Goal: Task Accomplishment & Management: Manage account settings

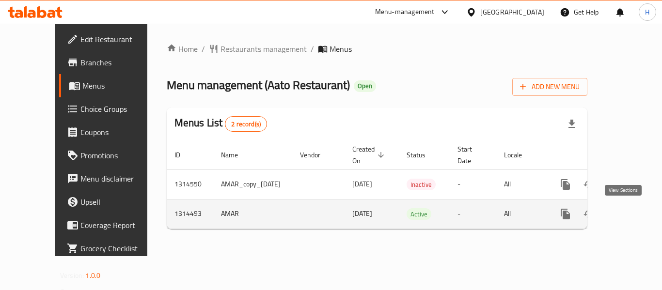
click at [629, 217] on icon "enhanced table" at bounding box center [635, 214] width 12 height 12
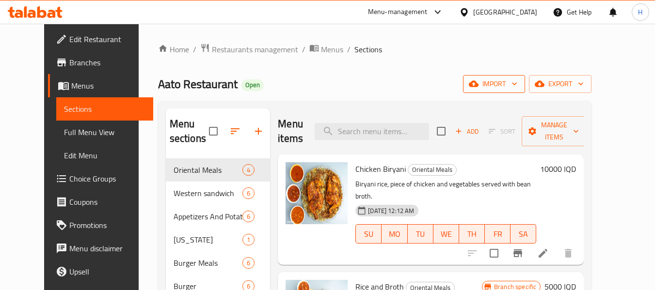
click at [517, 81] on span "import" at bounding box center [494, 84] width 47 height 12
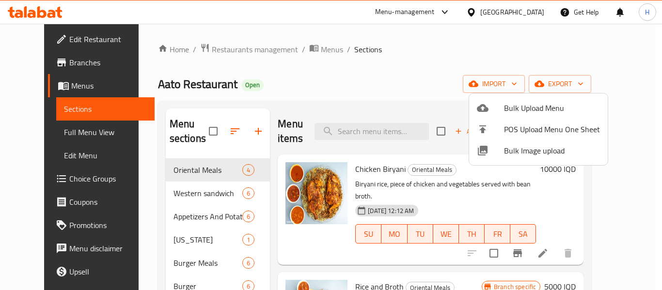
click at [531, 149] on span "Bulk Image upload" at bounding box center [552, 151] width 96 height 12
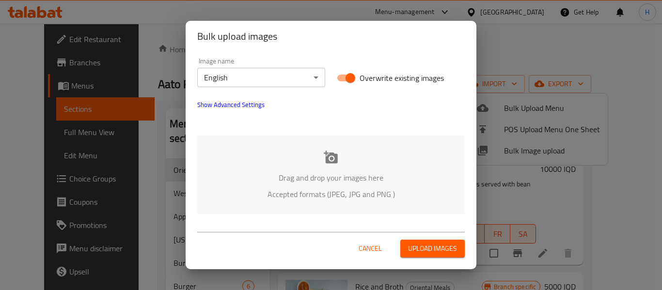
click at [362, 159] on div "Drag and drop your images here Accepted formats (JPEG, JPG and PNG )" at bounding box center [330, 175] width 267 height 79
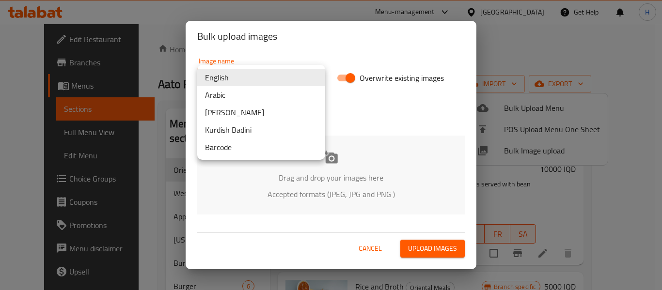
click at [292, 80] on body "​ Menu-management Iraq Get Help H Edit Restaurant Branches Menus Sections Full …" at bounding box center [331, 157] width 662 height 267
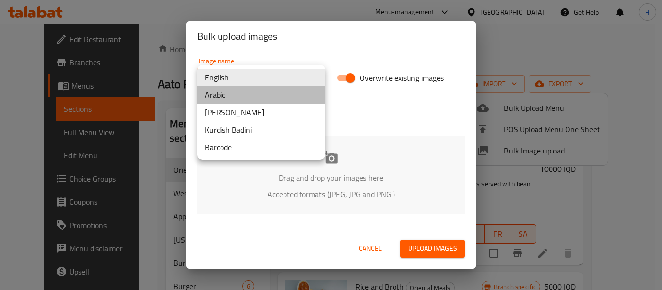
click at [247, 98] on li "Arabic" at bounding box center [261, 94] width 128 height 17
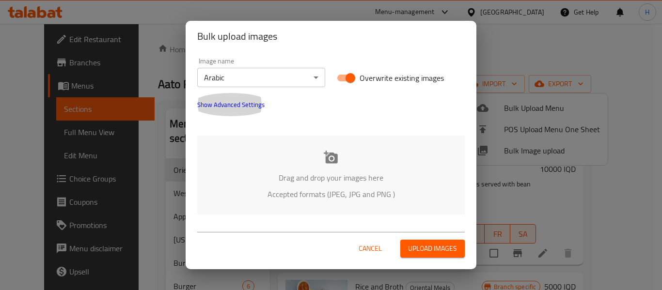
click at [223, 111] on button "Show Advanced Settings" at bounding box center [230, 104] width 79 height 23
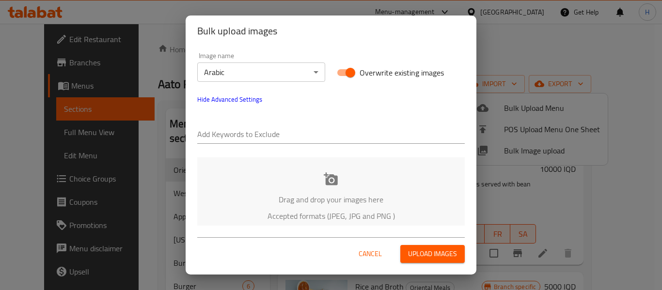
drag, startPoint x: 222, startPoint y: 115, endPoint x: 223, endPoint y: 136, distance: 20.9
click at [223, 136] on input "text" at bounding box center [330, 135] width 267 height 16
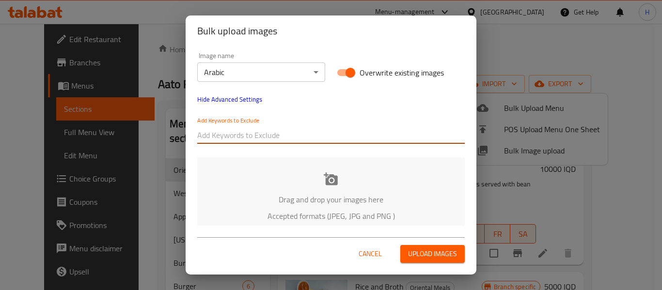
paste input "Aato Restaurant - برغر جبن لحم - hydar"
drag, startPoint x: 255, startPoint y: 135, endPoint x: 584, endPoint y: 171, distance: 331.4
click at [584, 171] on div "Bulk upload images Image name Arabic ​ Overwrite existing images Hide Advanced …" at bounding box center [331, 145] width 662 height 290
type input "Aato Restaurant"
paste input "Aato Restaurant - برغر جبن لحم - hydar"
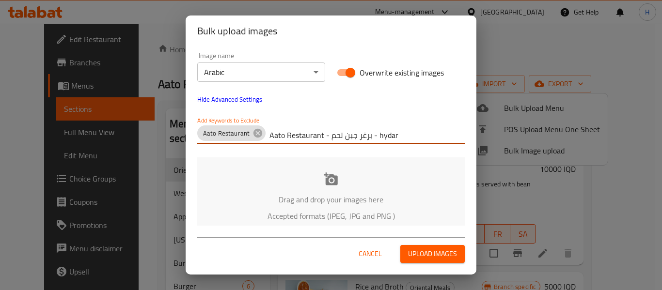
drag, startPoint x: 371, startPoint y: 140, endPoint x: 267, endPoint y: 134, distance: 104.3
click at [269, 134] on input "Aato Restaurant - برغر جبن لحم - hydar" at bounding box center [366, 135] width 195 height 16
type input "hydar"
click at [279, 186] on div "Drag and drop your images here Accepted formats (JPEG, JPG and PNG )" at bounding box center [330, 196] width 267 height 79
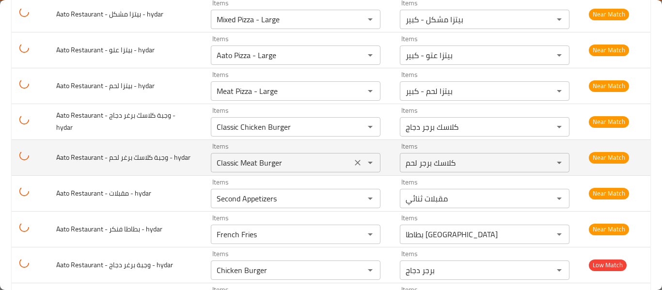
scroll to position [1373, 0]
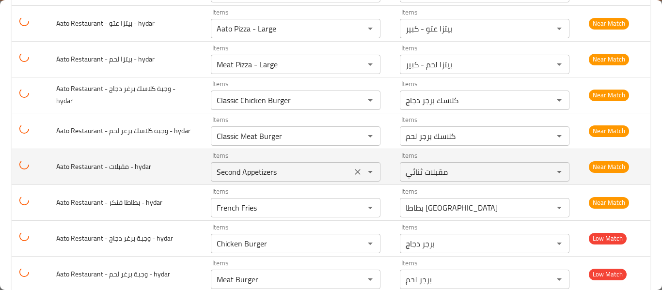
click at [234, 171] on hydar "Second Appetizers" at bounding box center [281, 172] width 135 height 14
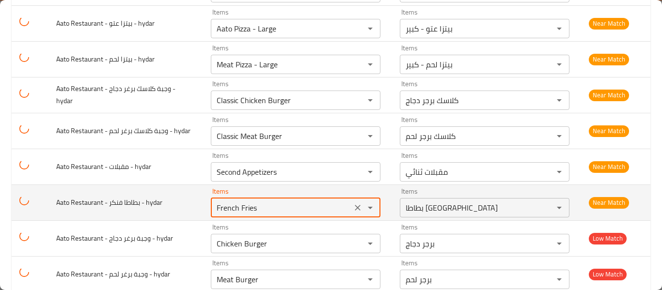
click at [220, 212] on hydar "French Fries" at bounding box center [281, 208] width 135 height 14
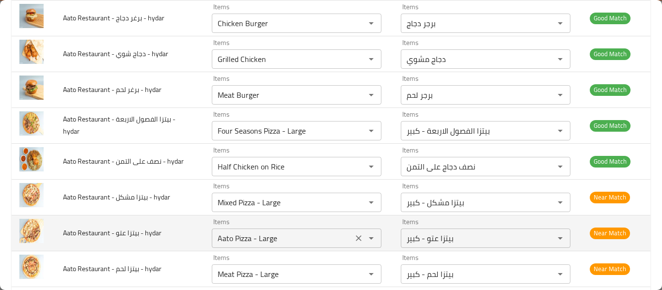
scroll to position [1292, 0]
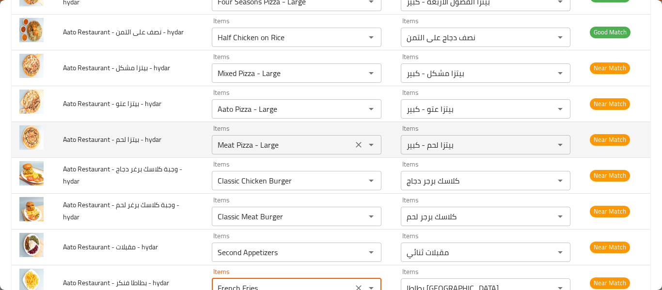
click at [235, 150] on hydar "Meat Pizza - Large" at bounding box center [282, 145] width 135 height 14
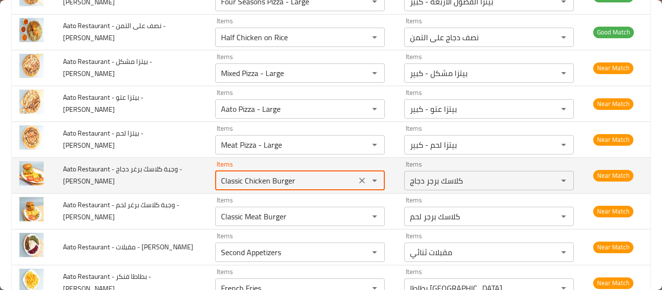
click hydar "Classic Chicken Burger"
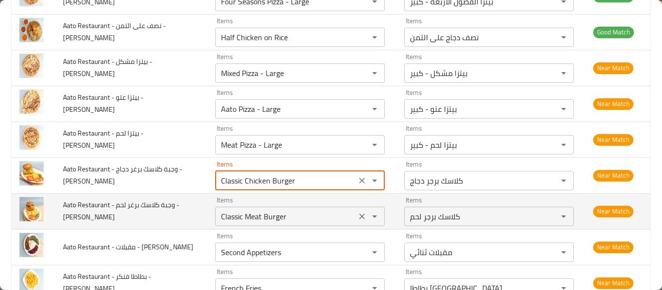
click hydar "Classic Meat Burger"
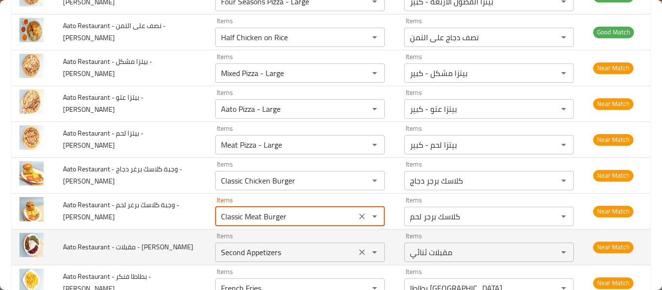
click hydar "Second Appetizers"
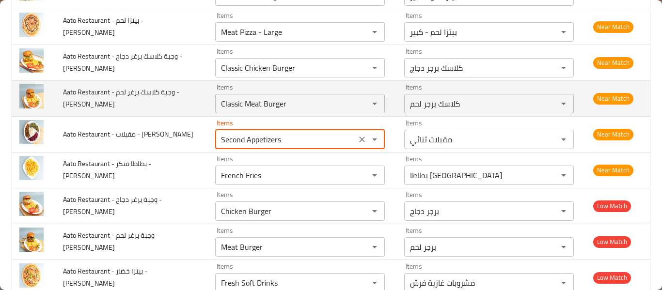
scroll to position [1421, 0]
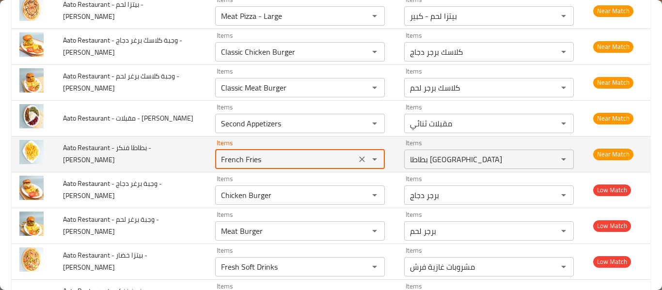
click hydar "French Fries"
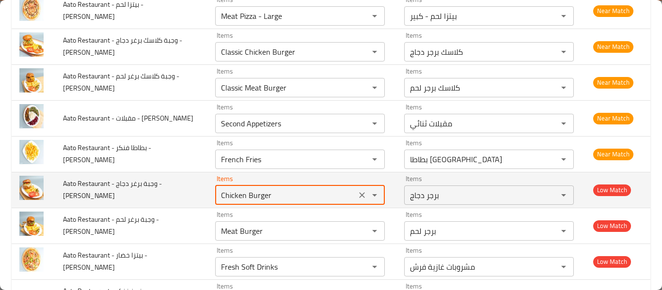
click hydar "Chicken Burger"
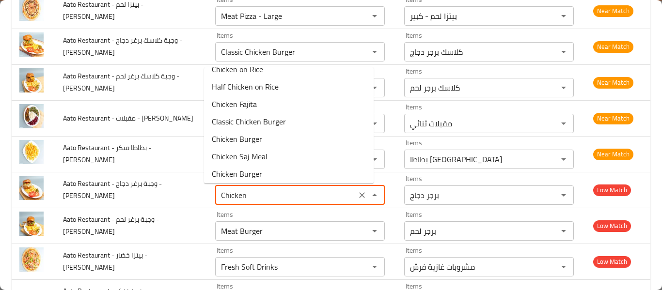
scroll to position [0, 0]
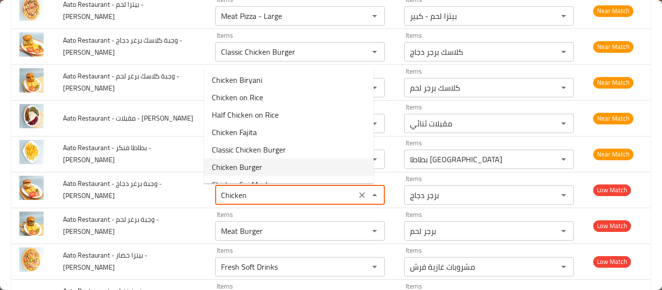
click hydar-option-5 "Chicken Burger"
type hydar "Chicken Burger"
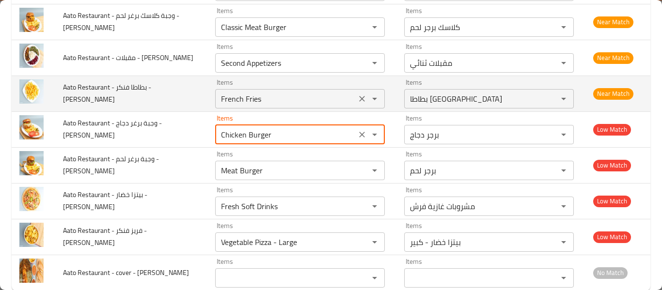
scroll to position [1502, 0]
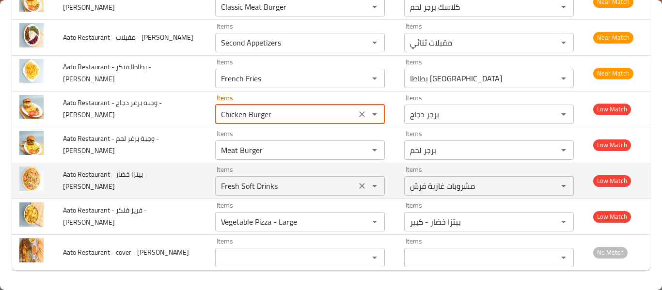
click icon "Clear"
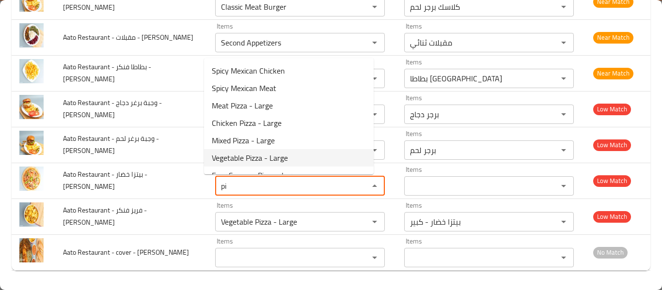
click span "Vegetable Pizza - Large"
type hydar "Vegetable Pizza - Large"
type hydar-ar "بيتزا خضار - كبير"
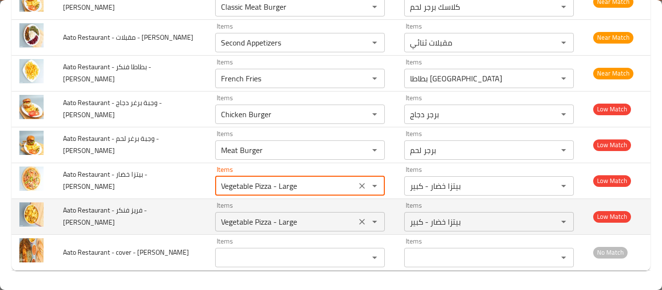
click icon "Clear"
type hydar "Vegetable Pizza - Large"
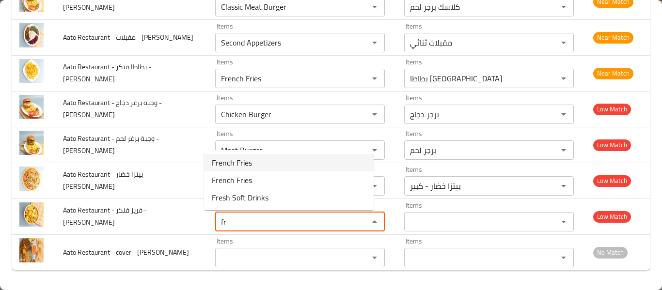
click span "French Fries"
type hydar "French Fries"
type hydar-ar "بطاطا مقلية"
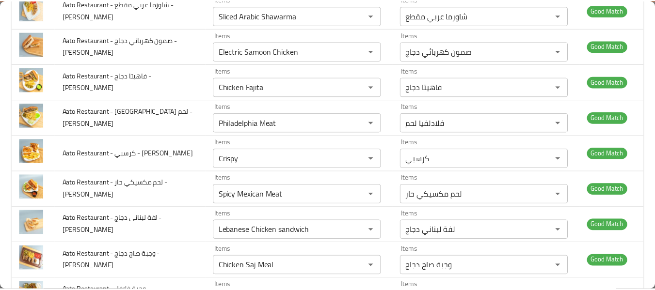
scroll to position [0, 0]
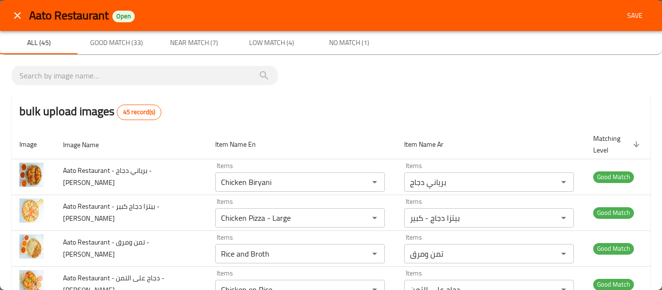
type hydar "French Fries"
click span "Save"
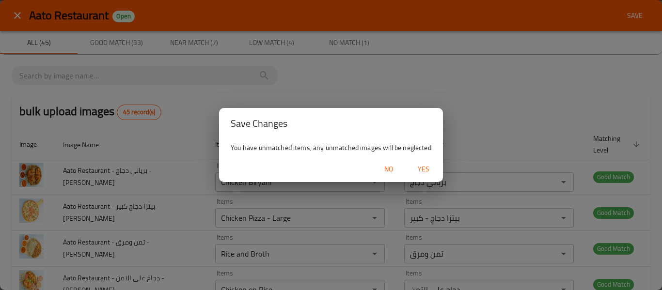
click span "Yes"
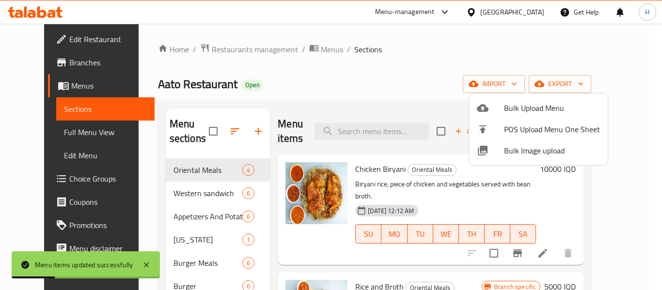
click div
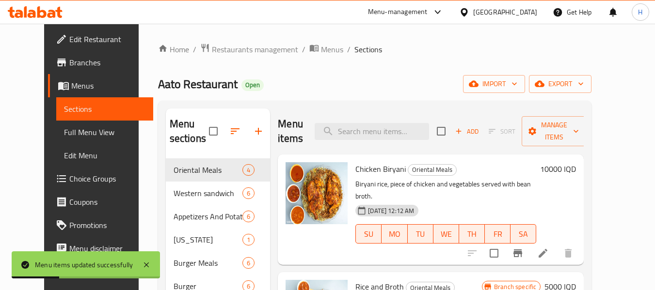
click span "Full Menu View"
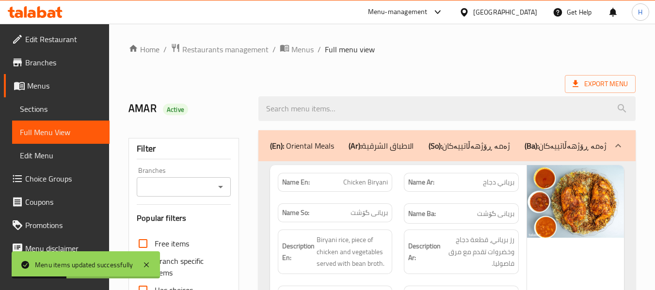
click span "Sections"
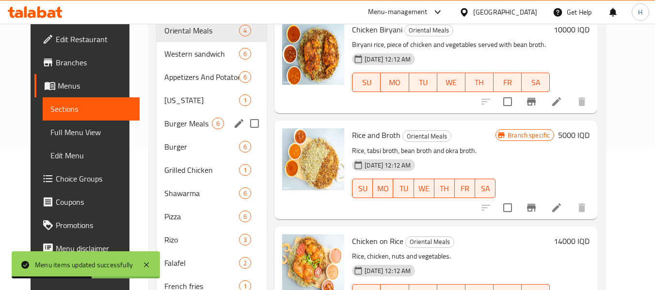
scroll to position [202, 0]
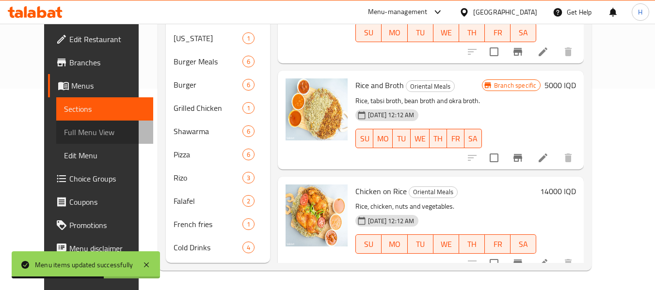
click span "Full Menu View"
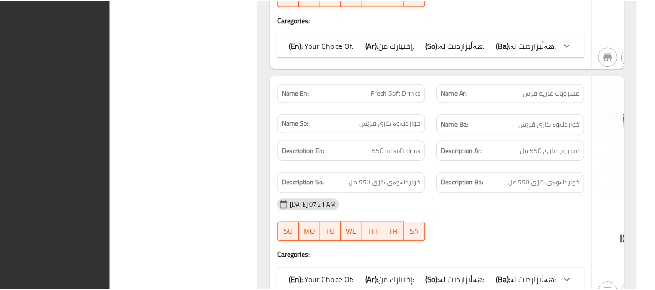
scroll to position [13803, 0]
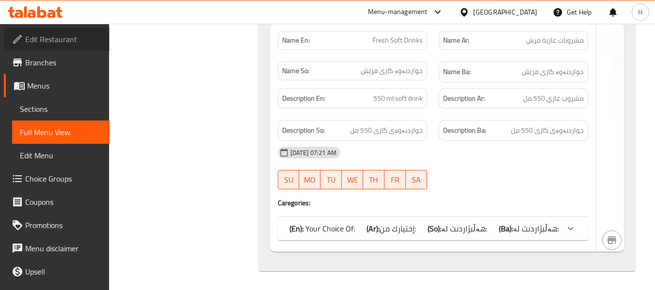
click span "Edit Restaurant"
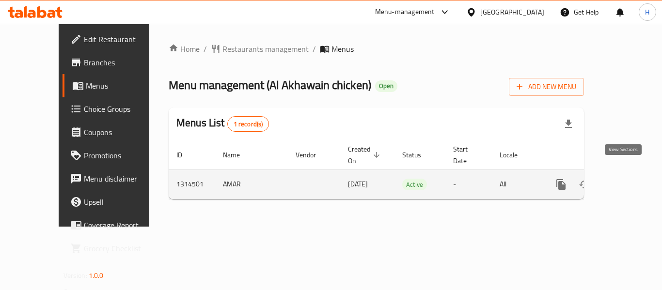
click at [628, 179] on icon "enhanced table" at bounding box center [631, 185] width 12 height 12
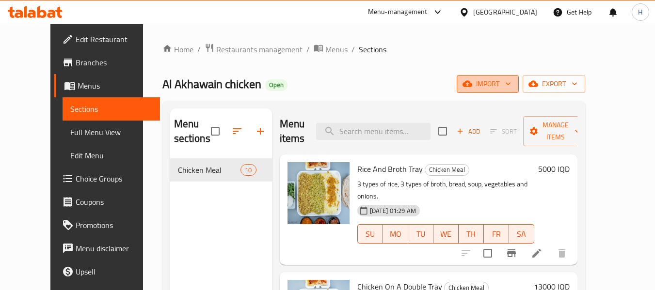
click at [518, 79] on button "import" at bounding box center [487, 84] width 62 height 18
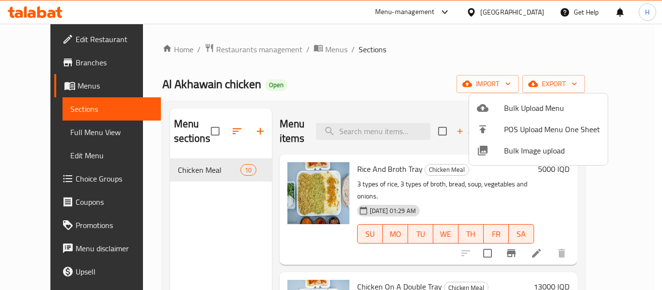
click at [500, 161] on li "Bulk Image upload" at bounding box center [538, 150] width 139 height 21
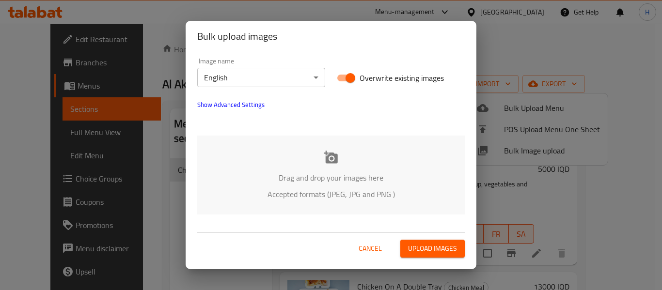
click at [294, 74] on body "​ Menu-management Iraq Get Help H Edit Restaurant Branches Menus Sections Full …" at bounding box center [331, 157] width 662 height 267
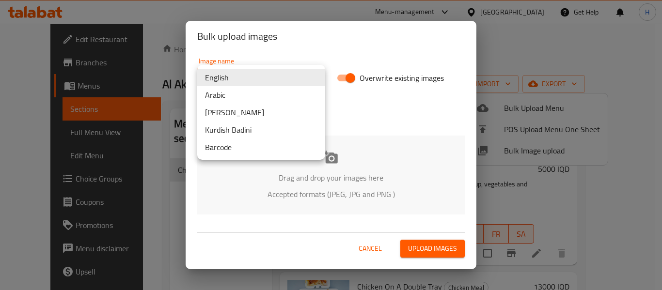
click at [233, 92] on li "Arabic" at bounding box center [261, 94] width 128 height 17
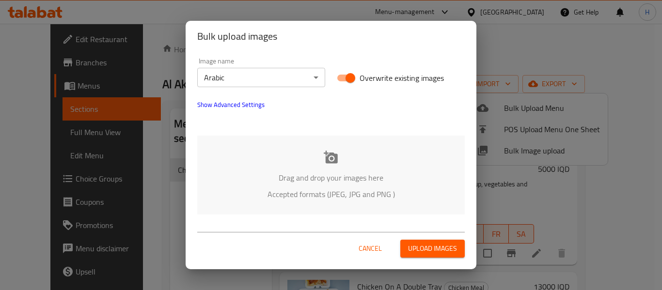
click at [259, 182] on p "Drag and drop your images here" at bounding box center [331, 178] width 238 height 12
drag, startPoint x: 237, startPoint y: 96, endPoint x: 239, endPoint y: 104, distance: 8.6
click at [237, 97] on button "Show Advanced Settings" at bounding box center [230, 104] width 79 height 23
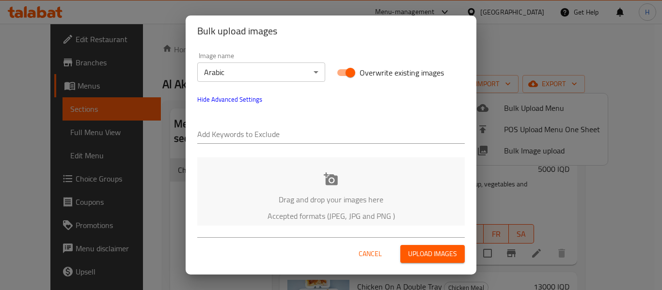
click at [245, 131] on input "text" at bounding box center [330, 135] width 267 height 16
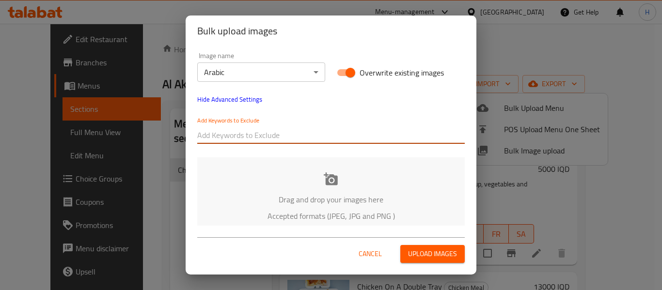
paste input "Al Akhawain chicken - تشريب دجاج - Natheer"
drag, startPoint x: 271, startPoint y: 133, endPoint x: 494, endPoint y: 130, distance: 222.9
click at [494, 130] on div "Bulk upload images Image name Arabic ​ Overwrite existing images Hide Advanced …" at bounding box center [331, 145] width 662 height 290
type input "Al Akhawain chicken -"
paste input "Al Akhawain chicken - تشريب دجاج - Natheer"
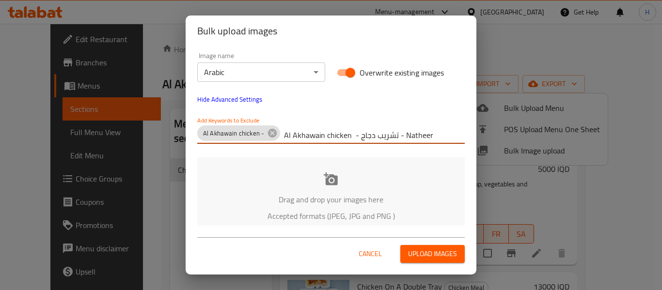
drag, startPoint x: 398, startPoint y: 136, endPoint x: 282, endPoint y: 135, distance: 116.3
click at [282, 135] on div "Al Akhawain chicken - Al Akhawain chicken - تشريب دجاج - Natheer" at bounding box center [330, 135] width 267 height 19
type input "Natheer"
click at [269, 225] on div "Drag and drop your images here Accepted formats (JPEG, JPG and PNG )" at bounding box center [330, 196] width 267 height 79
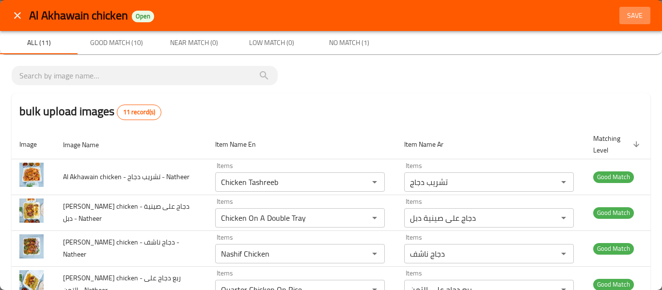
click at [631, 24] on button "Save" at bounding box center [634, 16] width 31 height 18
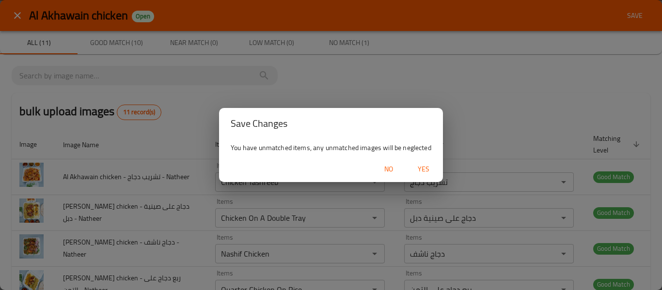
click at [417, 171] on span "Yes" at bounding box center [423, 169] width 23 height 12
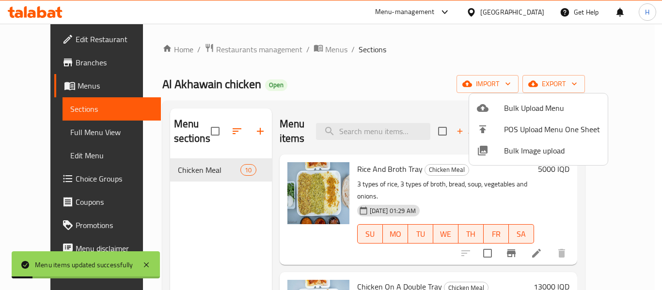
click at [54, 37] on div at bounding box center [331, 145] width 662 height 290
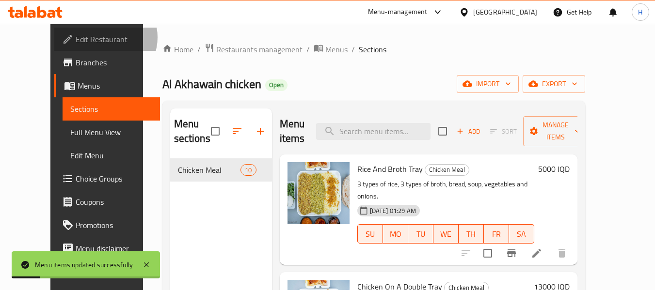
click at [76, 37] on span "Edit Restaurant" at bounding box center [114, 39] width 77 height 12
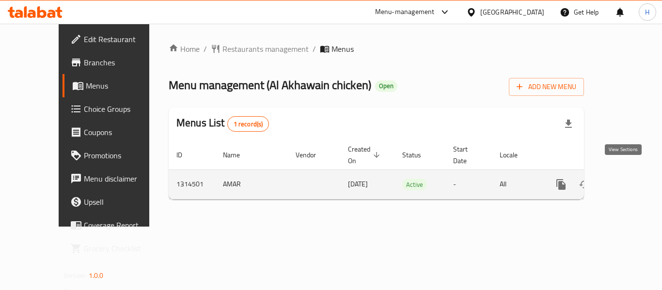
click at [625, 179] on icon "enhanced table" at bounding box center [631, 185] width 12 height 12
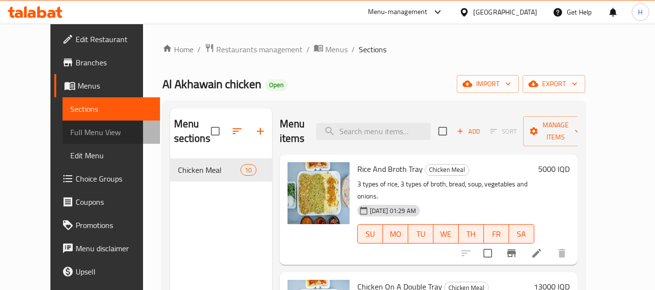
click at [70, 130] on span "Full Menu View" at bounding box center [111, 132] width 82 height 12
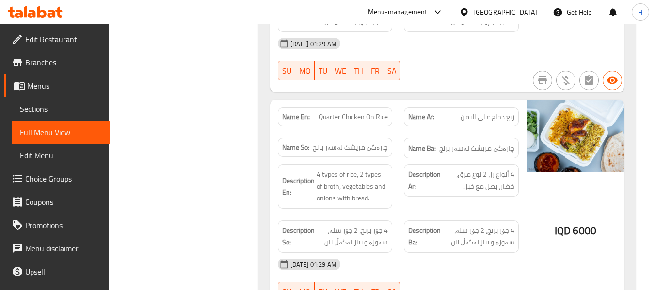
scroll to position [415, 0]
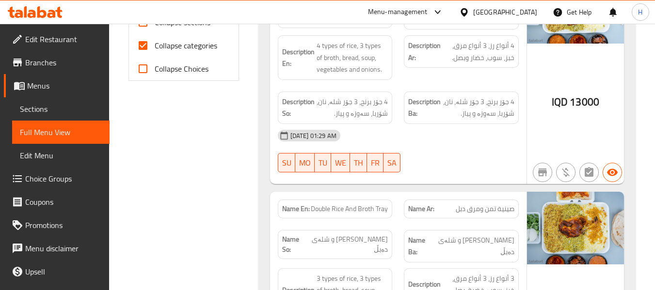
click at [27, 40] on span "Edit Restaurant" at bounding box center [63, 39] width 77 height 12
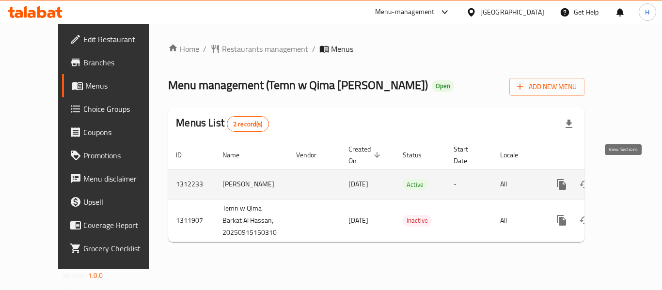
click at [626, 179] on icon "enhanced table" at bounding box center [632, 185] width 12 height 12
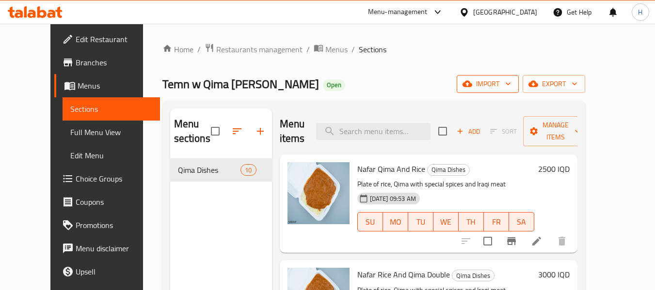
click at [518, 91] on button "import" at bounding box center [487, 84] width 62 height 18
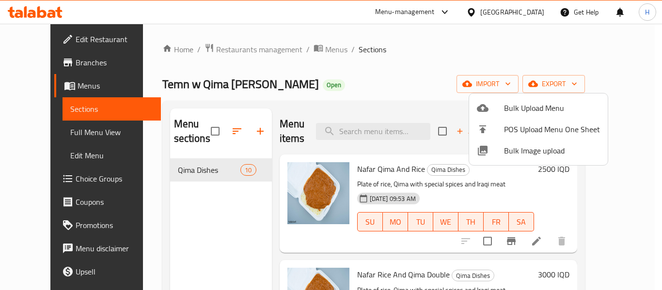
click at [504, 154] on span "Bulk Image upload" at bounding box center [552, 151] width 96 height 12
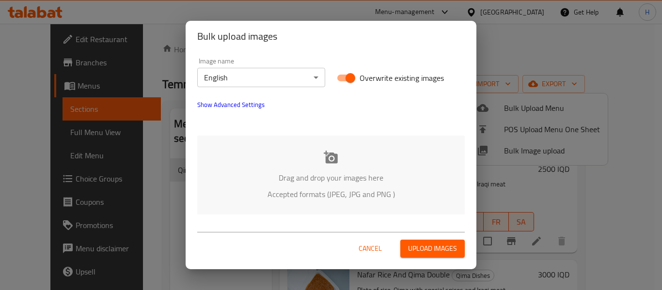
click at [243, 81] on body "​ Menu-management [GEOGRAPHIC_DATA] Get Help H Edit Restaurant Branches Menus S…" at bounding box center [331, 157] width 662 height 267
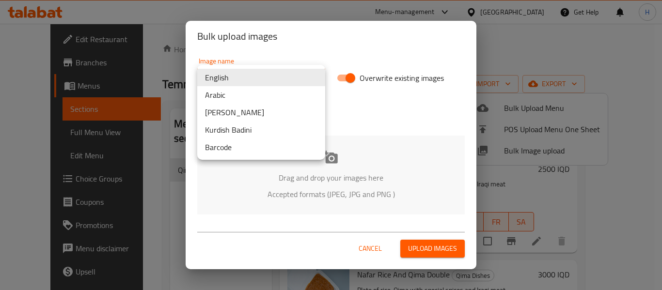
click at [233, 97] on li "Arabic" at bounding box center [261, 94] width 128 height 17
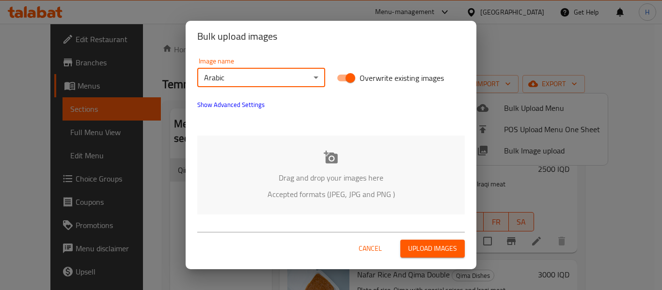
click at [226, 105] on span "Show Advanced Settings" at bounding box center [230, 105] width 67 height 12
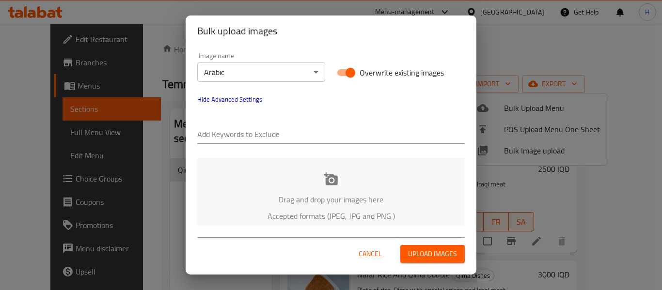
click at [282, 138] on input "text" at bounding box center [330, 135] width 267 height 16
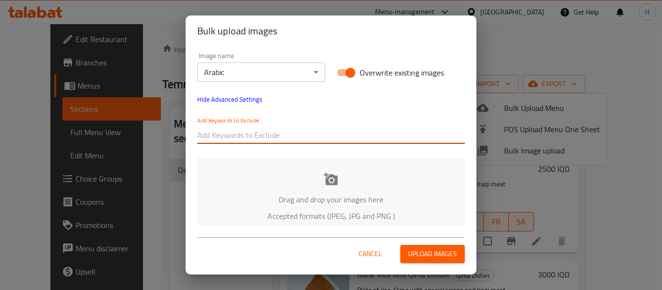
paste input "Temn w Qima Barkart Al Hassan - صينية تمن وقيمة كبير - Natheer"
drag, startPoint x: 307, startPoint y: 139, endPoint x: 486, endPoint y: 141, distance: 178.8
click at [486, 141] on div "Bulk upload images Image name Arabic ​ Overwrite existing images Hide Advanced …" at bounding box center [331, 145] width 662 height 290
type input "Temn w Qima Barkart Al Hassan -"
paste input "Temn w Qima Barkart Al Hassan - صينية تمن وقيمة كبير - Natheer"
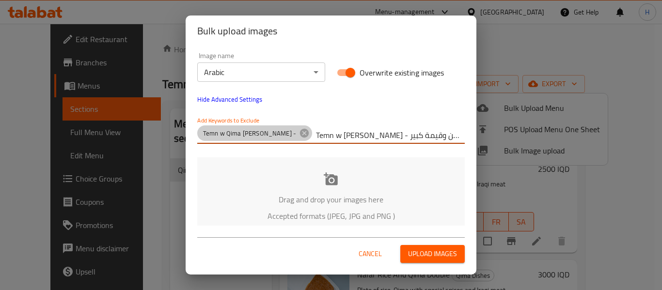
drag, startPoint x: 414, startPoint y: 136, endPoint x: 309, endPoint y: 131, distance: 105.3
click at [309, 131] on div "Temn w Qima Barkart Al Hassan - Temn w Qima Barkart Al Hassan - صينية تمن وقيمة…" at bounding box center [330, 135] width 267 height 19
type input "- Natheer"
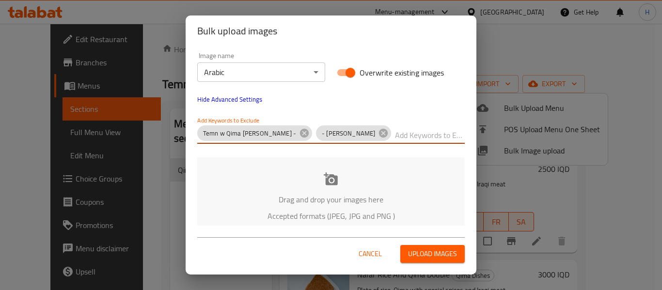
click at [297, 212] on p "Accepted formats (JPEG, JPG and PNG )" at bounding box center [331, 216] width 238 height 12
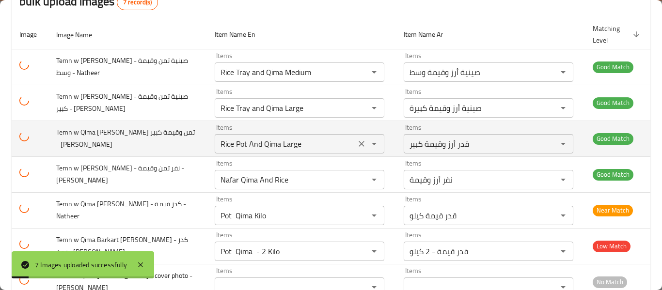
scroll to position [140, 0]
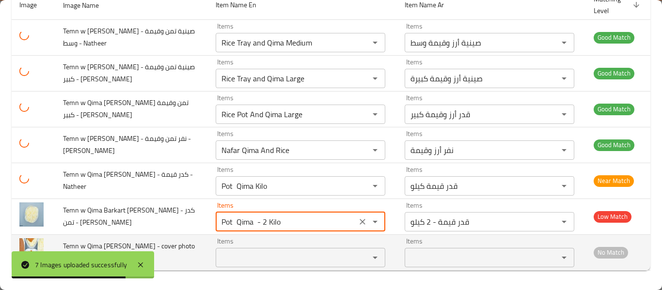
drag, startPoint x: 237, startPoint y: 220, endPoint x: 389, endPoint y: 254, distance: 155.4
click at [389, 254] on tbody "Temn w Qima Barkart Al Hassan - صينية تمن وقيمة وسط - Natheer Items Rice Tray a…" at bounding box center [331, 144] width 639 height 251
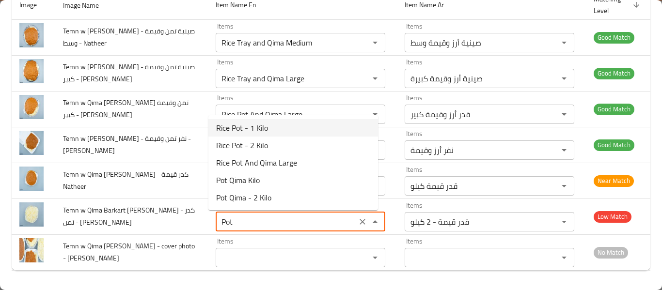
click at [286, 136] on Natheer-option-0 "Rice Pot - 1 Kilo" at bounding box center [293, 127] width 170 height 17
type Natheer "Rice Pot - 1 Kilo"
type Natheer-ar "قدر أرز - 1 كيلو"
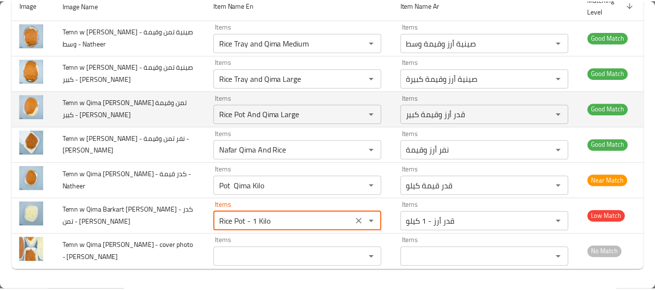
scroll to position [0, 0]
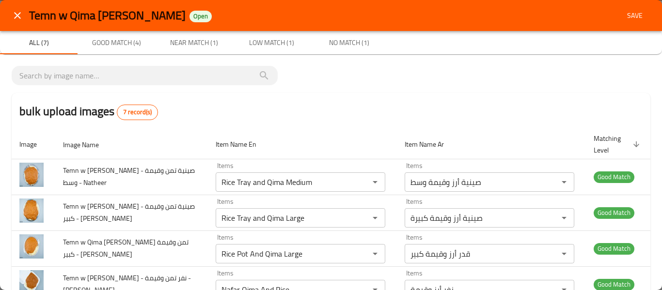
type Natheer "Rice Pot - 1 Kilo"
click at [637, 13] on span "Save" at bounding box center [634, 16] width 23 height 12
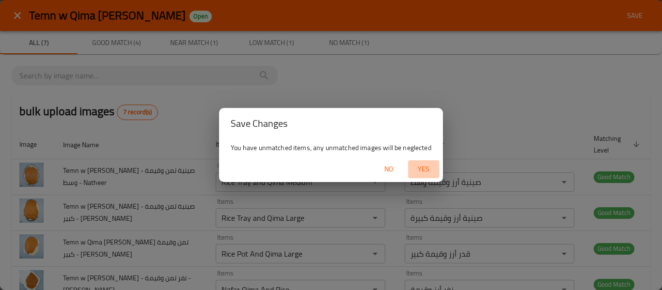
click at [423, 171] on span "Yes" at bounding box center [423, 169] width 23 height 12
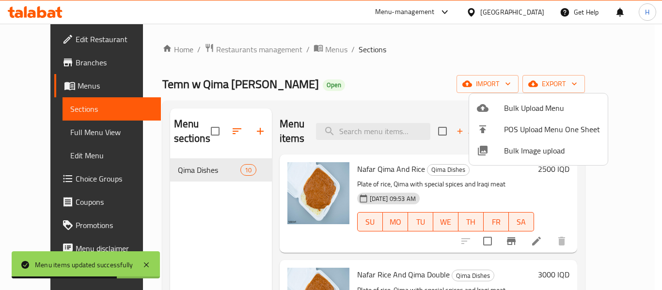
click at [55, 133] on div at bounding box center [331, 145] width 662 height 290
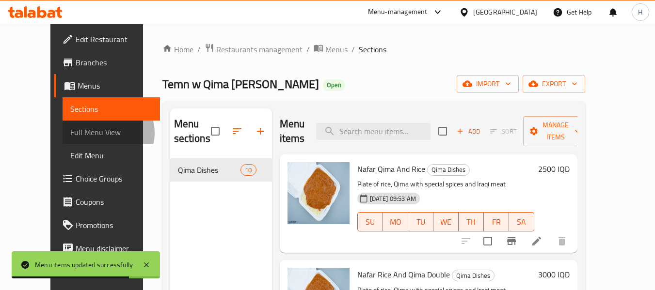
click at [70, 133] on span "Full Menu View" at bounding box center [111, 132] width 82 height 12
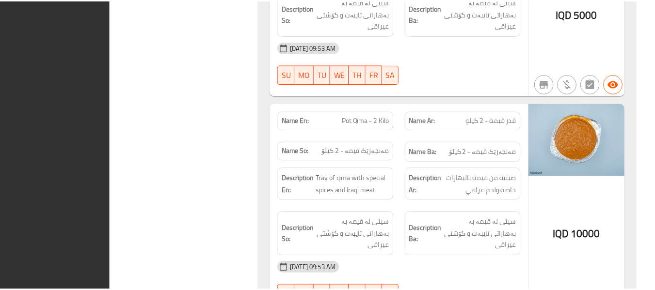
scroll to position [2139, 0]
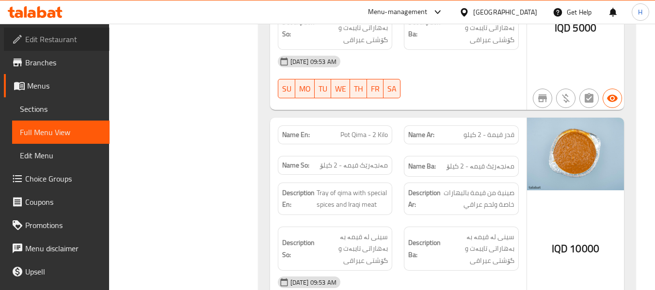
click at [81, 33] on span "Edit Restaurant" at bounding box center [63, 39] width 77 height 12
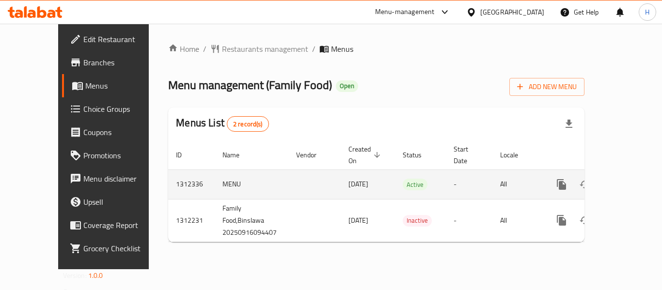
click at [627, 180] on icon "enhanced table" at bounding box center [631, 184] width 9 height 9
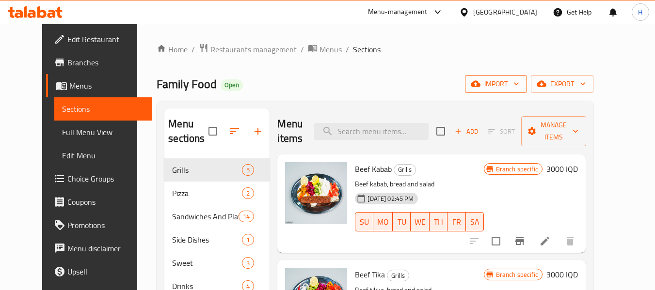
click at [527, 76] on button "import" at bounding box center [496, 84] width 62 height 18
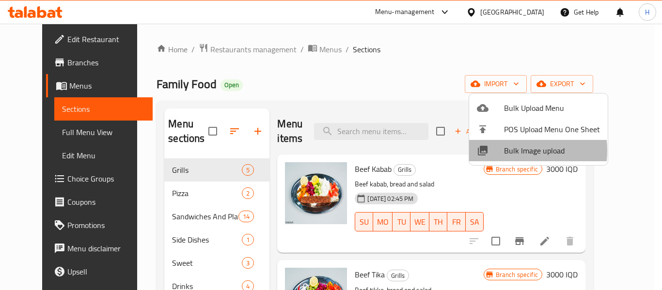
click at [507, 151] on span "Bulk Image upload" at bounding box center [552, 151] width 96 height 12
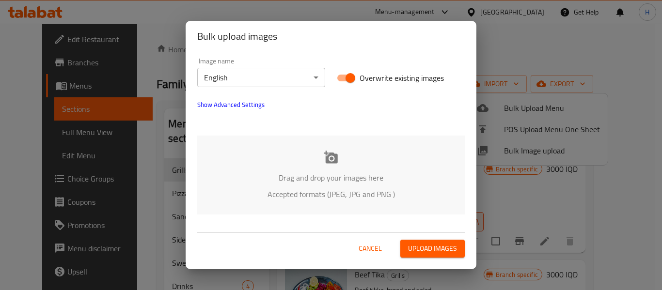
click at [267, 107] on button "Show Advanced Settings" at bounding box center [230, 104] width 79 height 23
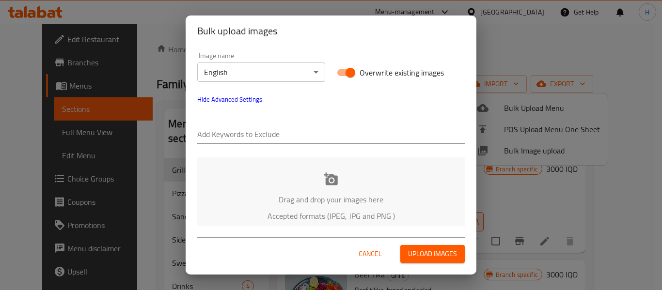
click at [267, 133] on input "text" at bounding box center [330, 135] width 267 height 16
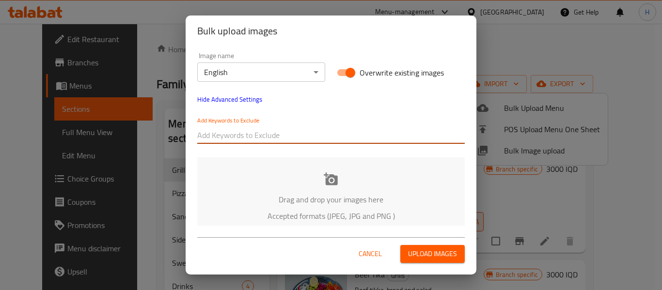
paste input "Family Food_ماعون كص لحم_Shkar Faisal"
drag, startPoint x: 241, startPoint y: 135, endPoint x: 357, endPoint y: 153, distance: 117.2
click at [357, 153] on div "Image name English ​ Overwrite existing images Hide Advanced Settings Add Keywo…" at bounding box center [331, 136] width 291 height 179
type input "Family Food_"
paste input "Family Food_ماعون كص لحم_Shkar Faisal"
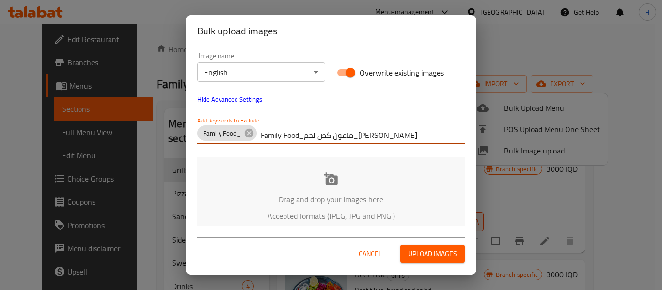
drag, startPoint x: 354, startPoint y: 138, endPoint x: 259, endPoint y: 135, distance: 94.5
click at [261, 136] on input "Family Food_ماعون كص لحم_Shkar Faisal" at bounding box center [363, 135] width 204 height 16
type input "_Shkar Faisal"
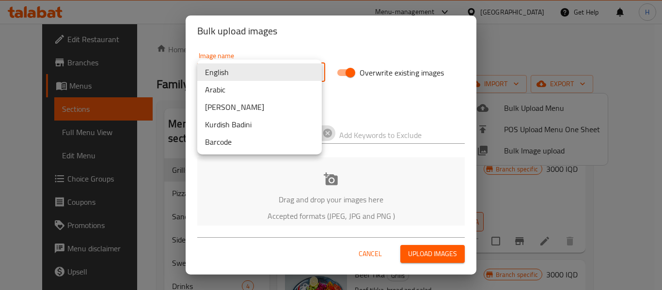
click at [248, 73] on body "​ Menu-management Iraq Get Help H Edit Restaurant Branches Menus Sections Full …" at bounding box center [331, 157] width 662 height 267
drag, startPoint x: 239, startPoint y: 90, endPoint x: 302, endPoint y: 143, distance: 83.2
click at [239, 90] on li "Arabic" at bounding box center [259, 89] width 125 height 17
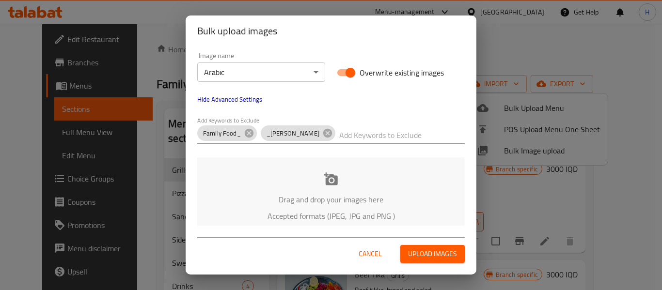
click at [385, 211] on p "Accepted formats (JPEG, JPG and PNG )" at bounding box center [331, 216] width 238 height 12
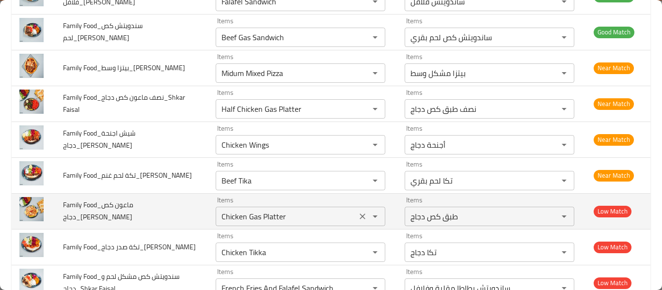
scroll to position [258, 0]
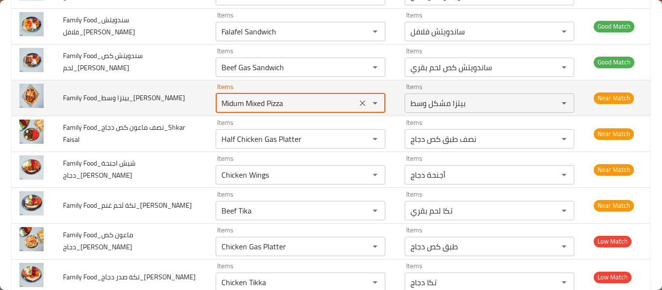
click at [257, 110] on Faisal "Midum Mixed Pizza" at bounding box center [286, 103] width 135 height 14
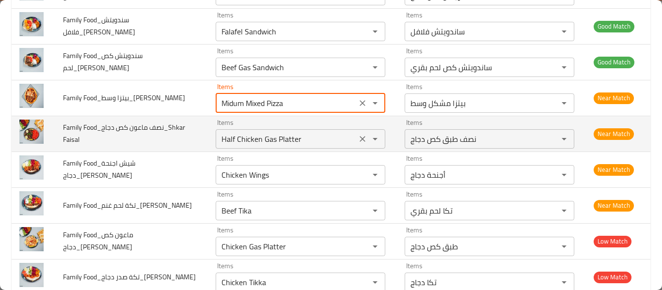
click at [274, 142] on Faisal "Half Chicken Gas Platter" at bounding box center [286, 139] width 135 height 14
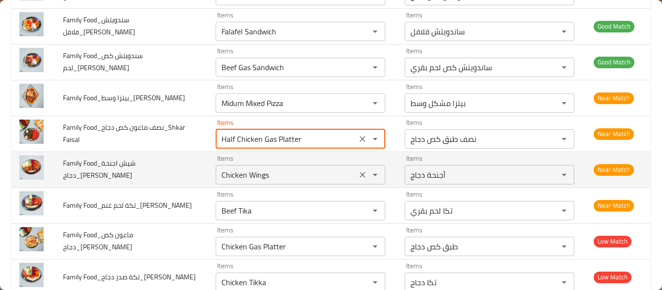
click at [267, 170] on Faisal "Chicken Wings" at bounding box center [286, 175] width 135 height 14
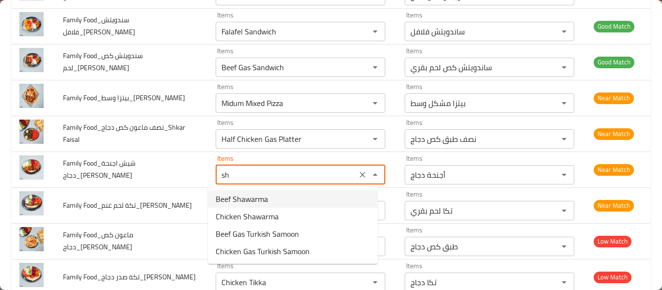
type Faisal "shi"
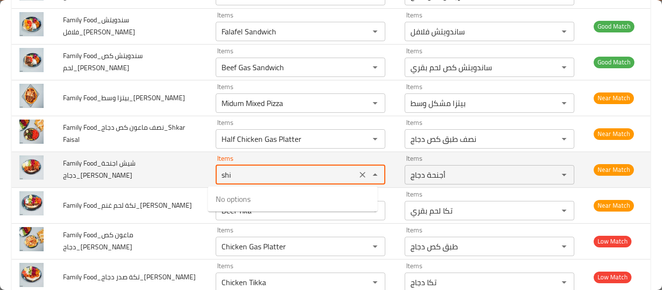
click at [287, 175] on Faisal "shi" at bounding box center [286, 175] width 135 height 14
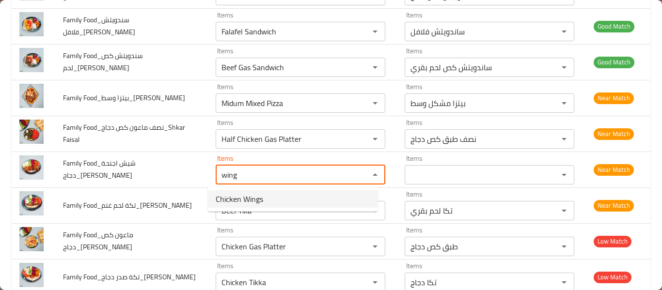
click at [277, 199] on Faisal-option-0 "Chicken Wings" at bounding box center [293, 198] width 170 height 17
type Faisal "Chicken Wings"
type Faisal-ar "أجنحة دجاج"
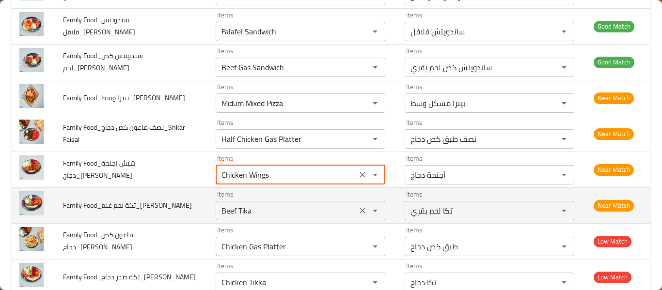
click at [233, 218] on div "Beef Tika Items" at bounding box center [301, 210] width 170 height 19
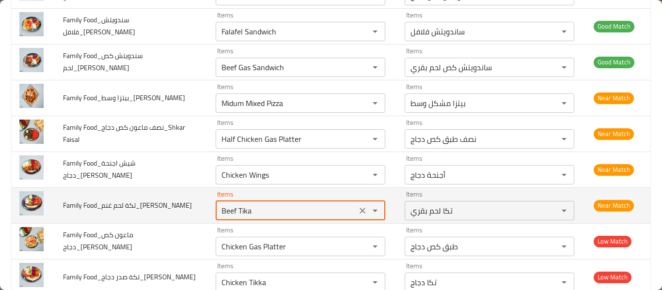
click at [233, 218] on div "Beef Tika Items" at bounding box center [301, 210] width 170 height 19
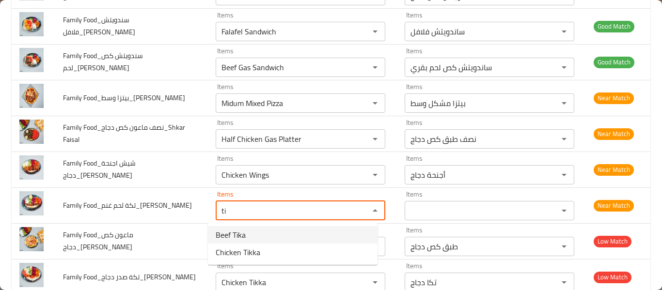
click at [233, 234] on span "Beef Tika" at bounding box center [231, 235] width 30 height 12
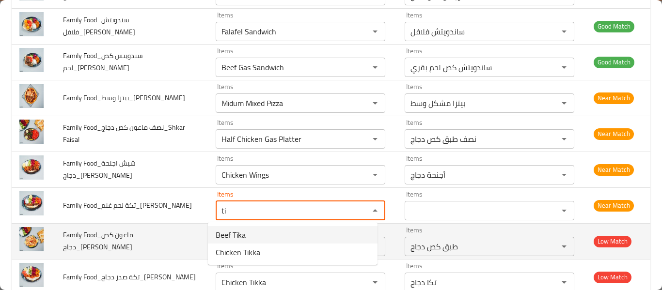
type Faisal "Beef Tika"
type Faisal-ar "تكا لحم بقري"
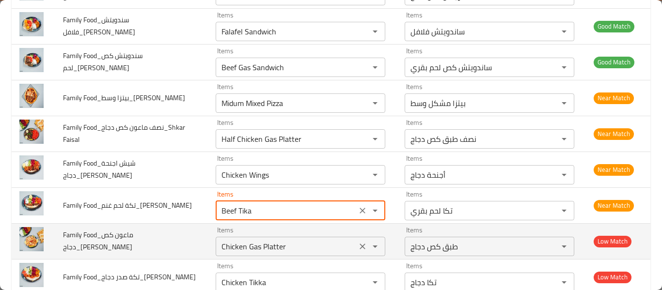
click at [236, 252] on Faisal "Chicken Gas Platter" at bounding box center [286, 247] width 135 height 14
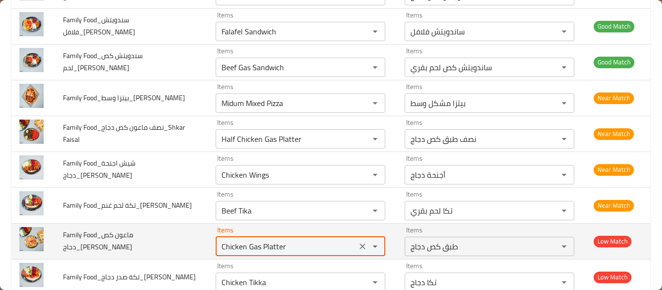
type Faisal "m"
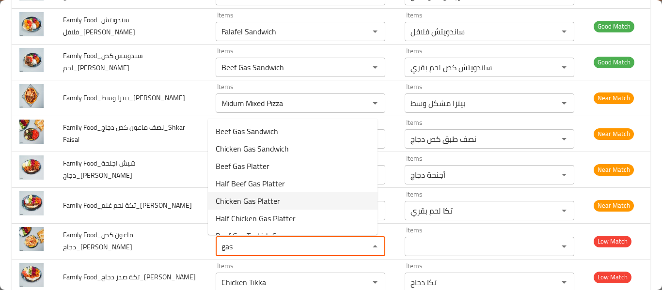
click at [266, 200] on span "Chicken Gas Platter" at bounding box center [248, 201] width 64 height 12
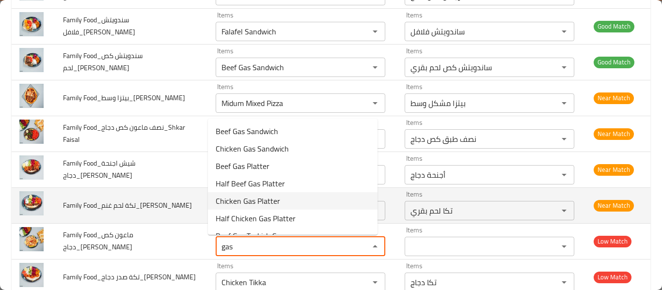
type Faisal "Chicken Gas Platter"
type Faisal-ar "طبق كص دجاج"
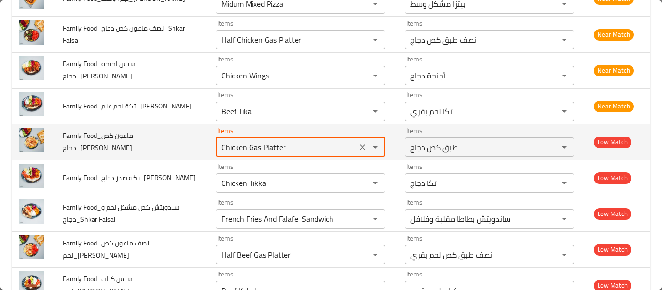
scroll to position [388, 0]
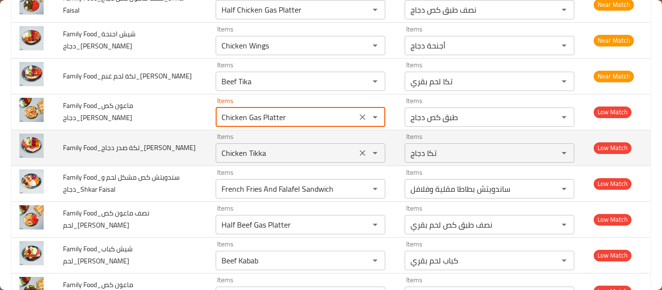
click at [259, 155] on Faisal "Chicken Tikka" at bounding box center [286, 153] width 135 height 14
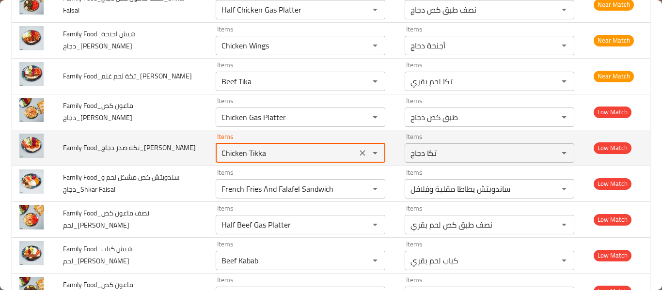
click at [246, 150] on Faisal "Chicken Tikka" at bounding box center [286, 153] width 135 height 14
click at [244, 150] on Faisal "Chicken Tikka" at bounding box center [286, 153] width 135 height 14
type Faisal "breas"
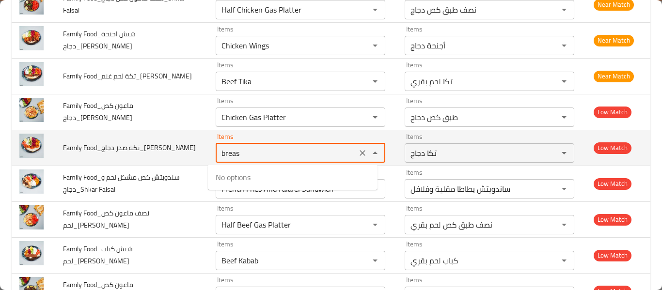
click at [244, 150] on Faisal "breas" at bounding box center [286, 153] width 135 height 14
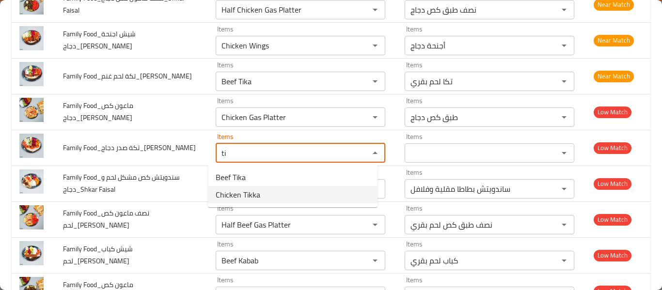
click at [250, 194] on span "Chicken Tikka" at bounding box center [238, 195] width 45 height 12
type Faisal "Chicken Tikka"
type Faisal-ar "تكا دجاج"
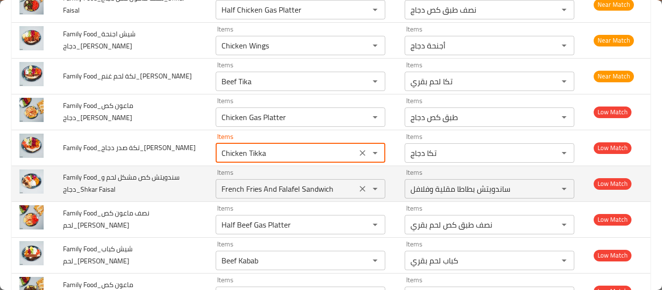
click at [254, 194] on Faisal "French Fries And Falafel Sandwich" at bounding box center [286, 189] width 135 height 14
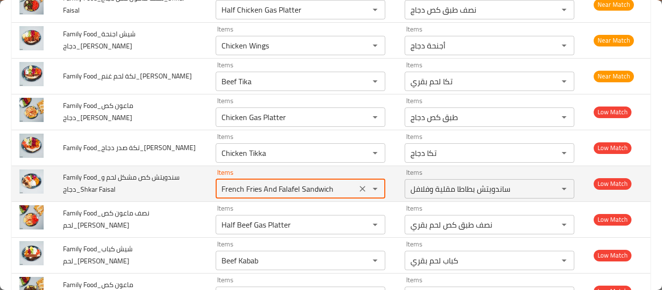
click at [184, 193] on td "Family Food_سندويتش كص مشكل لحم و دجاج_Shkar Faisal" at bounding box center [131, 184] width 153 height 36
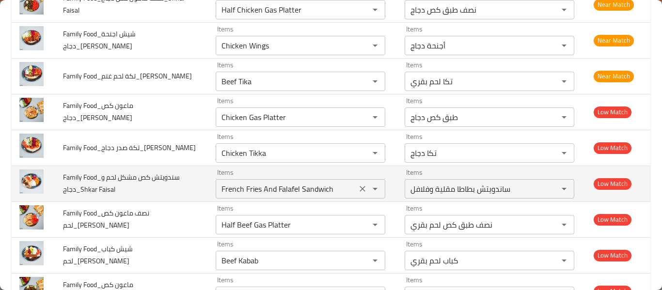
click at [250, 186] on Faisal "French Fries And Falafel Sandwich" at bounding box center [286, 189] width 135 height 14
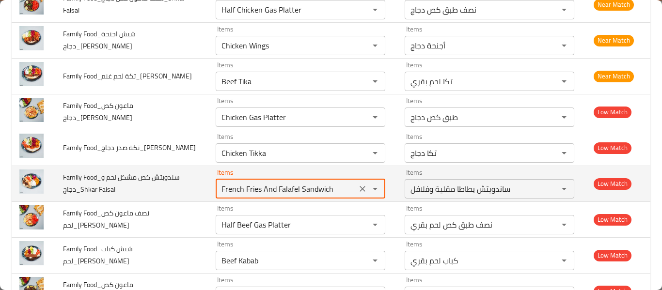
click at [250, 186] on Faisal "French Fries And Falafel Sandwich" at bounding box center [286, 189] width 135 height 14
click at [280, 195] on Faisal "French Fries And Falafel Sandwich" at bounding box center [286, 189] width 135 height 14
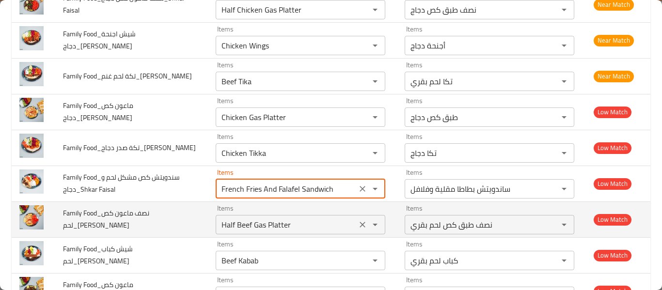
click at [261, 220] on Faisal "Half Beef Gas Platter" at bounding box center [286, 225] width 135 height 14
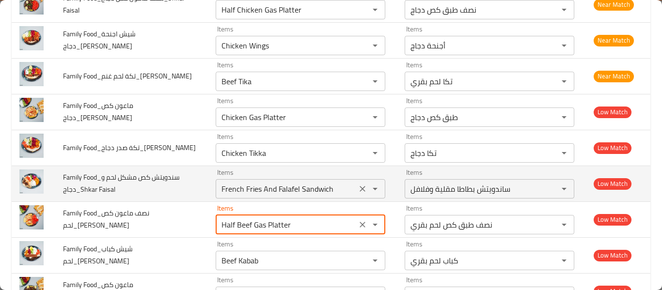
click at [270, 197] on div "French Fries And Falafel Sandwich Items" at bounding box center [301, 188] width 170 height 19
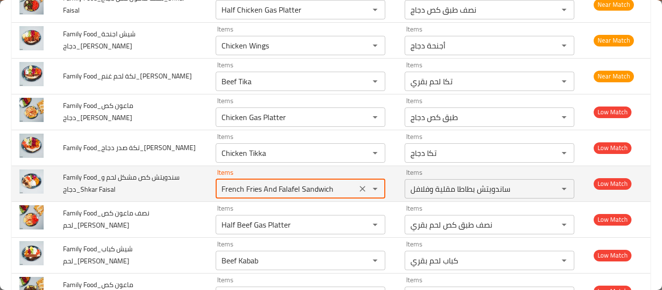
click at [259, 182] on Faisal "French Fries And Falafel Sandwich" at bounding box center [286, 189] width 135 height 14
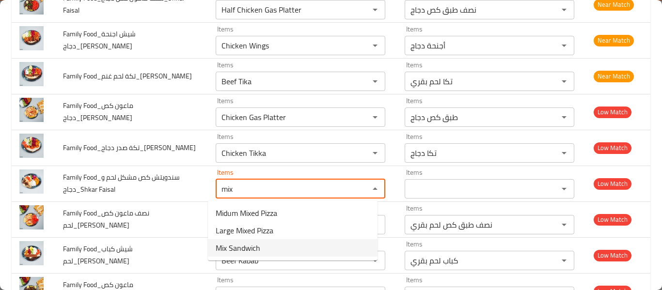
click at [255, 248] on span "Mix Sandwich" at bounding box center [238, 248] width 45 height 12
type Faisal "Mix Sandwich"
type Faisal-ar "ساندويتش مشكل"
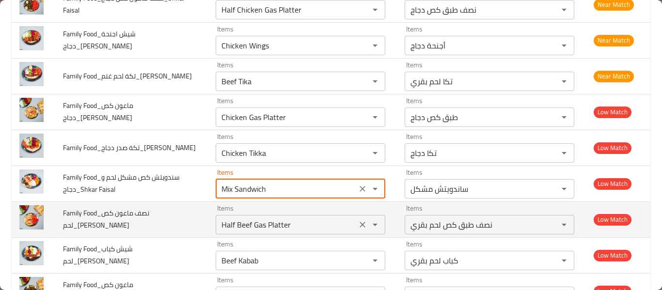
type Faisal "Mix Sandwich"
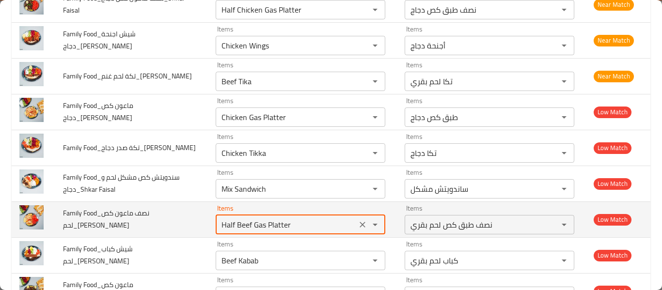
click at [262, 228] on Faisal "Half Beef Gas Platter" at bounding box center [286, 225] width 135 height 14
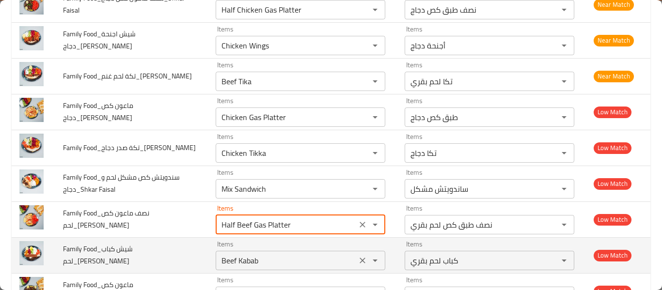
click at [249, 262] on Faisal "Beef Kabab" at bounding box center [286, 261] width 135 height 14
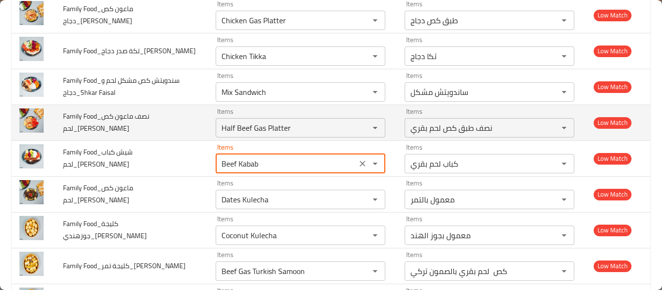
scroll to position [517, 0]
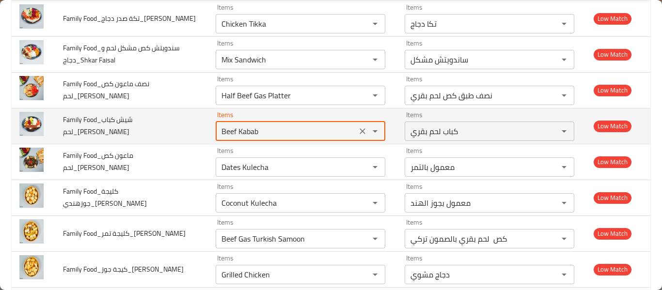
click at [234, 134] on Faisal "Beef Kabab" at bounding box center [286, 132] width 135 height 14
drag, startPoint x: 231, startPoint y: 133, endPoint x: 383, endPoint y: 127, distance: 151.8
click at [383, 127] on td "Items Beef Kabab Items" at bounding box center [302, 126] width 189 height 36
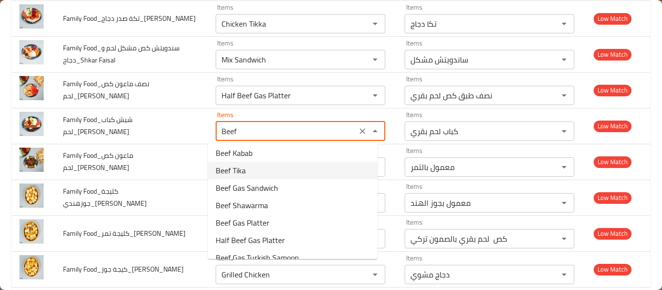
scroll to position [0, 0]
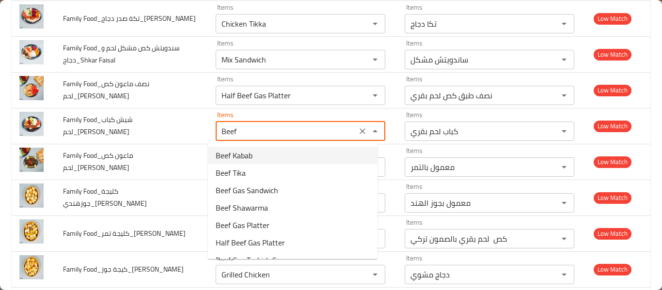
click at [265, 159] on Faisal-option-0 "Beef Kabab" at bounding box center [293, 155] width 170 height 17
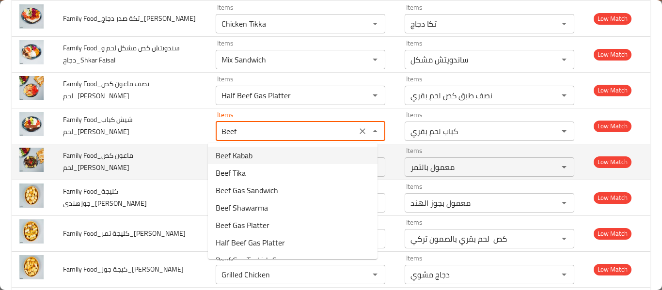
type Faisal "Beef Kabab"
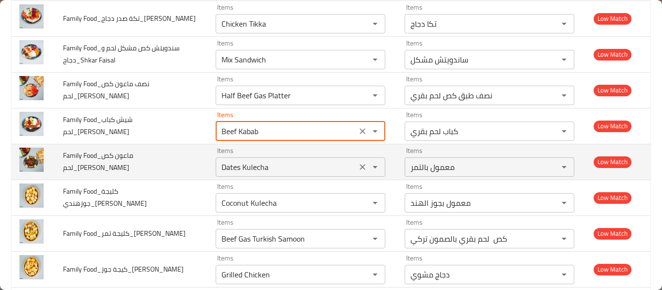
click at [236, 170] on Faisal "Dates Kulecha" at bounding box center [286, 167] width 135 height 14
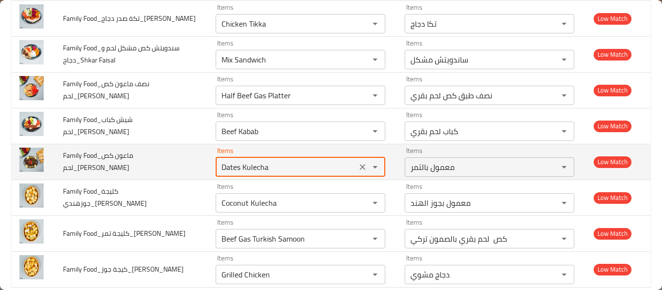
click at [216, 158] on div "Dates Kulecha Items" at bounding box center [301, 166] width 170 height 19
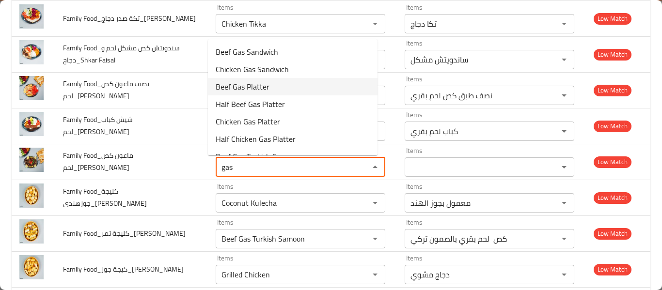
click at [304, 93] on Faisal-option-2 "Beef Gas Platter" at bounding box center [293, 86] width 170 height 17
type Faisal "Beef Gas Platter"
type Faisal-ar "طبق كص لحم بقري"
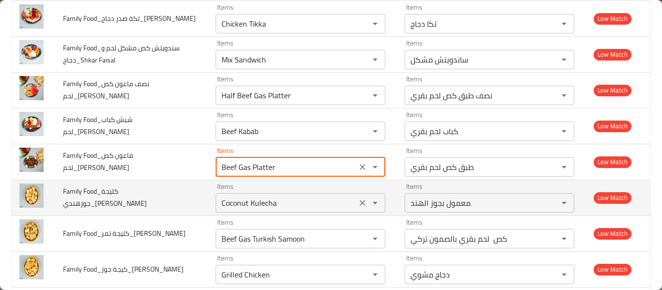
type Faisal "Beef Gas Platter"
click at [236, 205] on Faisal "Coconut Kulecha" at bounding box center [286, 203] width 135 height 14
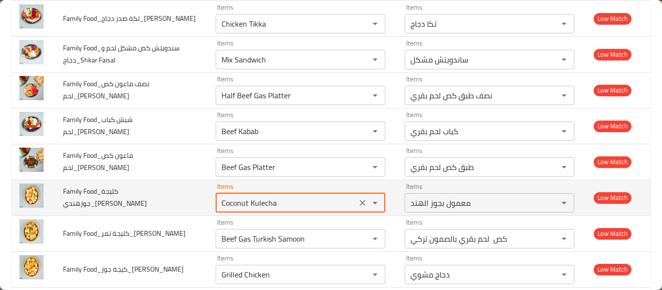
click at [238, 205] on Faisal "Coconut Kulecha" at bounding box center [286, 203] width 135 height 14
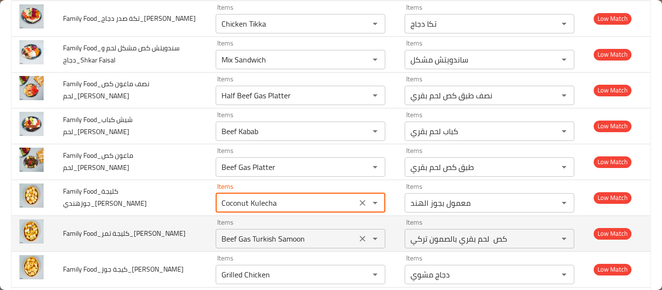
click at [268, 235] on Faisal "Beef Gas Turkish Samoon" at bounding box center [286, 239] width 135 height 14
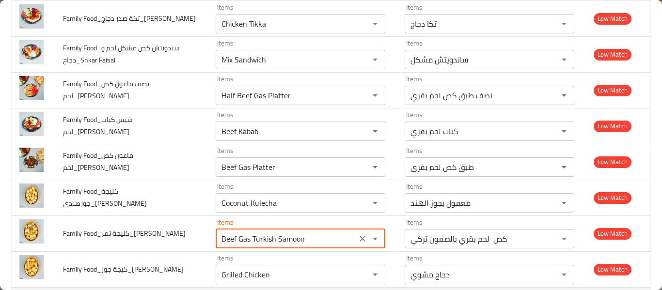
scroll to position [606, 0]
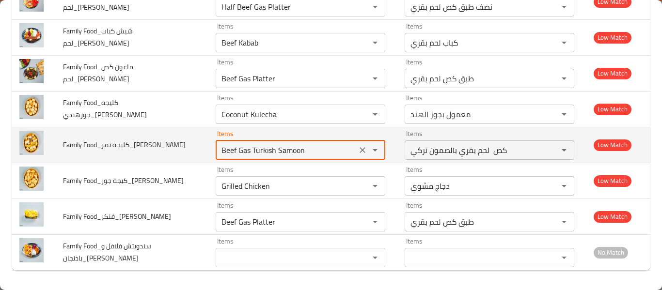
type Faisal "j"
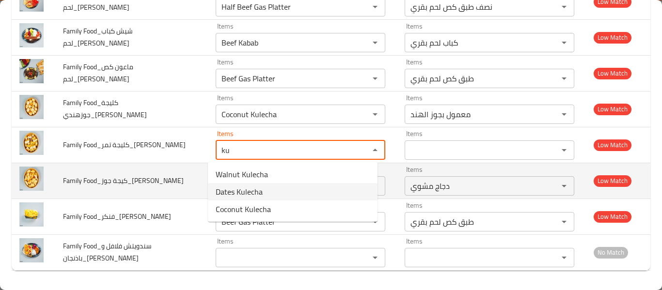
click at [245, 188] on span "Dates Kulecha" at bounding box center [239, 192] width 47 height 12
type Faisal "Dates Kulecha"
type Faisal-ar "معمول بالتمر"
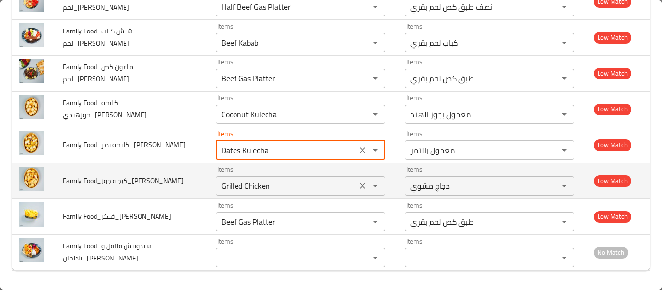
type Faisal "Dates Kulecha"
click at [244, 183] on Faisal "Grilled Chicken" at bounding box center [286, 186] width 135 height 14
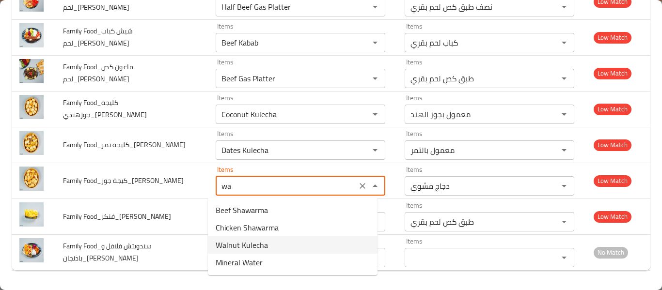
click at [243, 246] on span "Walnut Kulecha" at bounding box center [242, 245] width 52 height 12
type Faisal "Walnut Kulecha"
type Faisal-ar "معمول بالجوز"
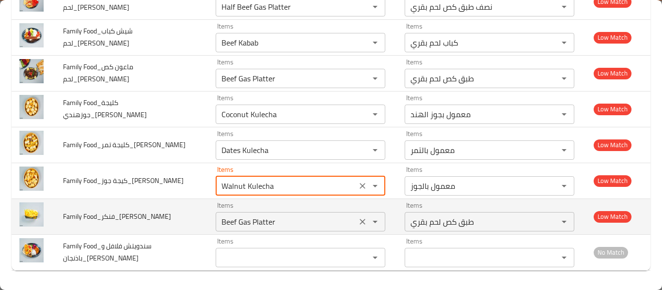
click at [246, 229] on div "Beef Gas Platter Items" at bounding box center [301, 221] width 170 height 19
type Faisal "Walnut Kulecha"
click at [246, 229] on div "Beef Gas Platter Items" at bounding box center [301, 221] width 170 height 19
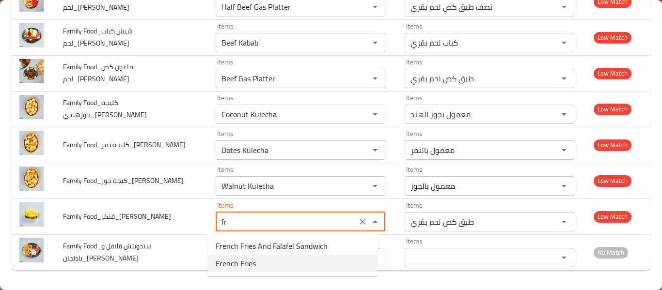
click at [262, 267] on Faisal-option-1 "French Fries" at bounding box center [293, 263] width 170 height 17
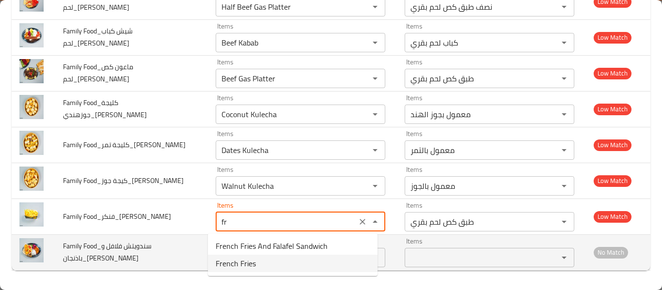
type Faisal "French Fries"
type Faisal-ar "بطاطا مقلية"
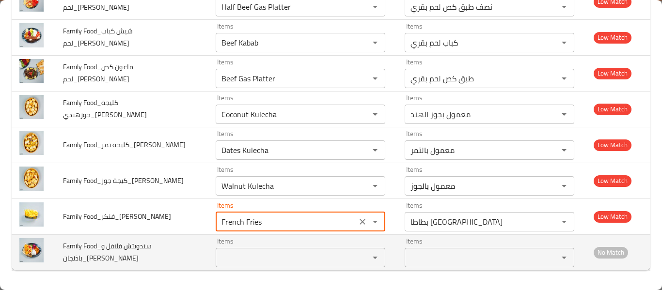
type Faisal "French Fries"
click at [259, 268] on td "Items Items" at bounding box center [302, 253] width 189 height 36
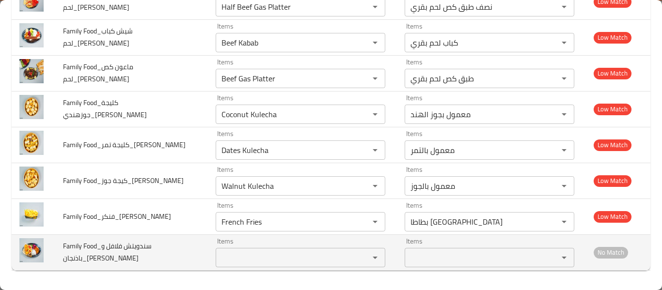
click at [258, 258] on Faisal "Items" at bounding box center [286, 258] width 135 height 14
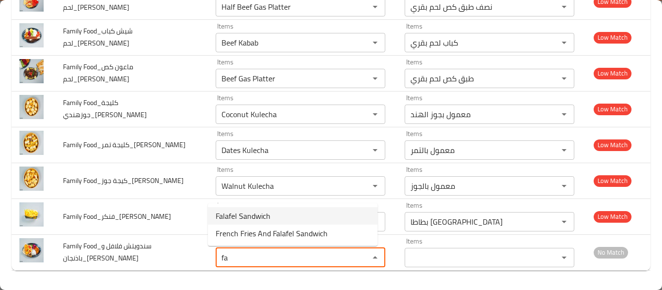
click at [260, 217] on span "Falafel Sandwich" at bounding box center [243, 216] width 55 height 12
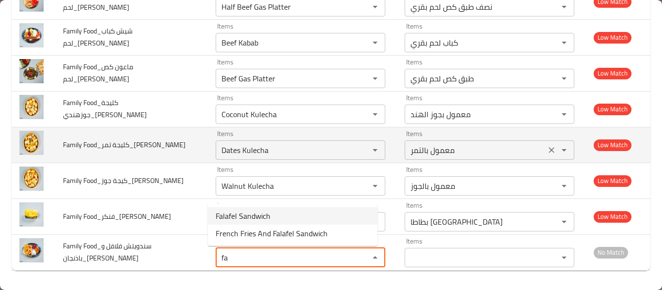
type Faisal "Falafel Sandwich"
type Faisal-ar "ساندويتش فلافل"
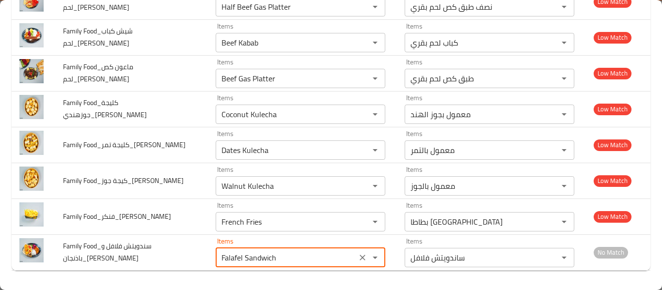
scroll to position [0, 0]
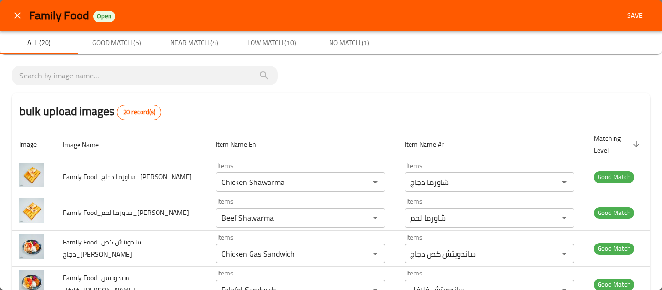
type Faisal "Falafel Sandwich"
click at [631, 16] on span "Save" at bounding box center [634, 16] width 23 height 12
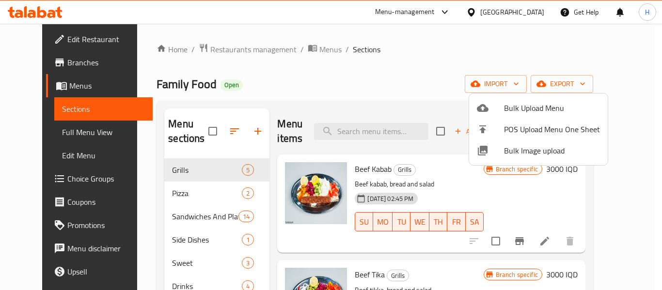
click at [48, 128] on div at bounding box center [331, 145] width 662 height 290
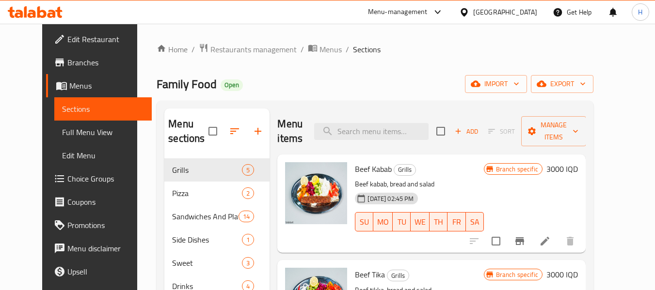
click at [62, 128] on span "Full Menu View" at bounding box center [103, 132] width 82 height 12
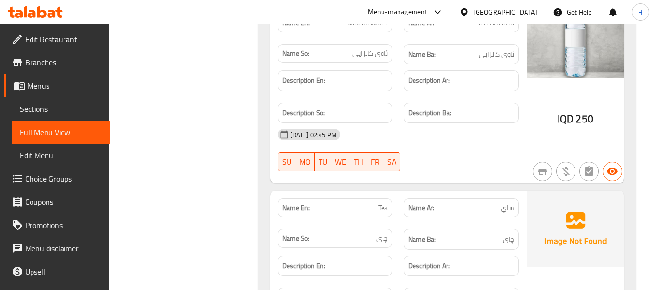
scroll to position [5212, 0]
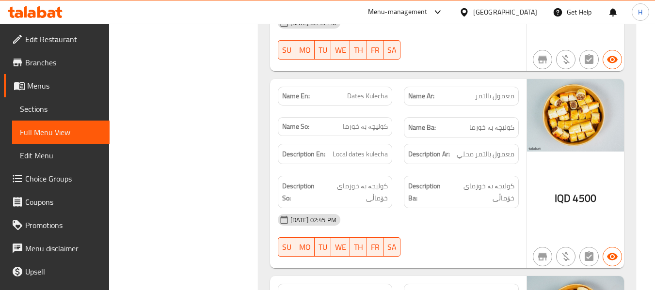
click at [61, 33] on span "Edit Restaurant" at bounding box center [63, 39] width 77 height 12
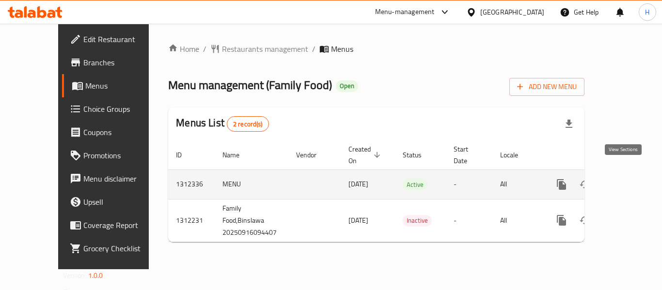
click at [626, 179] on icon "enhanced table" at bounding box center [632, 185] width 12 height 12
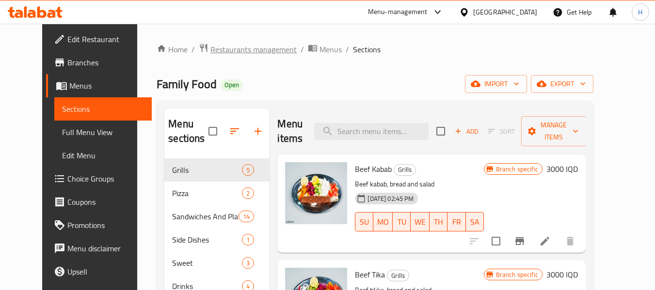
click at [238, 45] on span "Restaurants management" at bounding box center [253, 50] width 86 height 12
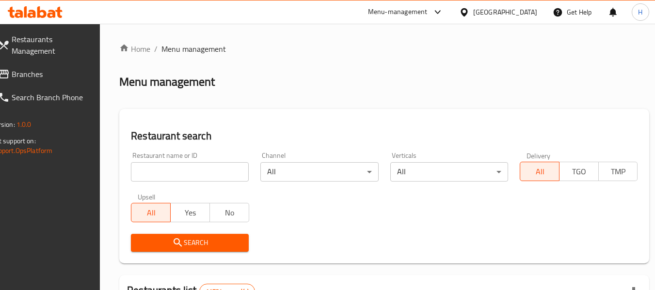
click at [65, 74] on span "Branches" at bounding box center [50, 74] width 77 height 12
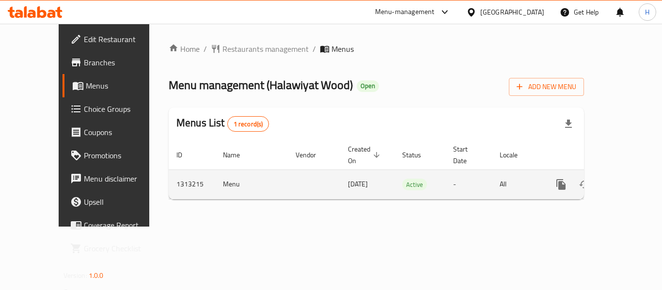
click at [629, 173] on link "enhanced table" at bounding box center [630, 184] width 23 height 23
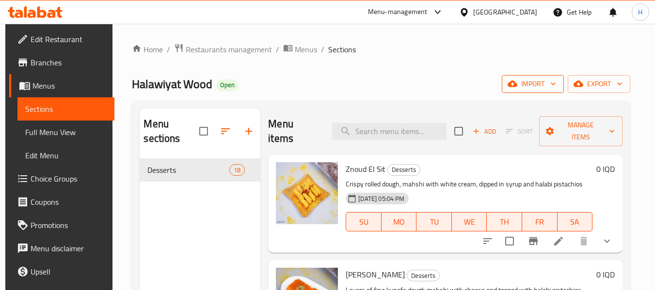
click at [555, 85] on icon "button" at bounding box center [553, 84] width 10 height 10
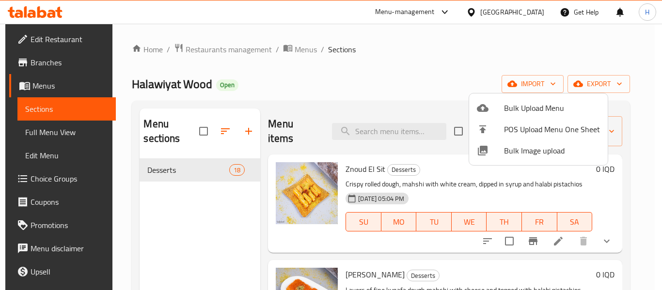
click at [520, 151] on span "Bulk Image upload" at bounding box center [552, 151] width 96 height 12
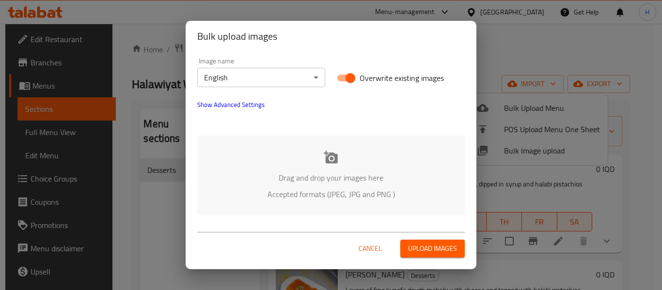
click at [300, 166] on div "Drag and drop your images here Accepted formats (JPEG, JPG and PNG )" at bounding box center [330, 175] width 267 height 79
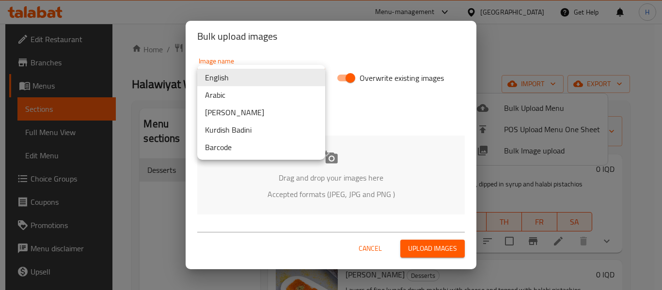
click at [290, 77] on body "​ Menu-management [GEOGRAPHIC_DATA] Get Help H Edit Restaurant Branches Menus S…" at bounding box center [331, 157] width 662 height 267
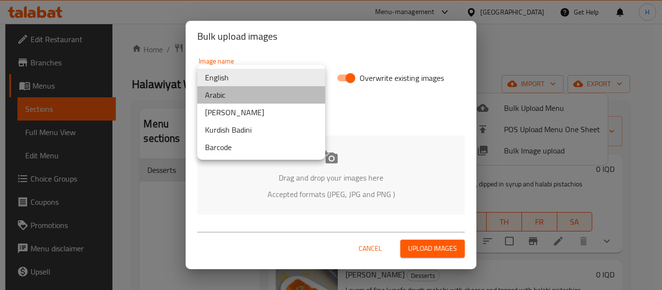
click at [221, 97] on li "Arabic" at bounding box center [261, 94] width 128 height 17
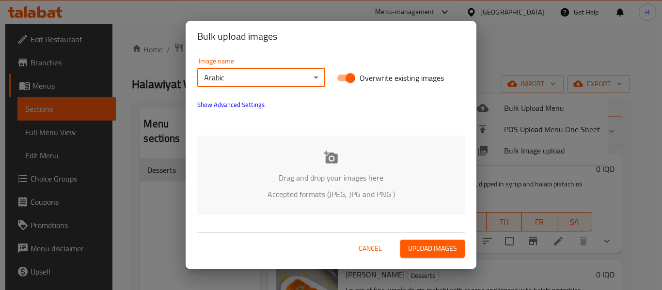
click at [218, 105] on span "Show Advanced Settings" at bounding box center [230, 105] width 67 height 12
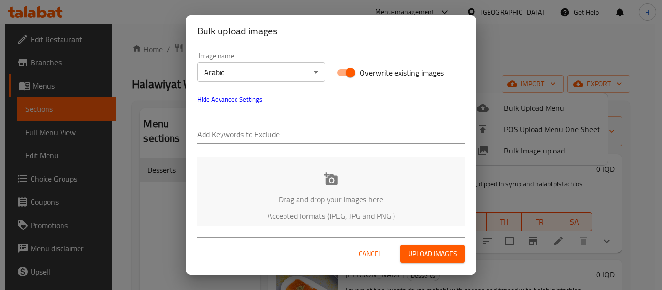
click at [224, 124] on div "Add Keywords to Exclude" at bounding box center [330, 130] width 267 height 27
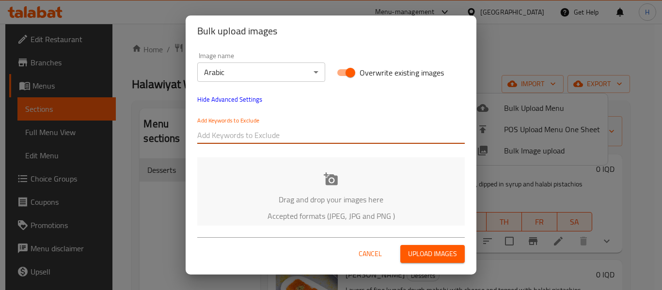
paste input "Halawiyat Wood_ برمه_abdulmalek_"
drag, startPoint x: 255, startPoint y: 138, endPoint x: 399, endPoint y: 162, distance: 146.0
click at [399, 162] on div "Image name Arabic ​ Overwrite existing images Hide Advanced Settings Add Keywor…" at bounding box center [331, 136] width 291 height 179
type input "Halawiyat Wood_"
paste input "Halawiyat Wood_ برمه_abdulmalek_"
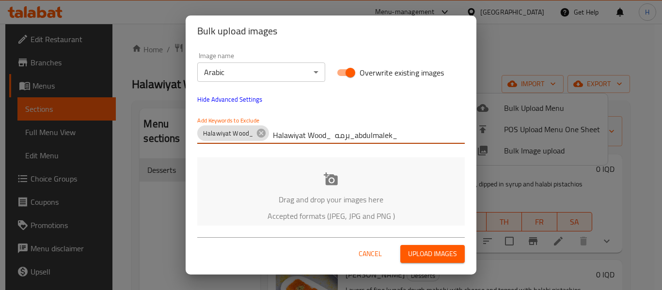
drag, startPoint x: 350, startPoint y: 140, endPoint x: 273, endPoint y: 141, distance: 76.6
click at [273, 141] on input "Halawiyat Wood_ برمه_abdulmalek_" at bounding box center [369, 135] width 192 height 16
type input "_abdulmalek_"
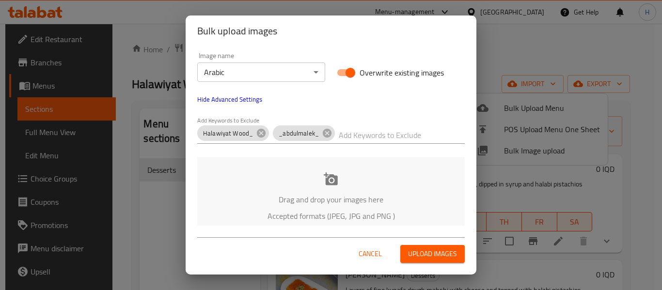
click at [271, 169] on div "Drag and drop your images here Accepted formats (JPEG, JPG and PNG )" at bounding box center [330, 196] width 267 height 79
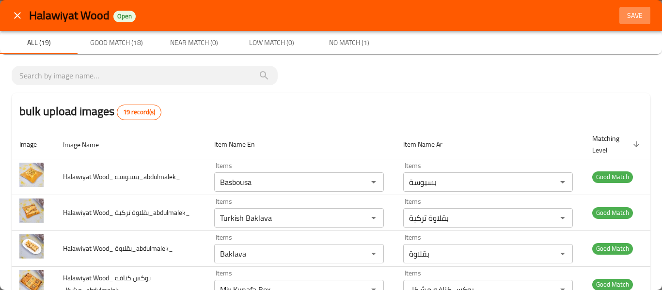
click at [623, 18] on span "Save" at bounding box center [634, 16] width 23 height 12
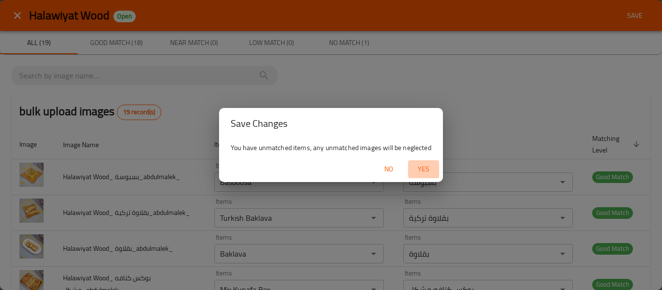
drag, startPoint x: 439, startPoint y: 167, endPoint x: 432, endPoint y: 167, distance: 6.8
click at [438, 167] on button "Yes" at bounding box center [423, 169] width 31 height 18
click at [432, 167] on span "button" at bounding box center [423, 170] width 23 height 10
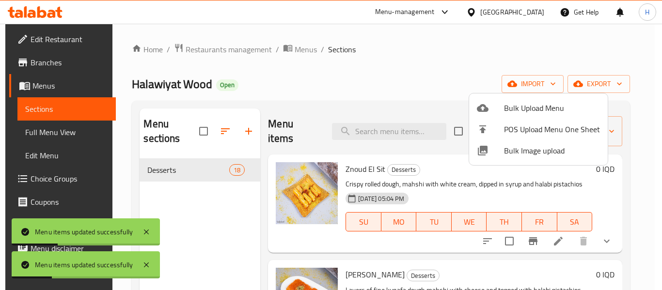
click at [60, 47] on div at bounding box center [331, 145] width 662 height 290
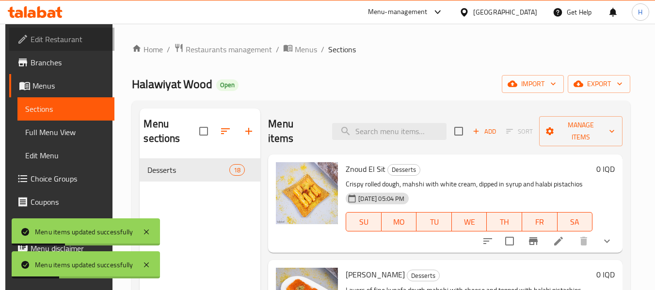
click at [61, 37] on span "Edit Restaurant" at bounding box center [69, 39] width 77 height 12
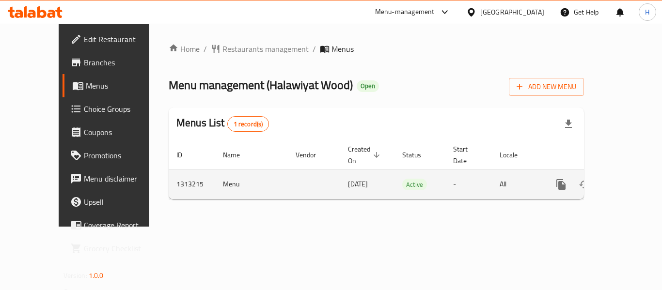
click at [627, 180] on icon "enhanced table" at bounding box center [631, 184] width 9 height 9
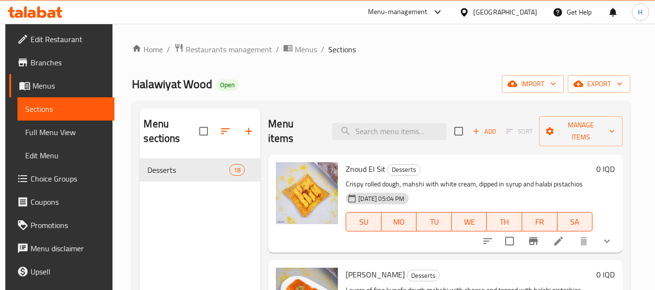
click at [49, 135] on span "Full Menu View" at bounding box center [66, 132] width 82 height 12
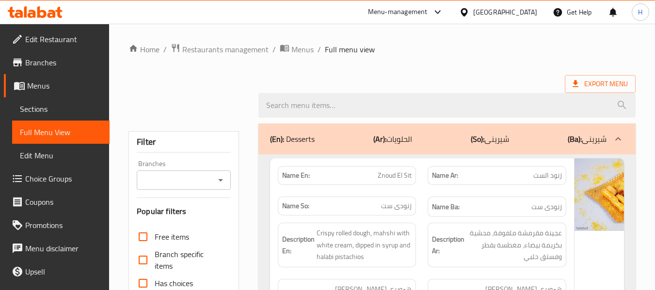
click at [49, 135] on span "Full Menu View" at bounding box center [61, 132] width 82 height 12
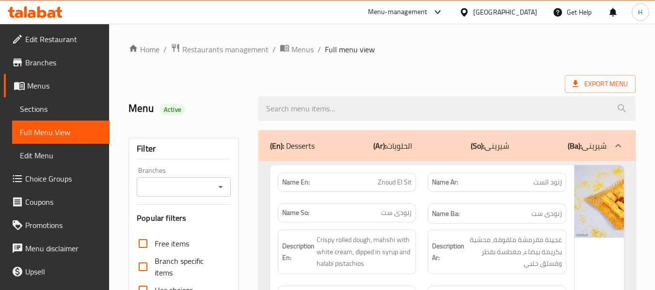
click at [58, 33] on span "Edit Restaurant" at bounding box center [63, 39] width 77 height 12
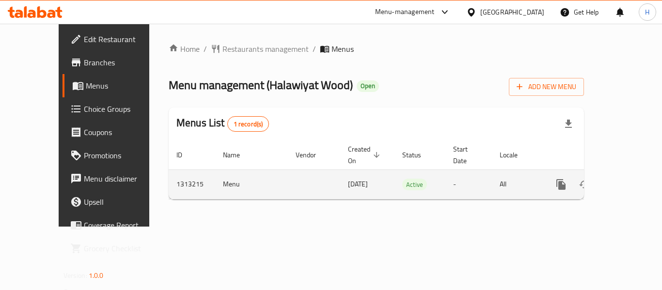
click at [619, 176] on link "enhanced table" at bounding box center [630, 184] width 23 height 23
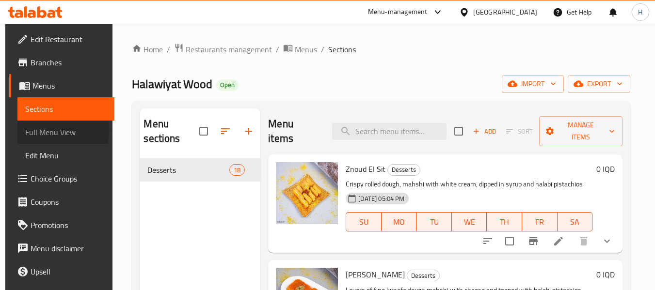
click at [26, 130] on span "Full Menu View" at bounding box center [66, 132] width 82 height 12
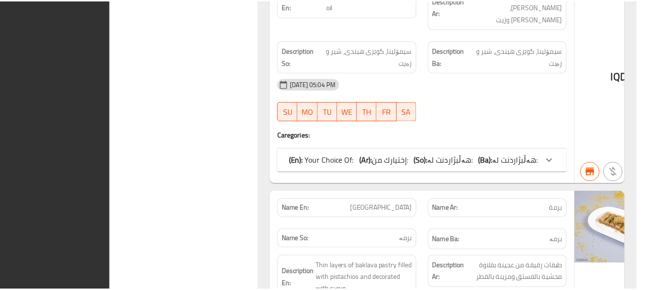
scroll to position [4762, 0]
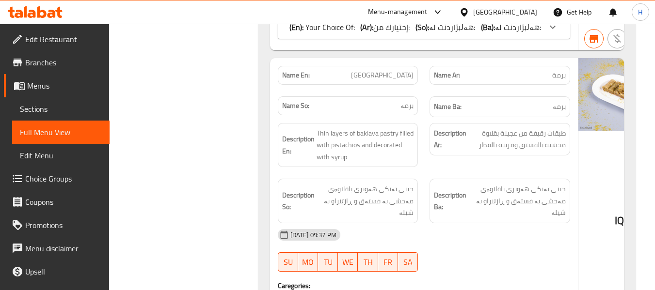
click at [469, 13] on icon at bounding box center [464, 12] width 10 height 10
drag, startPoint x: 44, startPoint y: 30, endPoint x: 39, endPoint y: 33, distance: 5.9
click at [44, 30] on link "Edit Restaurant" at bounding box center [57, 39] width 106 height 23
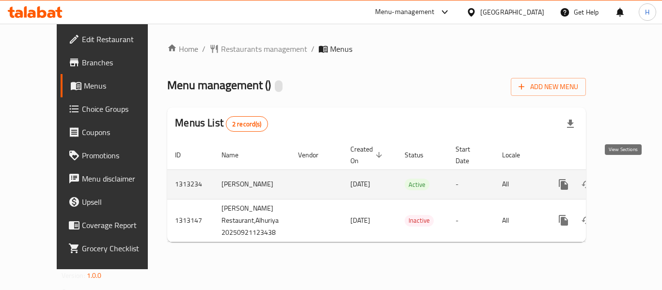
click at [628, 179] on icon "enhanced table" at bounding box center [634, 185] width 12 height 12
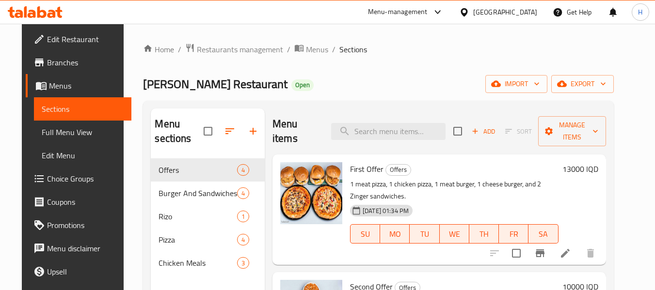
click at [545, 69] on div "Home / Restaurants management / Menus / Sections Al Zubaidi Restaurant Open imp…" at bounding box center [378, 224] width 470 height 363
click at [532, 83] on span "import" at bounding box center [516, 84] width 47 height 12
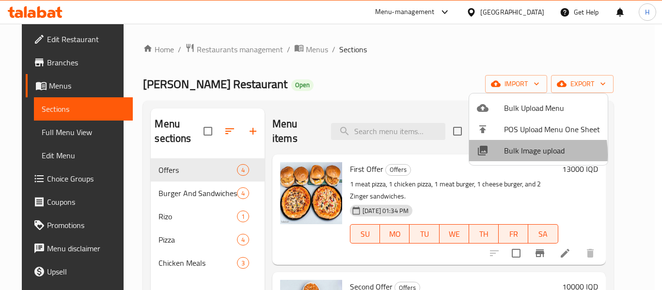
click at [490, 155] on div at bounding box center [490, 151] width 27 height 12
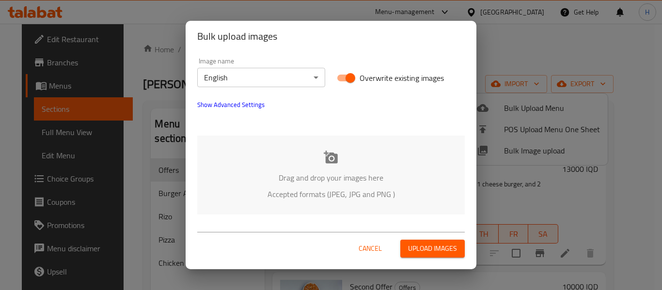
click at [321, 166] on div "Drag and drop your images here Accepted formats (JPEG, JPG and PNG )" at bounding box center [330, 175] width 267 height 79
click at [254, 79] on body "​ Menu-management Iraq Get Help H Edit Restaurant Branches Menus Sections Full …" at bounding box center [331, 157] width 662 height 267
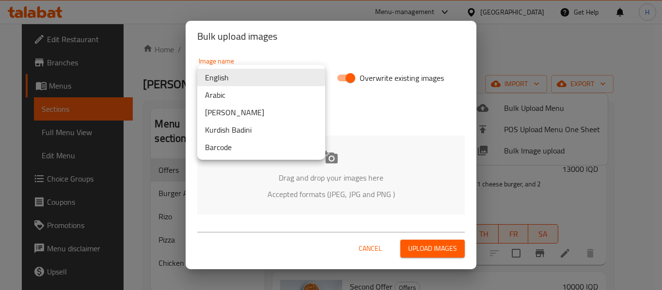
click at [237, 94] on li "Arabic" at bounding box center [261, 94] width 128 height 17
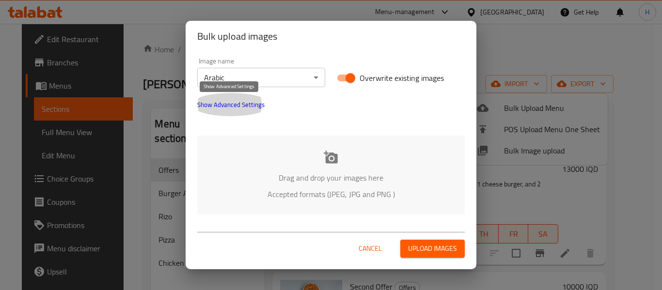
click at [233, 109] on span "Show Advanced Settings" at bounding box center [230, 105] width 67 height 12
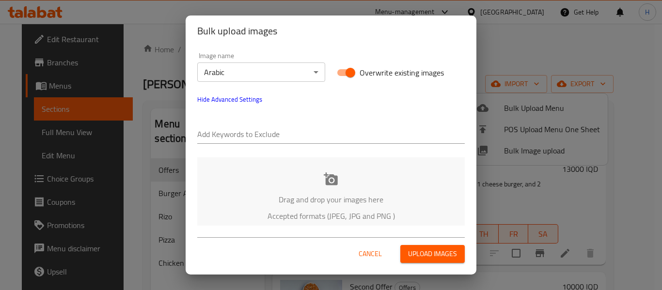
drag, startPoint x: 249, startPoint y: 120, endPoint x: 254, endPoint y: 113, distance: 8.6
click at [249, 120] on div "Add Keywords to Exclude" at bounding box center [330, 130] width 267 height 27
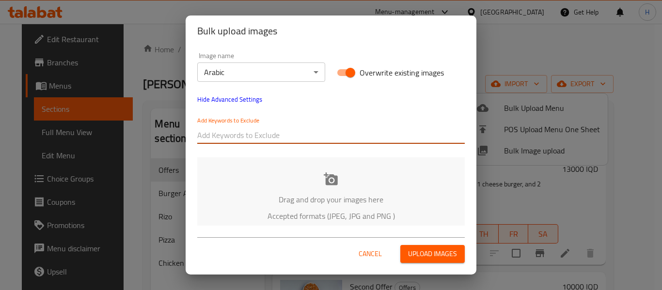
click at [242, 133] on input "text" at bounding box center [330, 135] width 267 height 16
paste input "Al_Zubaidi_Restaurant_العرض_الأول_Hussein"
drag, startPoint x: 277, startPoint y: 140, endPoint x: 486, endPoint y: 147, distance: 208.5
click at [486, 147] on div "Bulk upload images Image name Arabic ​ Overwrite existing images Hide Advanced …" at bounding box center [331, 145] width 662 height 290
type input "Al_Zubaidi_Restaurant_"
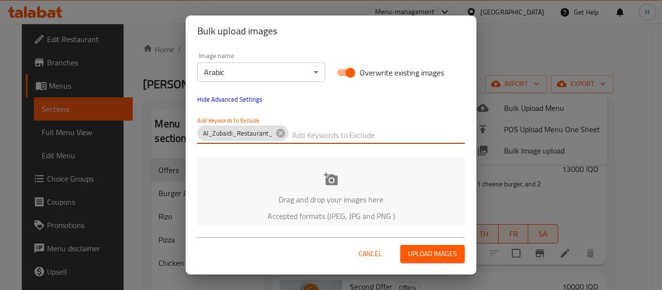
paste input "Al_Zubaidi_Restaurant_العرض_الأول_Hussein"
drag, startPoint x: 416, startPoint y: 139, endPoint x: 291, endPoint y: 136, distance: 125.1
click at [292, 136] on input "Al_Zubaidi_Restaurant_العرض_الأول_Hussein" at bounding box center [378, 135] width 173 height 16
type input "Hussein"
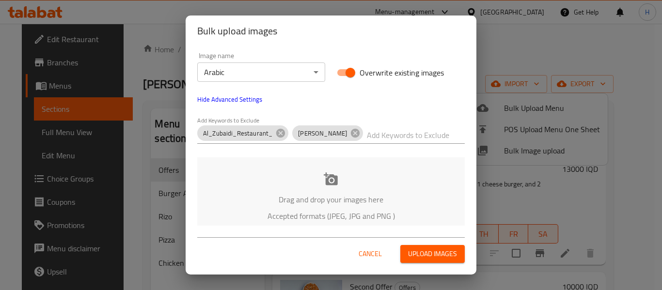
click at [268, 197] on p "Drag and drop your images here" at bounding box center [331, 200] width 238 height 12
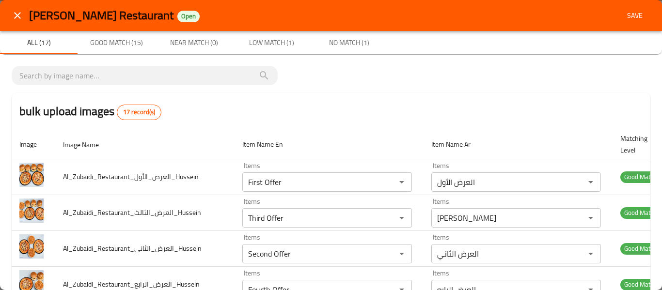
click at [622, 9] on button "Save" at bounding box center [634, 16] width 31 height 18
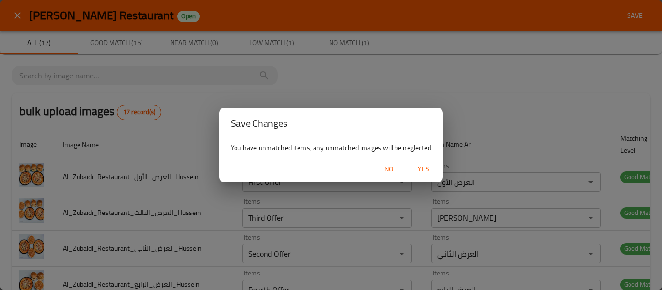
click at [424, 170] on span "Yes" at bounding box center [423, 169] width 23 height 12
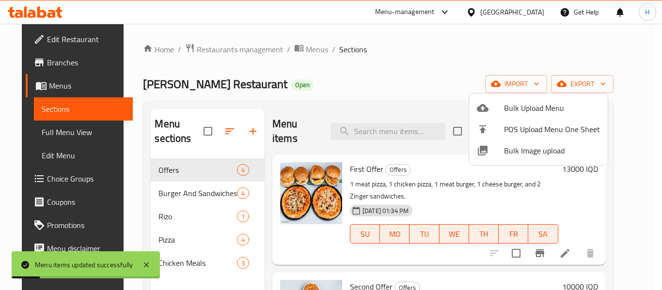
click at [37, 139] on div at bounding box center [331, 145] width 662 height 290
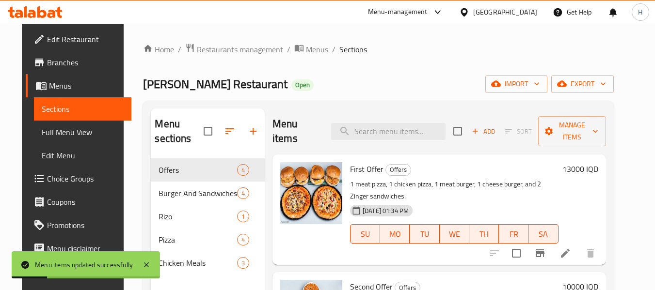
click at [42, 138] on span "Full Menu View" at bounding box center [83, 132] width 82 height 12
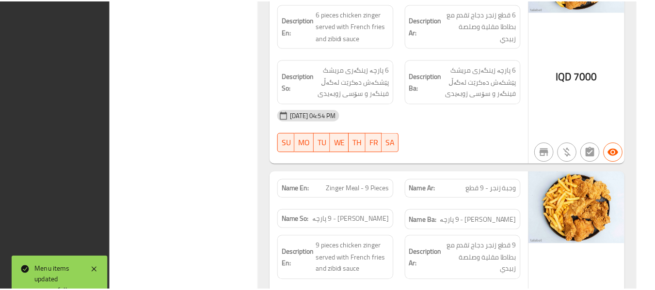
scroll to position [3884, 0]
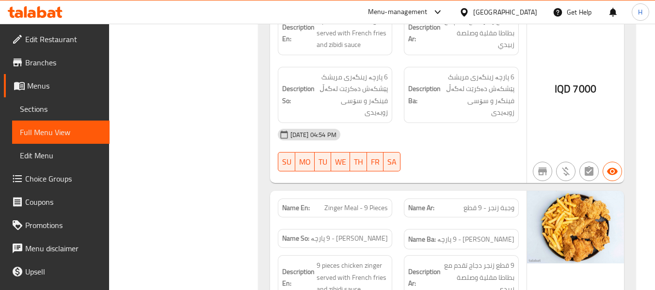
click at [59, 40] on span "Edit Restaurant" at bounding box center [63, 39] width 77 height 12
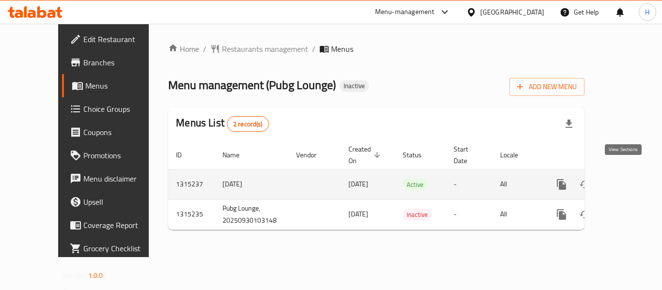
click at [628, 179] on icon "enhanced table" at bounding box center [632, 185] width 12 height 12
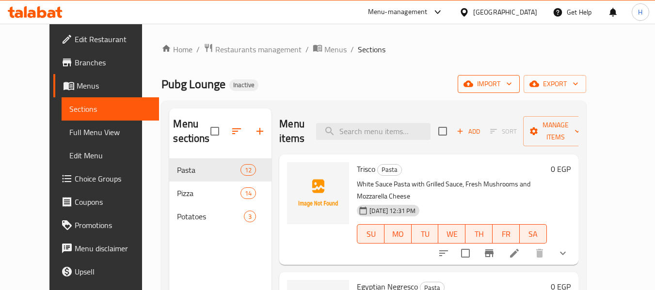
click at [512, 89] on span "import" at bounding box center [488, 84] width 47 height 12
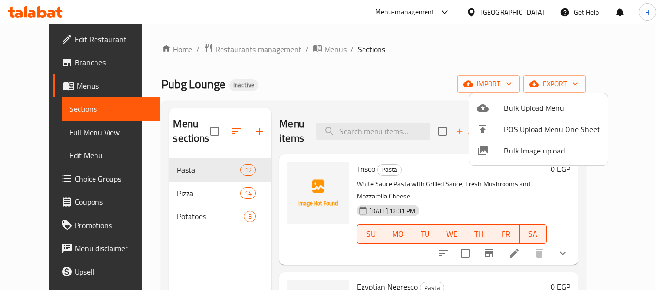
click at [527, 152] on span "Bulk Image upload" at bounding box center [552, 151] width 96 height 12
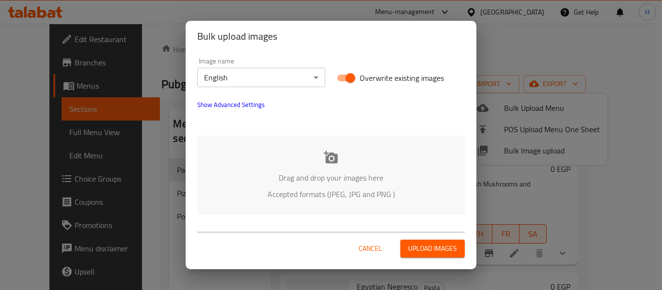
click at [203, 153] on div "Drag and drop your images here Accepted formats (JPEG, JPG and PNG )" at bounding box center [330, 175] width 267 height 79
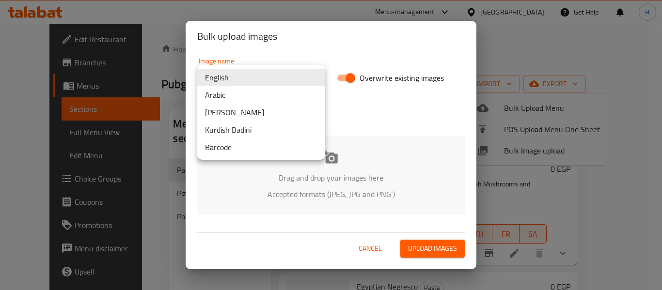
click at [267, 79] on body "​ Menu-management [GEOGRAPHIC_DATA] Get Help H Edit Restaurant Branches Menus S…" at bounding box center [331, 157] width 662 height 267
drag, startPoint x: 255, startPoint y: 96, endPoint x: 255, endPoint y: 143, distance: 47.5
click at [255, 96] on li "Arabic" at bounding box center [261, 94] width 128 height 17
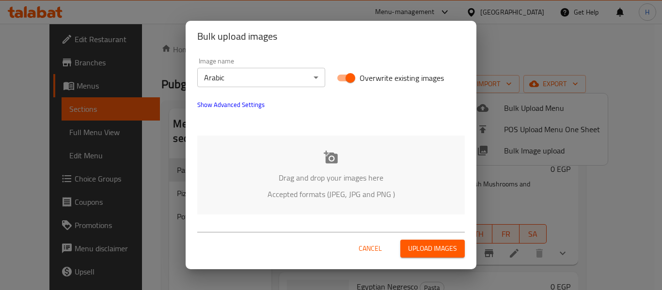
click at [253, 177] on p "Drag and drop your images here" at bounding box center [331, 178] width 238 height 12
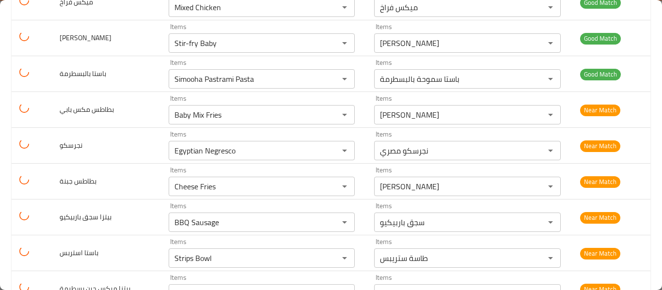
scroll to position [400, 0]
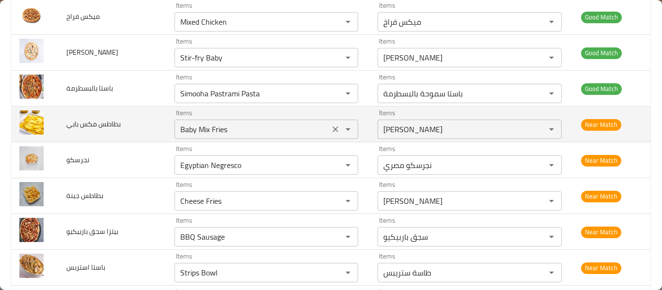
click at [217, 136] on بابي "Baby Mix Fries" at bounding box center [252, 130] width 150 height 14
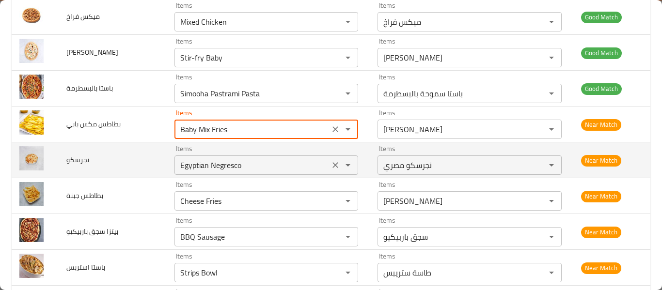
click at [231, 161] on input "Egyptian Negresco" at bounding box center [252, 165] width 150 height 14
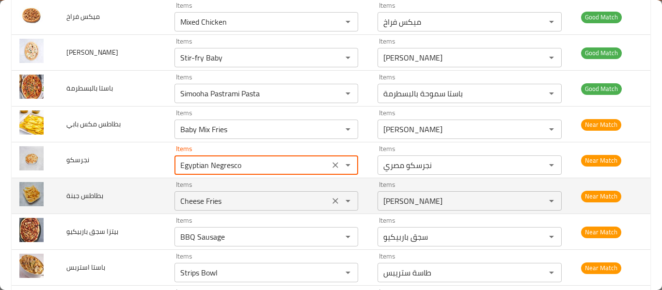
click at [225, 199] on جبنة "Cheese Fries" at bounding box center [252, 201] width 150 height 14
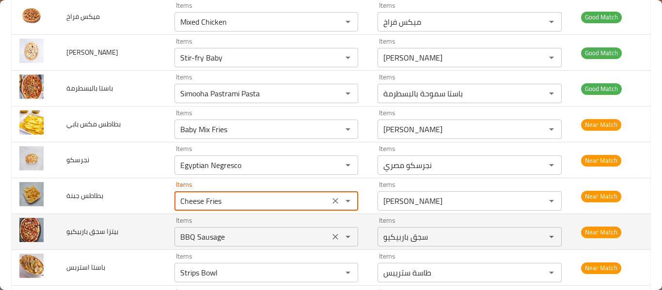
click at [216, 245] on div "BBQ Sausage Items" at bounding box center [266, 236] width 184 height 19
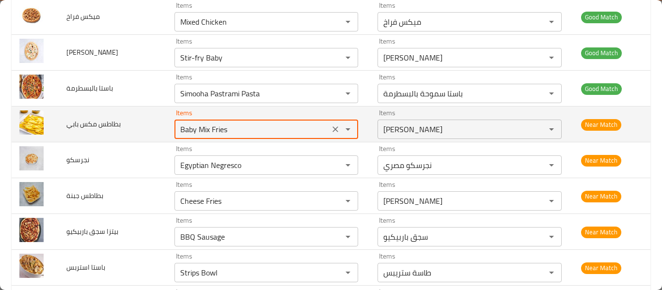
click at [220, 129] on بابي "Baby Mix Fries" at bounding box center [252, 130] width 150 height 14
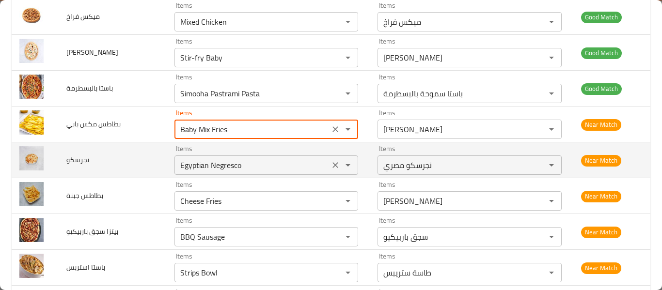
click at [222, 153] on div "Items Egyptian Negresco Items" at bounding box center [266, 160] width 184 height 30
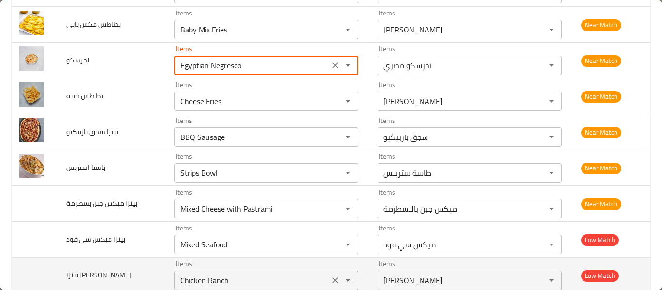
scroll to position [530, 0]
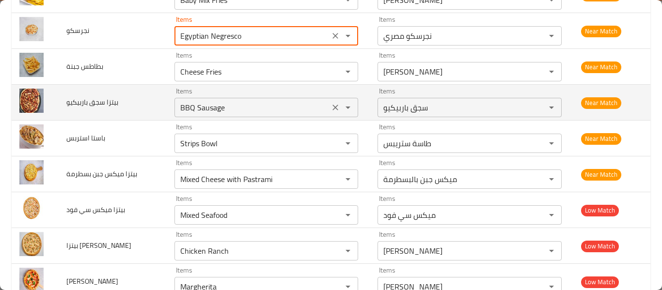
click at [203, 103] on باربيكيو "BBQ Sausage" at bounding box center [252, 108] width 150 height 14
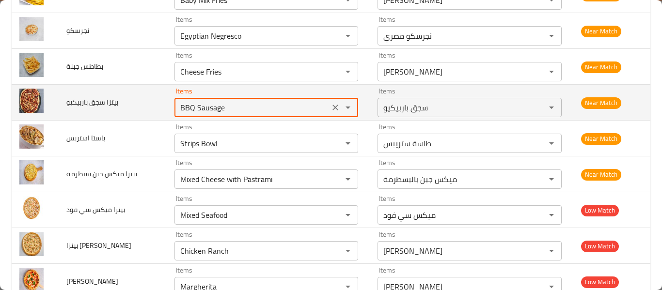
click at [203, 103] on باربيكيو "BBQ Sausage" at bounding box center [252, 108] width 150 height 14
type باربيكيو "pizz"
click at [121, 119] on td "بيتزا سجق باربيكيو" at bounding box center [113, 103] width 108 height 36
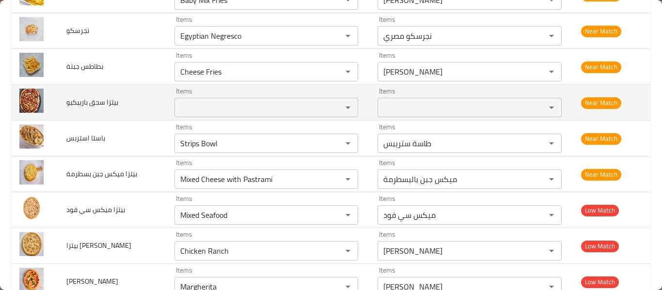
click at [228, 104] on باربيكيو "Items" at bounding box center [252, 108] width 150 height 14
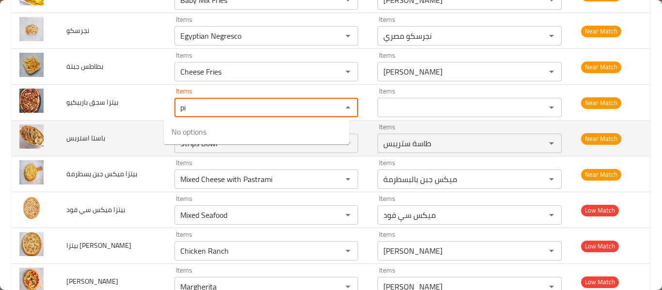
type باربيكيو "pi"
click at [119, 127] on td "باستا استربس" at bounding box center [113, 139] width 108 height 36
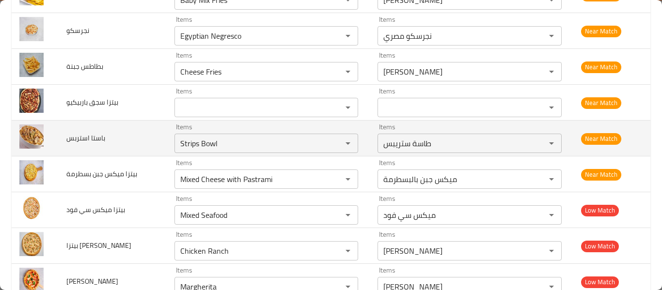
click at [136, 149] on td "باستا استربس" at bounding box center [113, 139] width 108 height 36
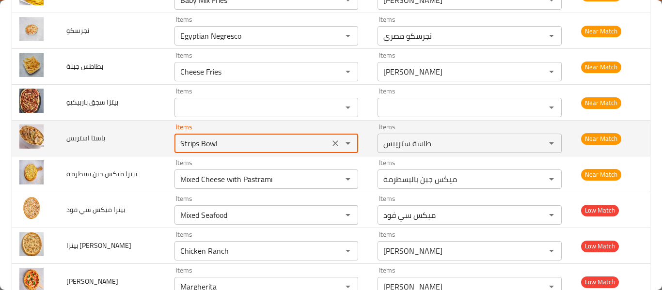
click at [235, 146] on استربس "Strips Bowl" at bounding box center [252, 144] width 150 height 14
click at [98, 136] on span "باستا استربس" at bounding box center [85, 138] width 39 height 13
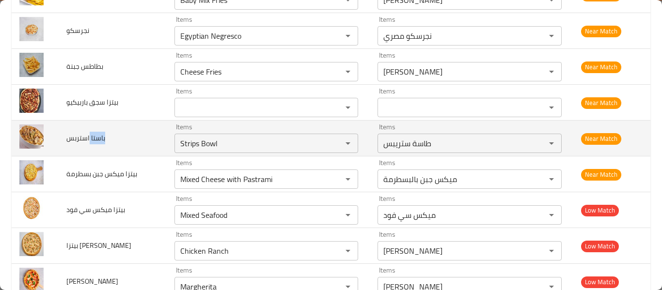
click at [99, 136] on span "باستا استربس" at bounding box center [85, 138] width 39 height 13
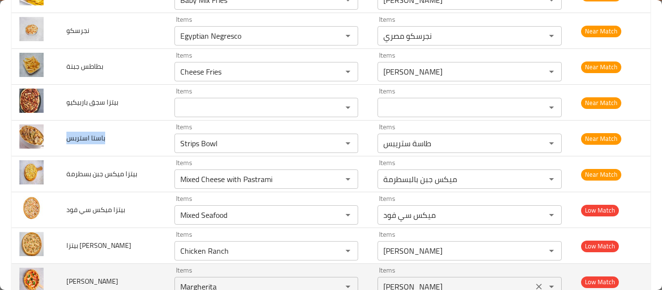
copy span "باستا استربس"
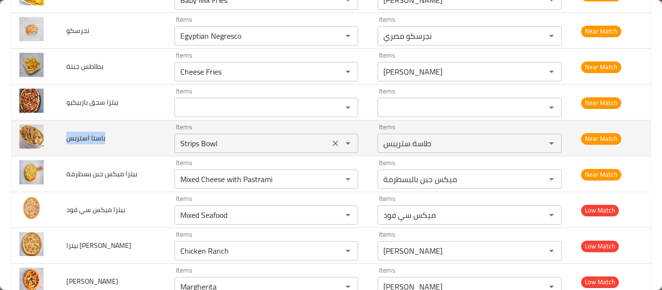
click at [316, 135] on div "Strips Bowl Items" at bounding box center [266, 143] width 184 height 19
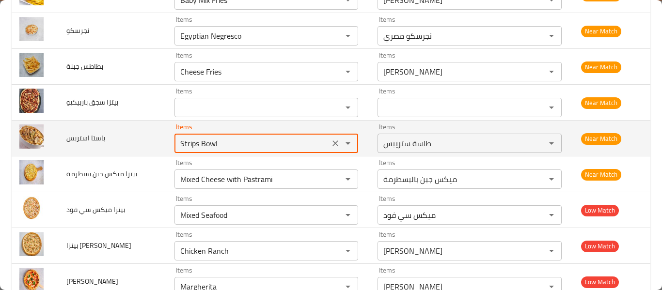
click at [205, 143] on استربس "Strips Bowl" at bounding box center [252, 144] width 150 height 14
click at [195, 143] on استربس "Strips Bowl" at bounding box center [252, 144] width 150 height 14
type استربس "Strips Bowl"
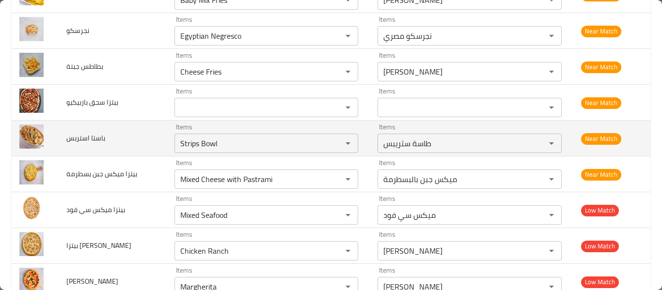
click at [64, 126] on td "باستا استربس" at bounding box center [113, 139] width 108 height 36
click at [86, 136] on span "باستا استربس" at bounding box center [85, 138] width 39 height 13
click at [87, 136] on span "باستا استربس" at bounding box center [85, 138] width 39 height 13
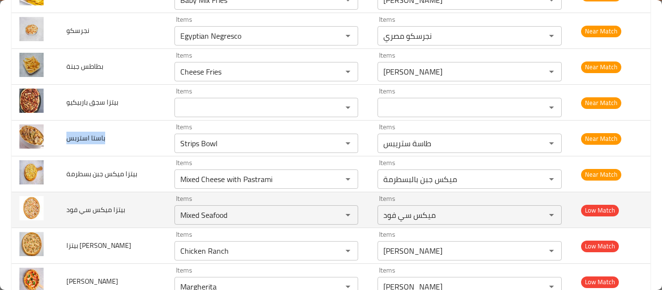
copy span "باستا استربس"
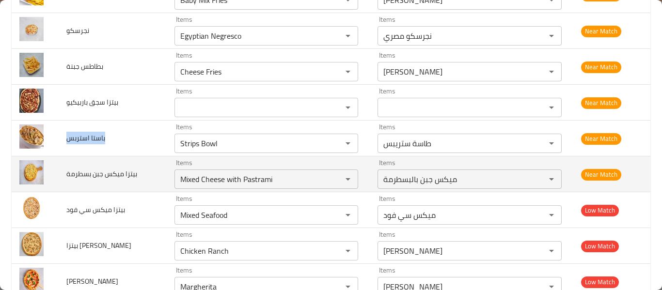
click at [98, 182] on td "بيتزا ميكس جبن بسطرمة" at bounding box center [113, 175] width 108 height 36
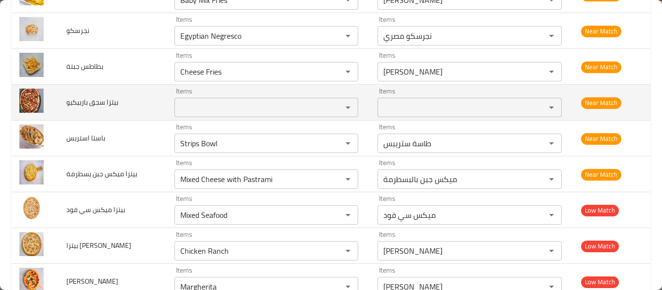
click at [212, 110] on باربيكيو "Items" at bounding box center [252, 108] width 150 height 14
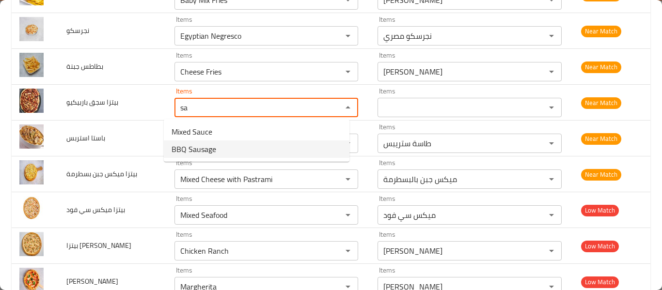
click at [203, 145] on span "BBQ Sausage" at bounding box center [194, 149] width 45 height 12
type باربيكيو "BBQ Sausage"
type باربيكيو-ar "سجق باربيكيو"
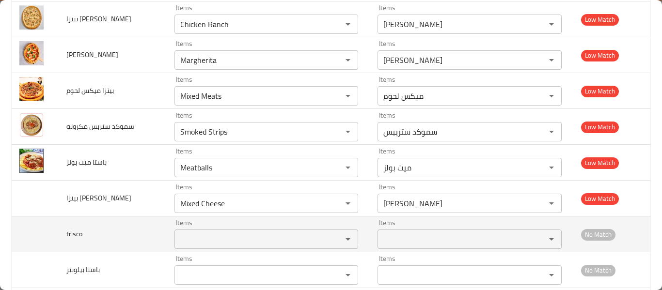
scroll to position [788, 0]
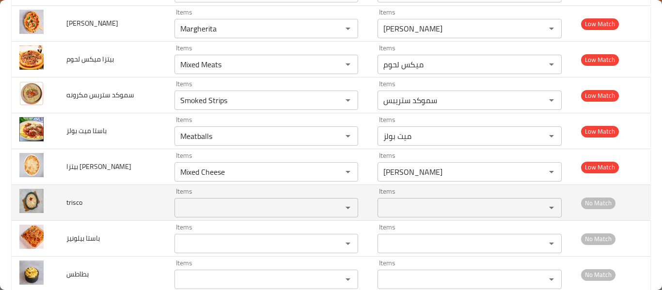
type باربيكيو "BBQ Sausage"
click at [211, 204] on input "Items" at bounding box center [252, 208] width 150 height 14
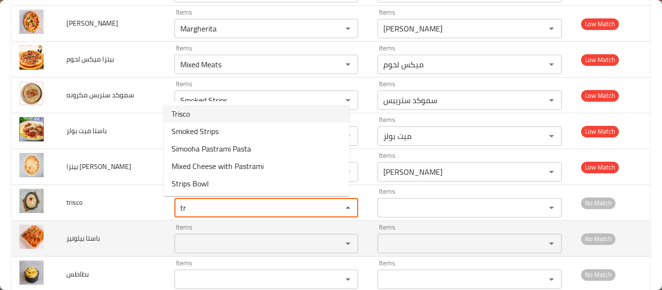
drag, startPoint x: 193, startPoint y: 115, endPoint x: 194, endPoint y: 220, distance: 105.2
click at [194, 115] on li "Trisco" at bounding box center [257, 113] width 186 height 17
type input "Trisco"
type input "تريسكو"
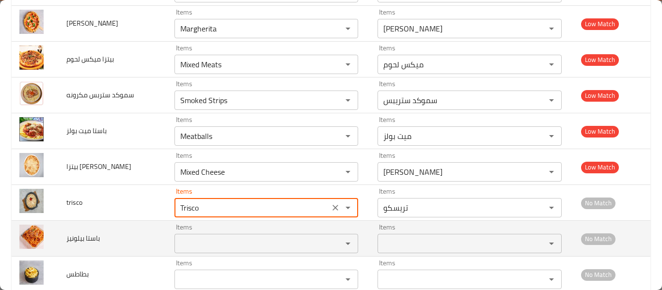
type input "Trisco"
click at [201, 245] on بيلونيز "Items" at bounding box center [252, 244] width 150 height 14
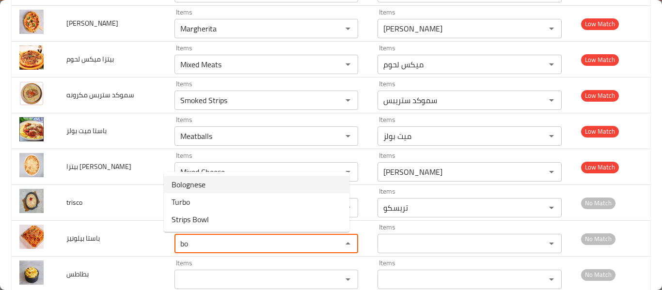
click at [212, 180] on بيلونيز-option-0 "Bolognese" at bounding box center [257, 184] width 186 height 17
type بيلونيز "Bolognese"
type بيلونيز-ar "بيلونيز"
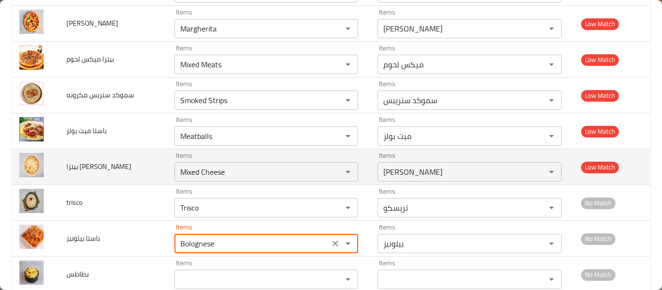
scroll to position [917, 0]
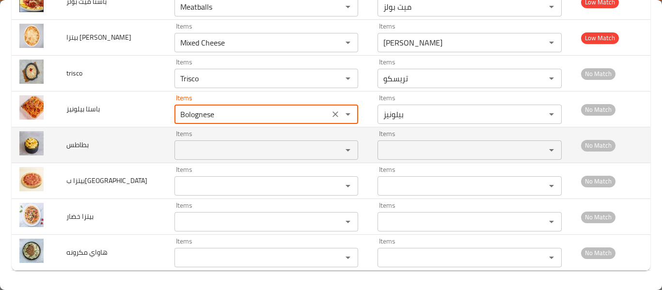
type بيلونيز "Bolognese"
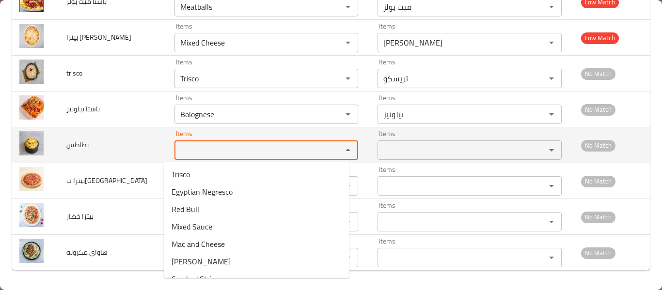
click at [197, 148] on input "Items" at bounding box center [252, 150] width 150 height 14
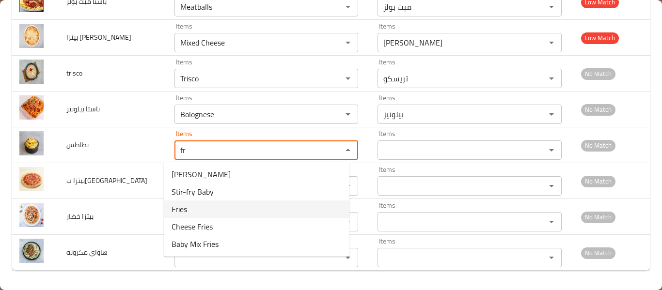
click at [202, 208] on li "Fries" at bounding box center [257, 209] width 186 height 17
type input "Fries"
type input "فرايز"
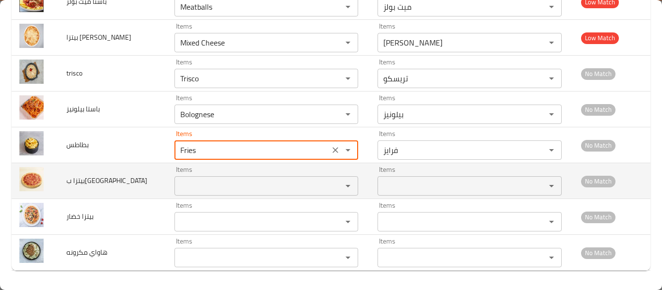
type input "Fries"
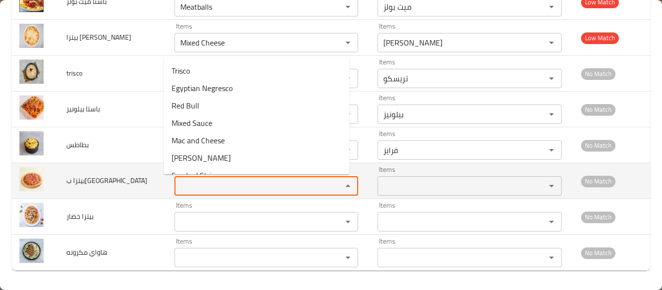
click at [207, 187] on ببروني "Items" at bounding box center [252, 186] width 150 height 14
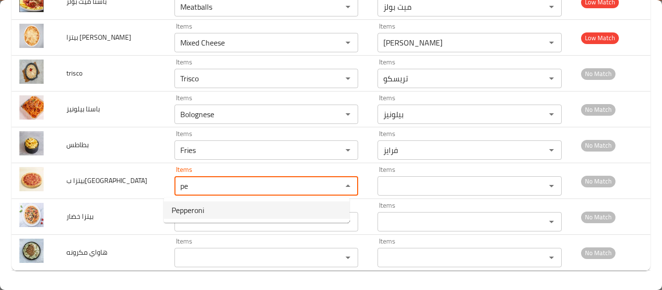
click at [200, 211] on span "Pepperoni" at bounding box center [188, 210] width 32 height 12
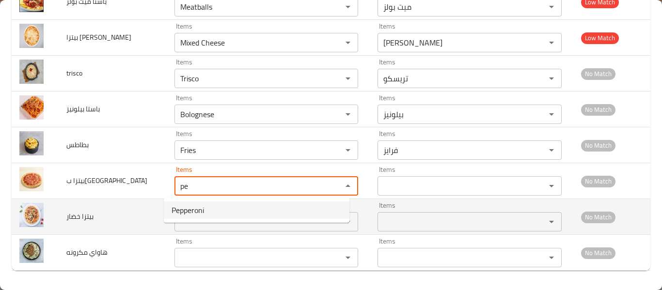
type ببروني "Pepperoni"
type ببروني-ar "ببروني"
click at [200, 210] on div "Items Items" at bounding box center [266, 217] width 184 height 30
type ببروني "Pepperoni"
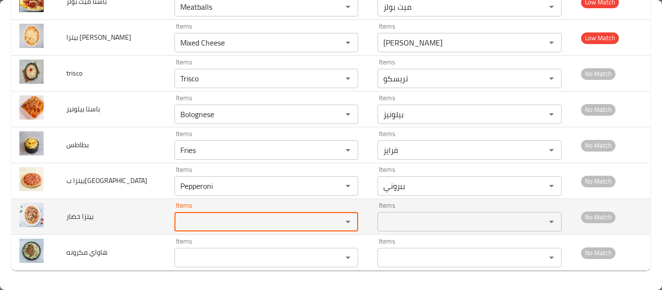
click at [200, 219] on خضار "Items" at bounding box center [252, 222] width 150 height 14
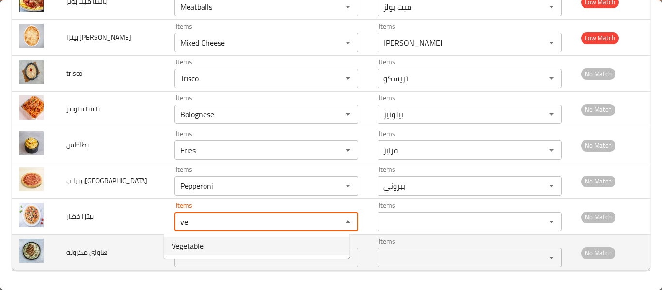
click at [186, 251] on span "Vegetable" at bounding box center [188, 246] width 32 height 12
type خضار "Vegetable"
type خضار-ar "خضار"
type خضار "Vegetable"
click at [188, 256] on مكرونه "Items" at bounding box center [252, 258] width 150 height 14
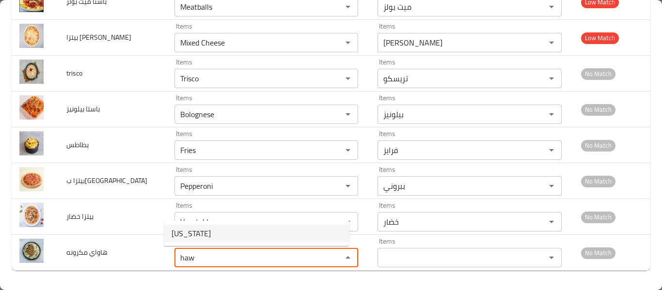
click at [196, 233] on مكرونه-option-0 "Hawaii" at bounding box center [257, 233] width 186 height 17
type مكرونه "Hawaii"
type مكرونه-ar "هاواي"
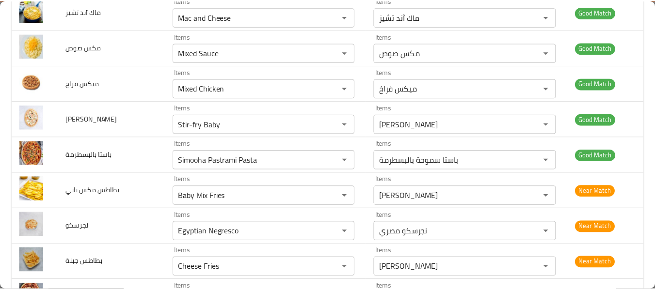
scroll to position [0, 0]
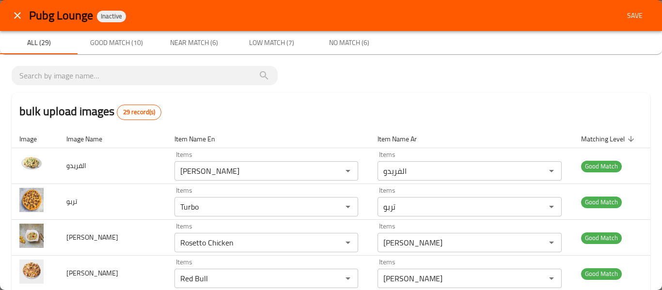
type مكرونه "Hawaii"
drag, startPoint x: 639, startPoint y: 19, endPoint x: 633, endPoint y: 17, distance: 6.3
click at [638, 19] on span "Save" at bounding box center [634, 16] width 23 height 12
click at [633, 16] on div "Pubg Lounge Inactive" at bounding box center [339, 16] width 621 height 16
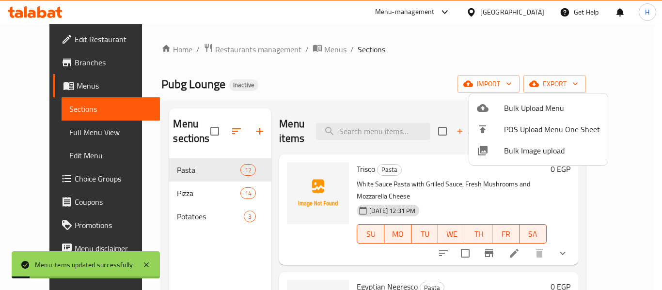
click at [41, 135] on div at bounding box center [331, 145] width 662 height 290
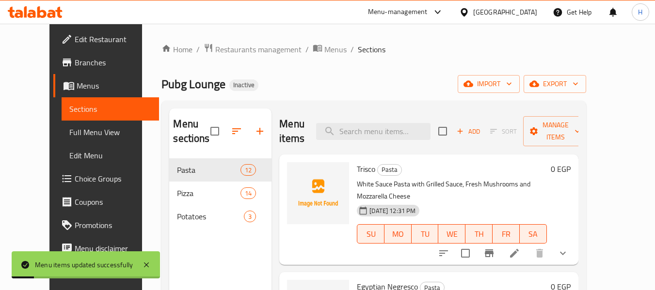
drag, startPoint x: 41, startPoint y: 135, endPoint x: 70, endPoint y: 136, distance: 29.1
click at [69, 135] on span "Full Menu View" at bounding box center [110, 132] width 82 height 12
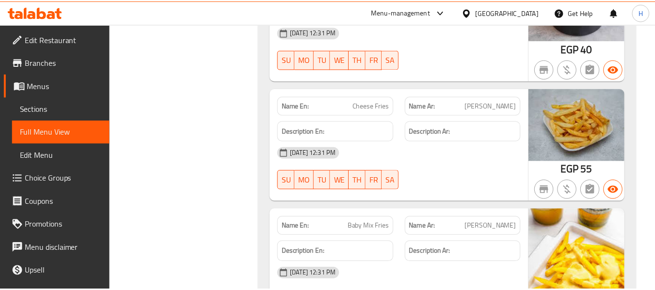
scroll to position [5219, 0]
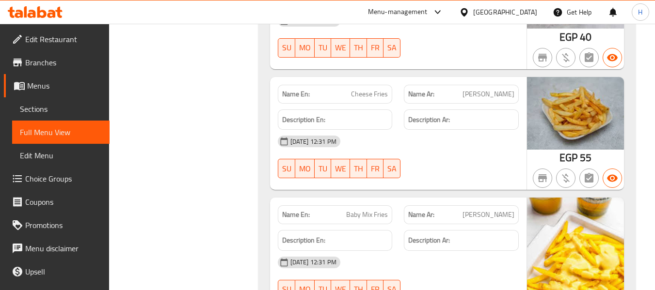
click at [523, 12] on div "[GEOGRAPHIC_DATA]" at bounding box center [505, 12] width 64 height 11
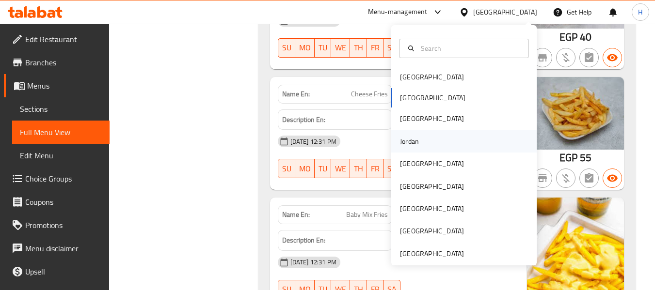
click at [426, 136] on div "Jordan" at bounding box center [463, 141] width 145 height 22
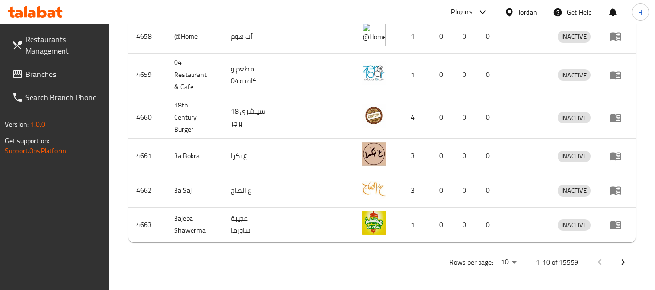
scroll to position [226, 0]
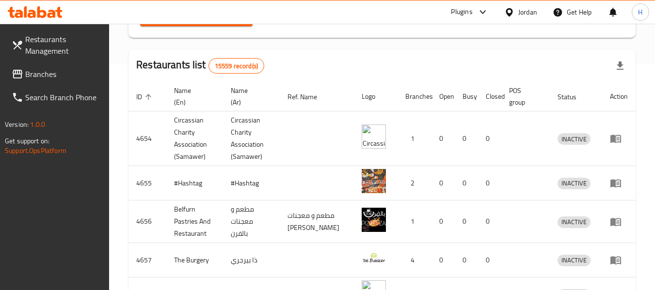
click at [25, 78] on span "Branches" at bounding box center [63, 74] width 77 height 12
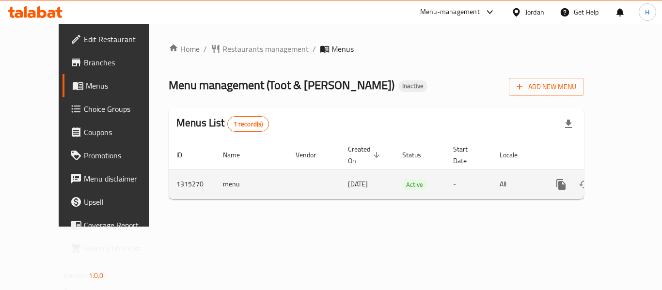
click at [627, 180] on icon "enhanced table" at bounding box center [631, 184] width 9 height 9
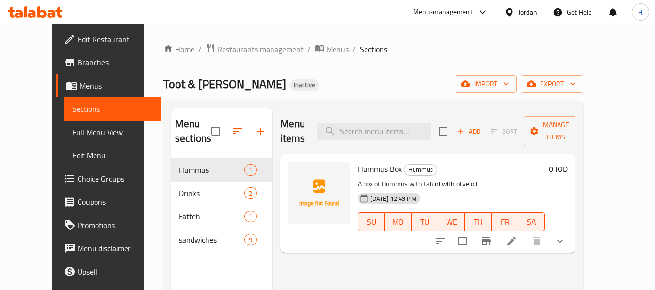
click at [353, 77] on div "Toot & Rayhan Inactive import export" at bounding box center [373, 84] width 420 height 18
click at [509, 83] on span "import" at bounding box center [485, 84] width 47 height 12
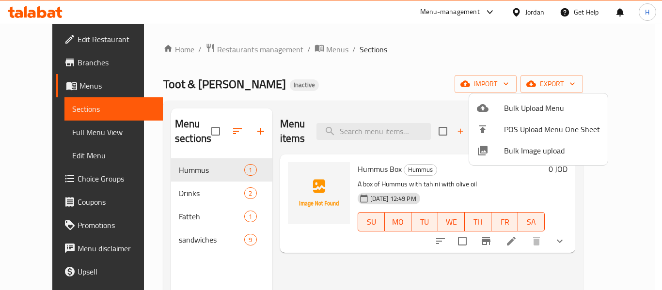
click at [529, 155] on span "Bulk Image upload" at bounding box center [552, 151] width 96 height 12
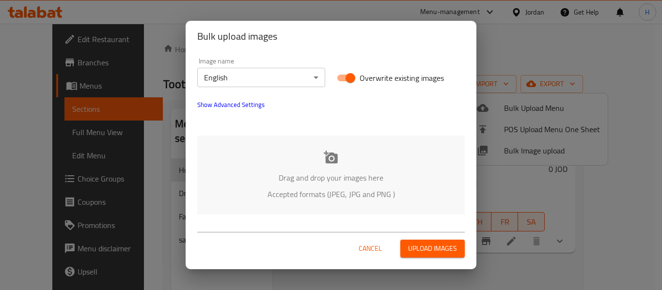
click at [284, 157] on div "Drag and drop your images here Accepted formats (JPEG, JPG and PNG )" at bounding box center [330, 175] width 267 height 79
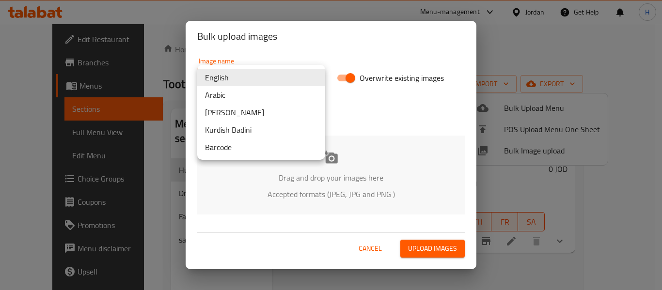
click at [268, 72] on body "​ Menu-management Jordan Get Help H Edit Restaurant Branches Menus Sections Ful…" at bounding box center [331, 157] width 662 height 267
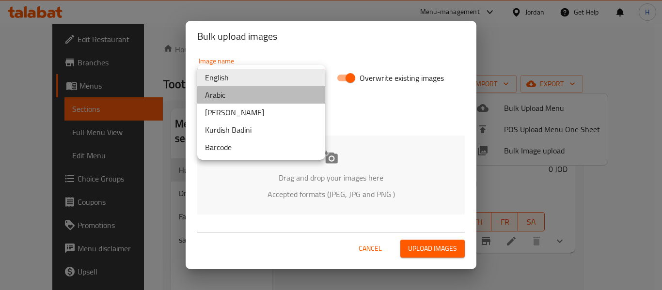
click at [251, 92] on li "Arabic" at bounding box center [261, 94] width 128 height 17
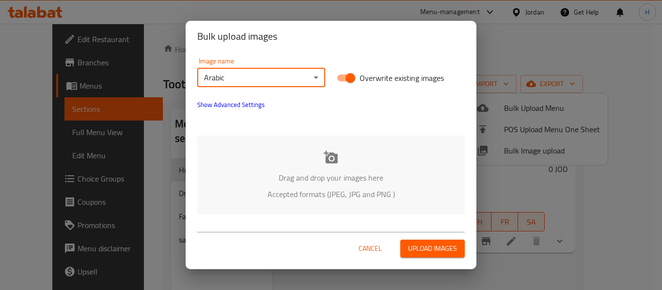
click at [248, 183] on p "Drag and drop your images here" at bounding box center [331, 178] width 238 height 12
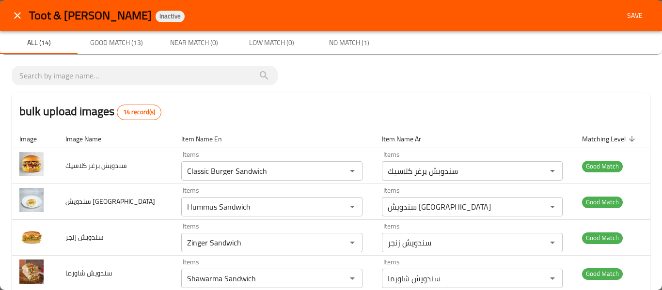
click at [635, 14] on span "Save" at bounding box center [634, 16] width 23 height 12
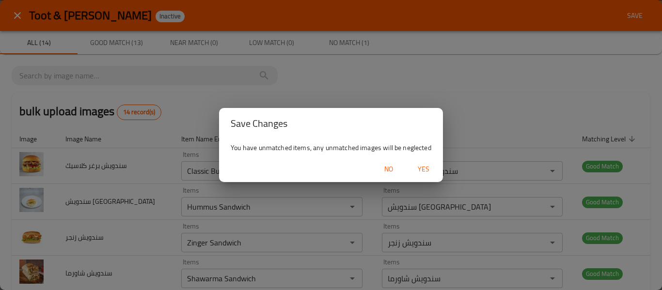
click at [421, 173] on span "Yes" at bounding box center [423, 169] width 23 height 12
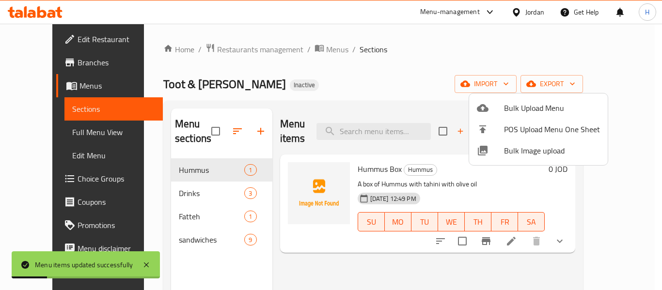
click at [52, 136] on div at bounding box center [331, 145] width 662 height 290
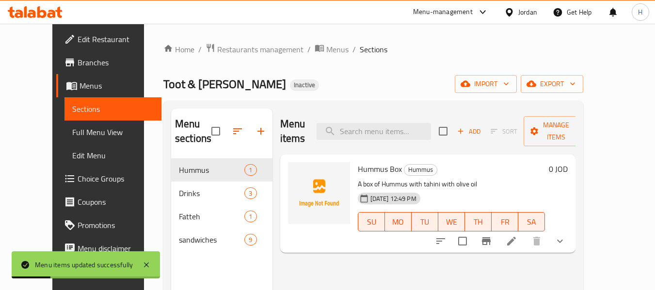
click at [72, 136] on span "Full Menu View" at bounding box center [113, 132] width 82 height 12
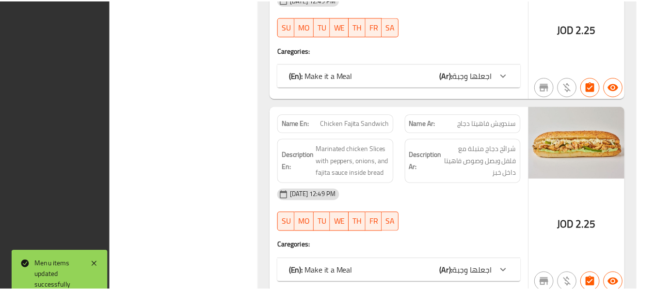
scroll to position [2721, 0]
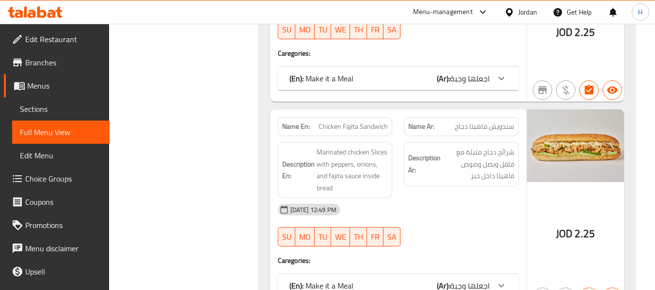
click at [521, 16] on div "Jordan" at bounding box center [527, 12] width 19 height 11
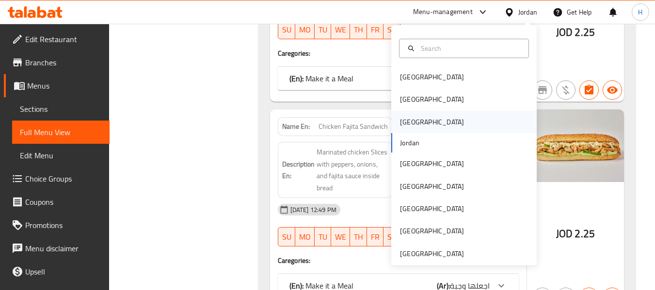
click at [432, 121] on div "[GEOGRAPHIC_DATA]" at bounding box center [463, 122] width 145 height 22
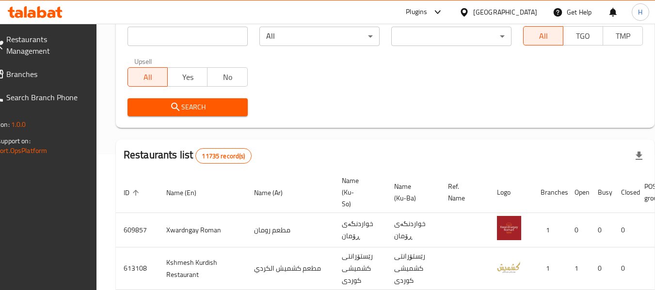
scroll to position [471, 0]
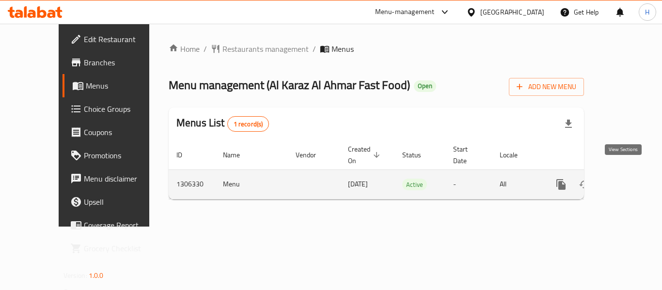
click at [625, 179] on icon "enhanced table" at bounding box center [631, 185] width 12 height 12
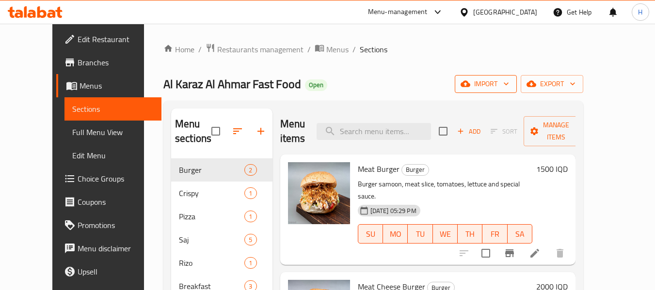
click at [517, 77] on button "import" at bounding box center [486, 84] width 62 height 18
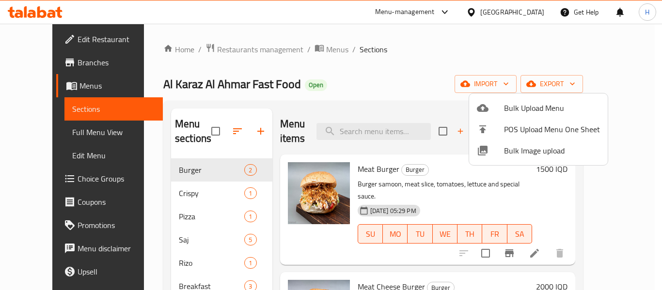
click at [524, 148] on span "Bulk Image upload" at bounding box center [552, 151] width 96 height 12
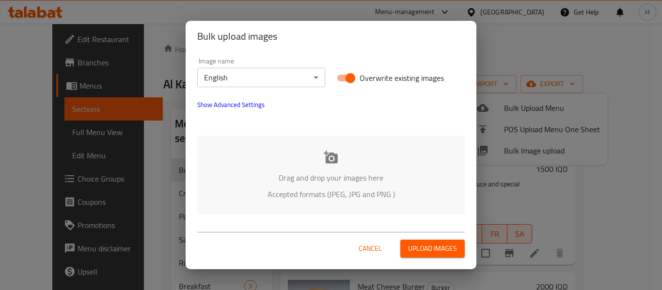
click at [255, 160] on div "Drag and drop your images here Accepted formats (JPEG, JPG and PNG )" at bounding box center [330, 175] width 267 height 79
click at [296, 90] on div "Image name English ​" at bounding box center [261, 72] width 140 height 41
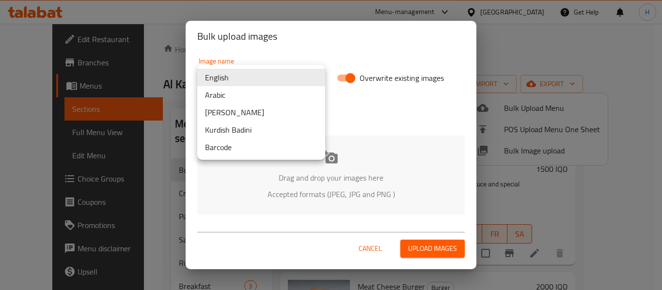
click at [299, 72] on body "​ Menu-management [GEOGRAPHIC_DATA] Get Help H Edit Restaurant Branches Menus S…" at bounding box center [331, 157] width 662 height 267
click at [252, 101] on li "Arabic" at bounding box center [261, 94] width 128 height 17
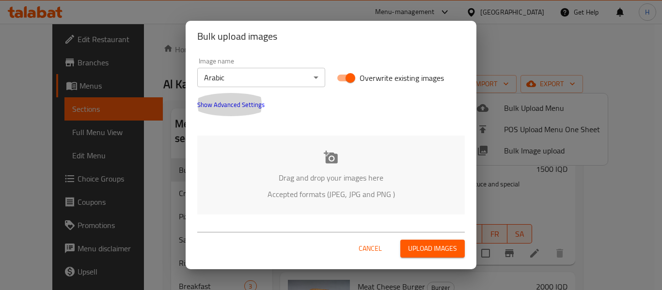
click at [241, 98] on button "Show Advanced Settings" at bounding box center [230, 104] width 79 height 23
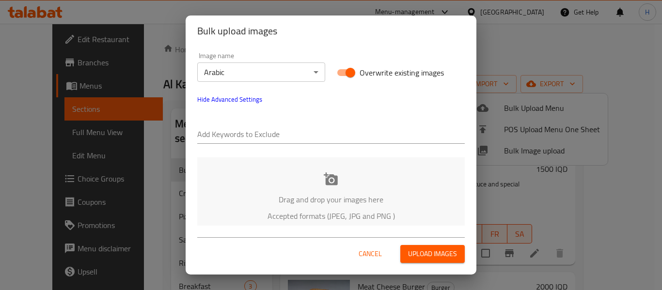
click at [239, 125] on div "Add Keywords to Exclude" at bounding box center [330, 130] width 267 height 27
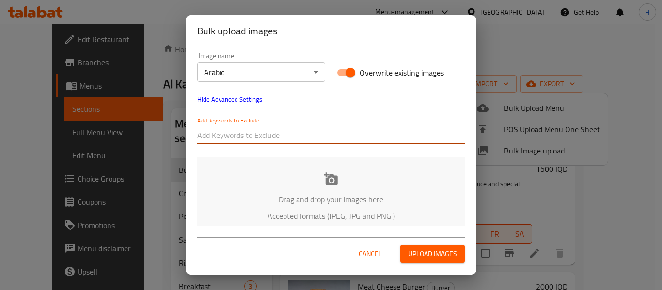
paste input "Al Karaz Al Ahmar Fast Food 2nd - تبسي دجاجة كاملة مع تمن - Natheer"
drag, startPoint x: 310, startPoint y: 137, endPoint x: 527, endPoint y: 149, distance: 217.4
click at [527, 149] on div "Bulk upload images Image name Arabic ​ Overwrite existing images Hide Advanced …" at bounding box center [331, 145] width 662 height 290
type input "Al Karaz Al Ahmar Fast Food 2nd -"
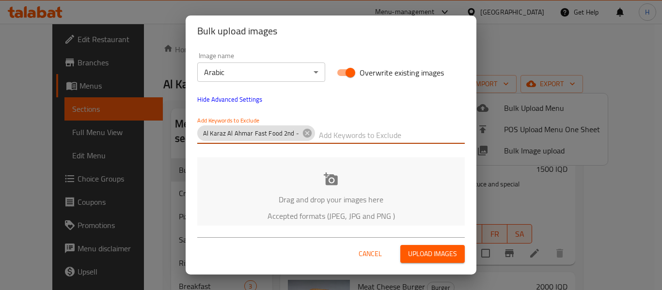
paste input "Al Karaz Al Ahmar Fast Food 2nd - تبسي دجاجة كاملة مع تمن - Natheer"
drag, startPoint x: 427, startPoint y: 138, endPoint x: 306, endPoint y: 135, distance: 120.7
click at [310, 136] on div "Al Karaz Al Ahmar Fast Food 2nd - Al Karaz Al Ahmar Fast Food 2nd - تبسي دجاجة …" at bounding box center [330, 135] width 267 height 19
type input "- [PERSON_NAME]"
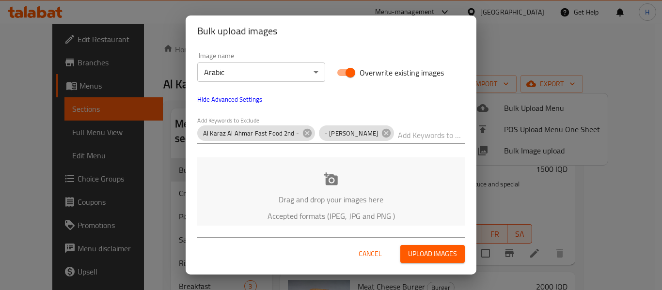
click at [316, 175] on div "Drag and drop your images here Accepted formats (JPEG, JPG and PNG )" at bounding box center [330, 196] width 267 height 79
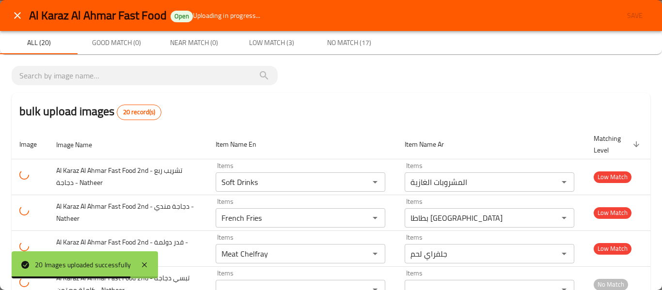
click at [22, 14] on icon "close" at bounding box center [18, 16] width 12 height 12
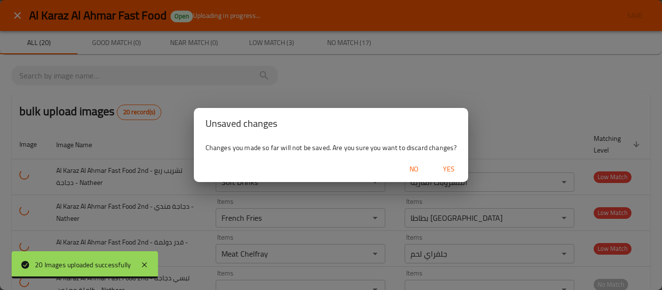
click at [448, 172] on span "Yes" at bounding box center [448, 169] width 23 height 12
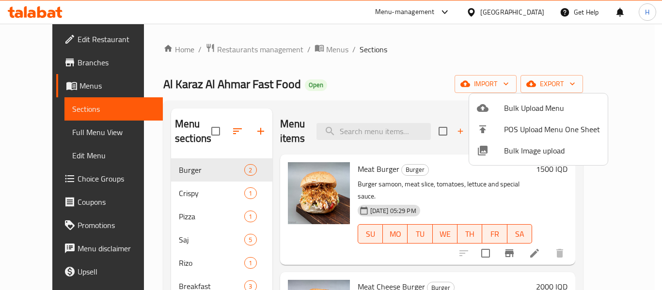
click at [518, 154] on span "Bulk Image upload" at bounding box center [552, 151] width 96 height 12
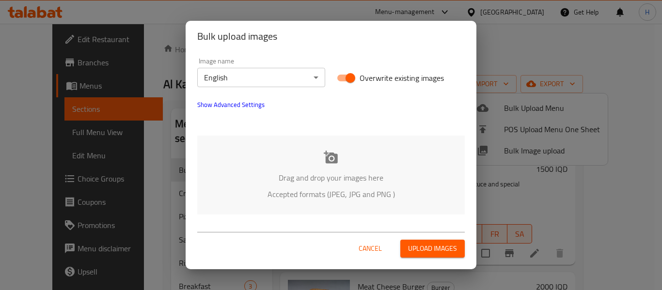
click at [232, 88] on div "Image name English ​" at bounding box center [261, 72] width 140 height 41
click at [238, 79] on body "​ Menu-management [GEOGRAPHIC_DATA] Get Help H Edit Restaurant Branches Menus S…" at bounding box center [331, 157] width 662 height 267
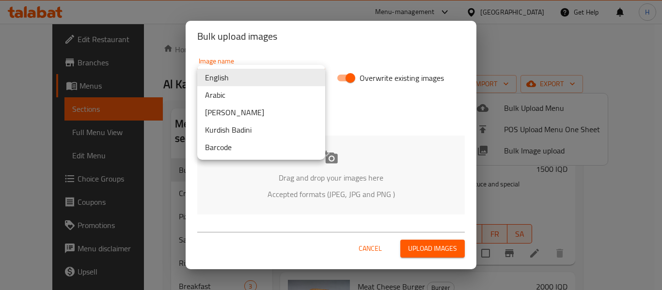
click at [230, 96] on li "Arabic" at bounding box center [261, 94] width 128 height 17
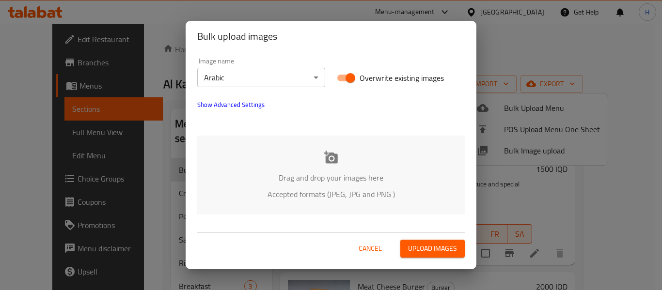
click at [232, 111] on button "Show Advanced Settings" at bounding box center [230, 104] width 79 height 23
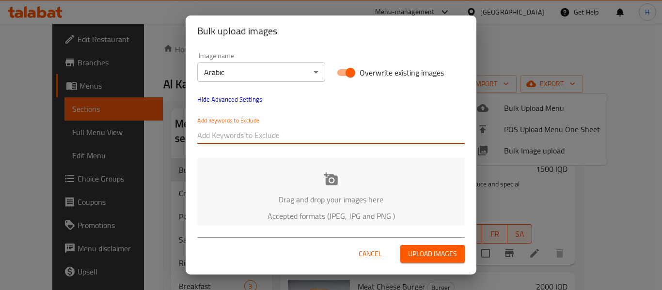
click at [237, 136] on input "text" at bounding box center [330, 135] width 267 height 16
paste input "Al Karaz Al Ahmar Fast Food 2nd - تبسي دجاجة كاملة مع تمن - Natheer"
drag, startPoint x: 315, startPoint y: 138, endPoint x: 382, endPoint y: 136, distance: 66.4
click at [382, 136] on input "Al Karaz Al Ahmar Fast Food 2nd - تبسي دجاجة كاملة مع تمن - Natheer" at bounding box center [330, 135] width 267 height 16
click at [391, 129] on input "Al Karaz Al Ahmar Fast Food 2nd - تبسي دجاجة كاملة مع تمن - Natheer" at bounding box center [330, 135] width 267 height 16
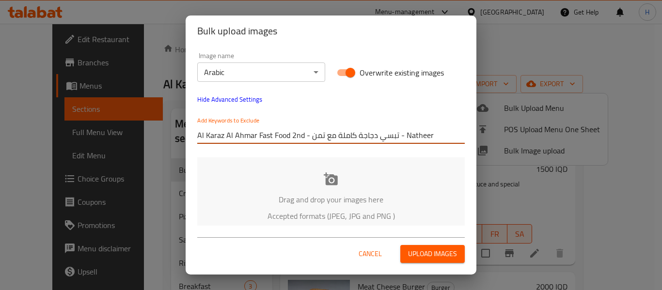
drag, startPoint x: 395, startPoint y: 136, endPoint x: 314, endPoint y: 137, distance: 80.9
click at [327, 133] on input "Al Karaz Al Ahmar Fast Food 2nd - تبسي دجاجة كاملة مع تمن - Natheer" at bounding box center [330, 135] width 267 height 16
click at [314, 137] on input "Al Karaz Al Ahmar Fast Food 2nd - تبسي دجاجة كاملة مع تمن - Natheer" at bounding box center [330, 135] width 267 height 16
drag, startPoint x: 311, startPoint y: 137, endPoint x: 397, endPoint y: 140, distance: 86.8
click at [397, 140] on input "Al Karaz Al Ahmar Fast Food 2nd - تبسي دجاجة كاملة مع تمن - Natheer" at bounding box center [330, 135] width 267 height 16
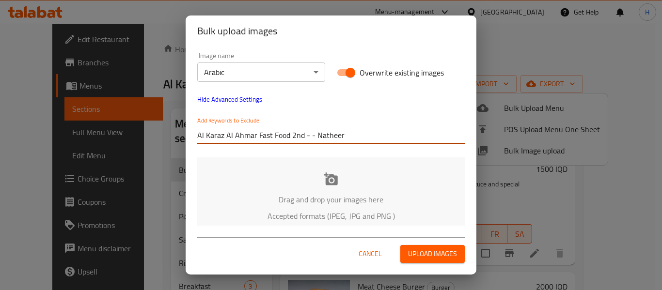
drag, startPoint x: 316, startPoint y: 135, endPoint x: 407, endPoint y: 146, distance: 91.3
click at [407, 146] on div "Add Keywords to Exclude Al Karaz Al Ahmar Fast Food 2nd - - Natheer" at bounding box center [330, 130] width 279 height 39
type input "Al Karaz Al Ahmar Fast Food 2nd"
drag, startPoint x: 378, startPoint y: 139, endPoint x: 367, endPoint y: 134, distance: 12.0
paste input "Al Karaz Al Ahmar Fast Food 2nd - تبسي دجاجة كاملة مع تمن - Natheer"
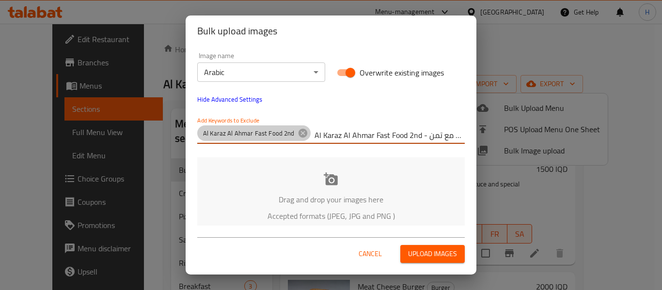
drag, startPoint x: 428, startPoint y: 135, endPoint x: 306, endPoint y: 134, distance: 122.6
click at [306, 134] on div "Al Karaz Al Ahmar Fast Food 2nd Al Karaz Al Ahmar Fast Food 2nd - تبسي دجاجة كا…" at bounding box center [330, 135] width 267 height 19
type input "Natheer"
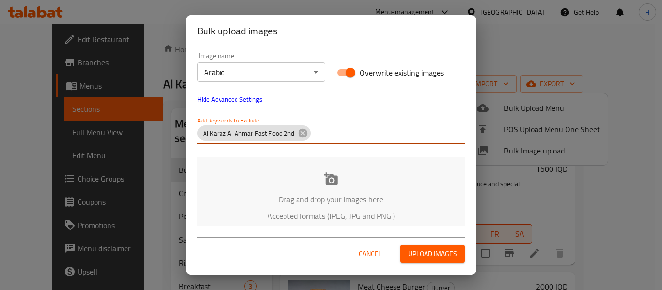
click at [352, 205] on p "Drag and drop your images here" at bounding box center [331, 200] width 238 height 12
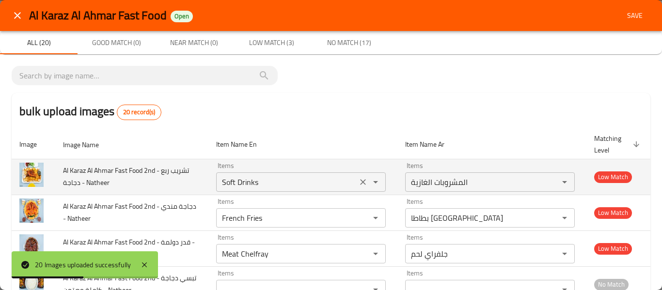
click at [358, 178] on icon "Clear" at bounding box center [363, 182] width 10 height 10
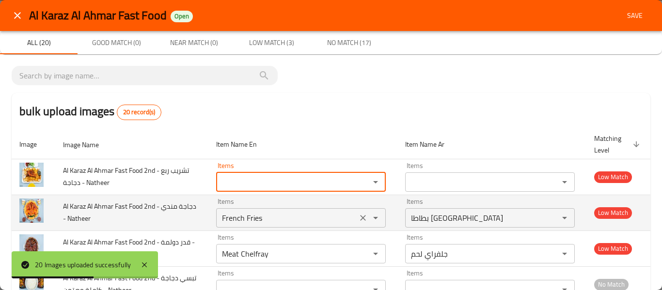
click at [360, 216] on icon "Clear" at bounding box center [363, 218] width 6 height 6
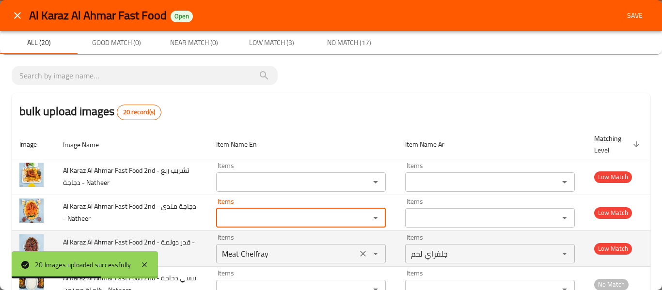
click at [358, 252] on icon "Clear" at bounding box center [363, 254] width 10 height 10
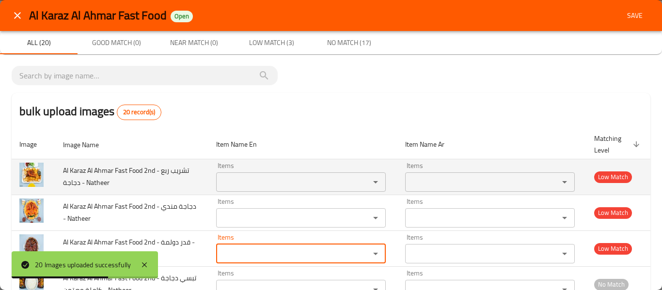
click at [324, 185] on Natheer "Items" at bounding box center [286, 182] width 135 height 14
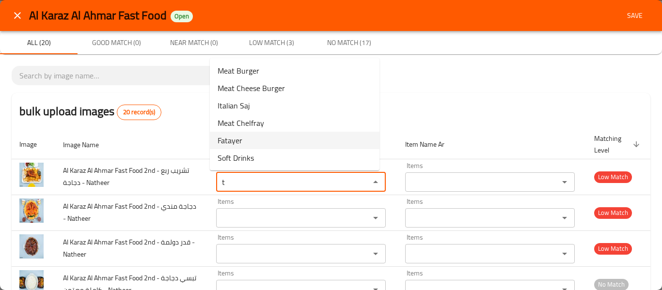
type Natheer "t"
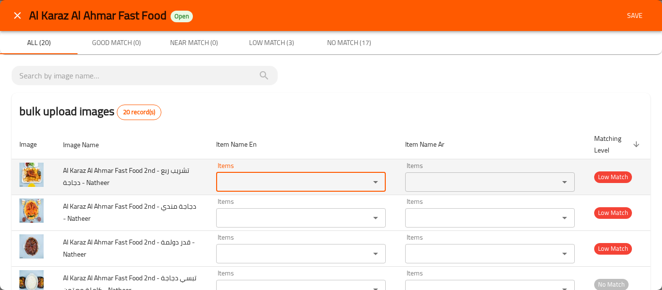
type Natheer "q"
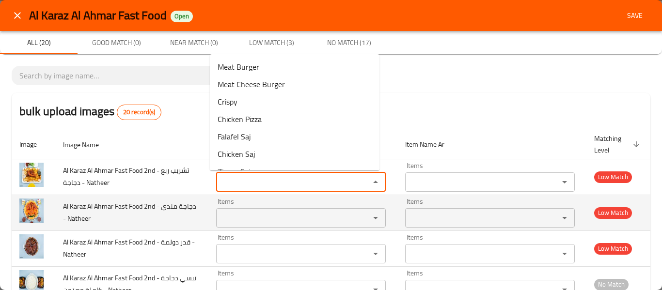
click at [237, 218] on Natheer "Items" at bounding box center [286, 218] width 135 height 14
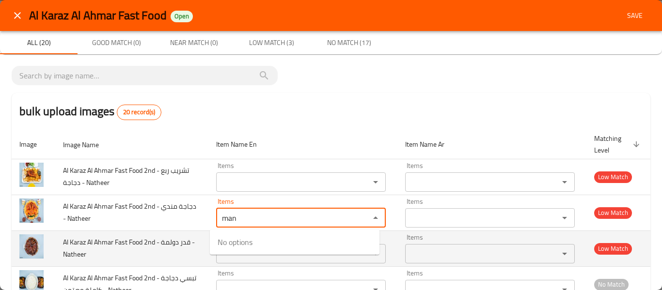
type Natheer "man"
click at [136, 237] on span "Al Karaz Al Ahmar Fast Food 2nd - قدر دولمة - Natheer" at bounding box center [129, 248] width 132 height 25
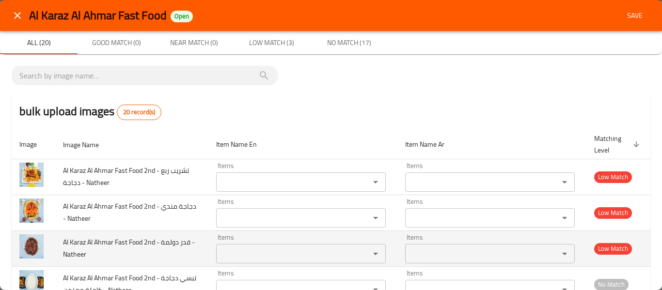
click at [241, 257] on Natheer "Items" at bounding box center [286, 254] width 135 height 14
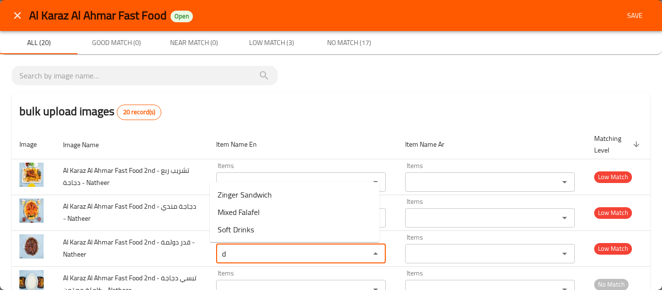
scroll to position [129, 0]
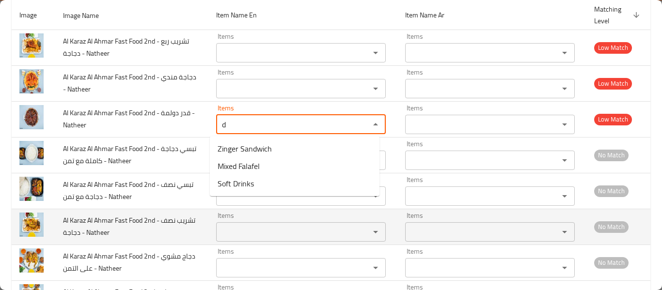
type Natheer "d"
click at [153, 237] on td "Al Karaz Al Ahmar Fast Food 2nd - تشريب نصف دجاجة - Natheer" at bounding box center [131, 227] width 153 height 36
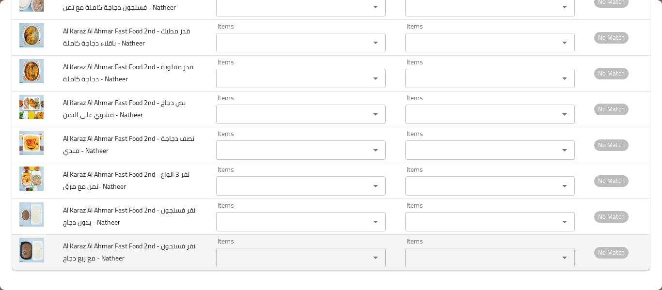
scroll to position [0, 0]
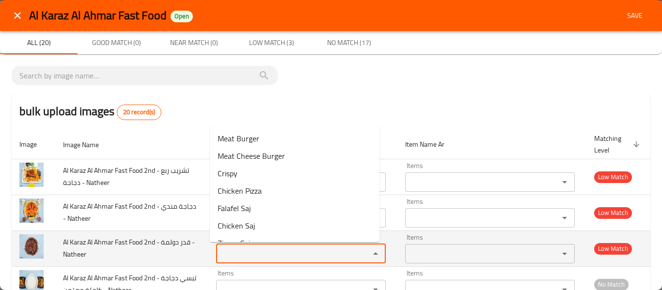
click at [304, 260] on Natheer "Items" at bounding box center [286, 254] width 135 height 14
click at [159, 261] on td "Al Karaz Al Ahmar Fast Food 2nd - قدر دولمة - Natheer" at bounding box center [131, 249] width 153 height 36
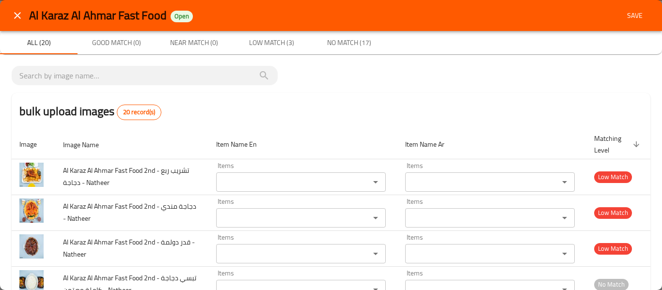
click at [11, 9] on button "close" at bounding box center [17, 15] width 23 height 23
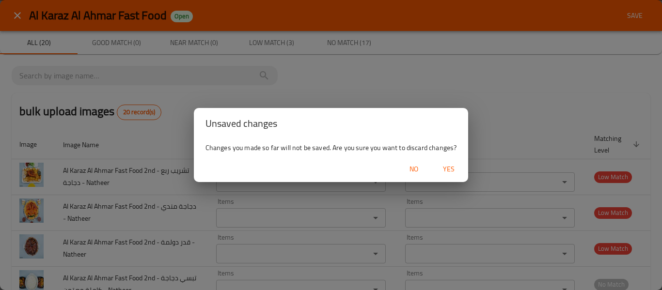
click at [445, 172] on span "Yes" at bounding box center [448, 169] width 23 height 12
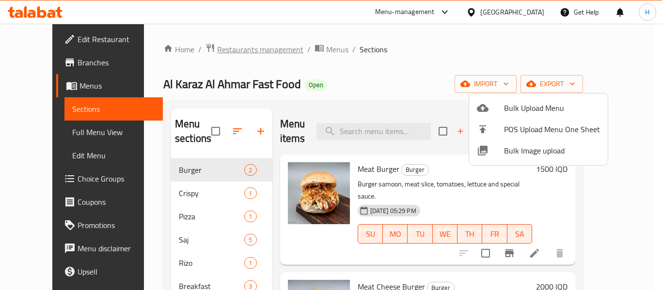
click at [232, 51] on div at bounding box center [331, 145] width 662 height 290
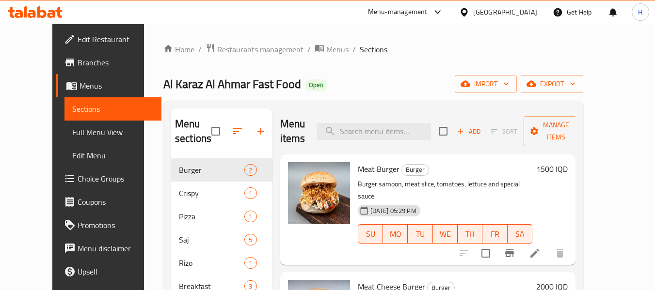
click at [217, 48] on span "Restaurants management" at bounding box center [260, 50] width 86 height 12
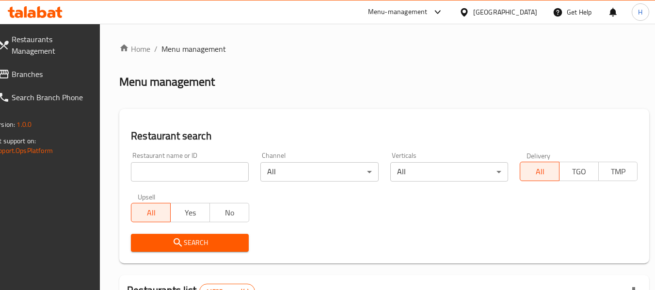
click at [54, 73] on div at bounding box center [327, 145] width 655 height 290
click at [46, 72] on span "Branches" at bounding box center [50, 74] width 77 height 12
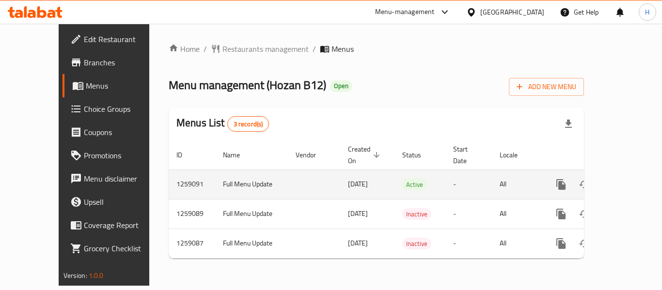
click at [625, 179] on icon "enhanced table" at bounding box center [631, 185] width 12 height 12
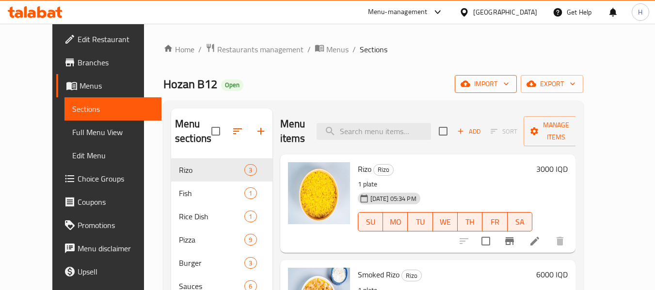
click at [509, 88] on span "import" at bounding box center [485, 84] width 47 height 12
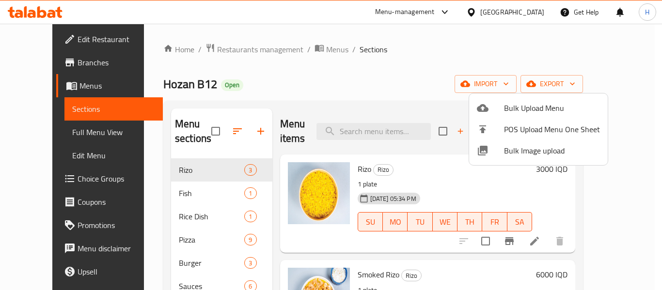
click at [524, 151] on span "Bulk Image upload" at bounding box center [552, 151] width 96 height 12
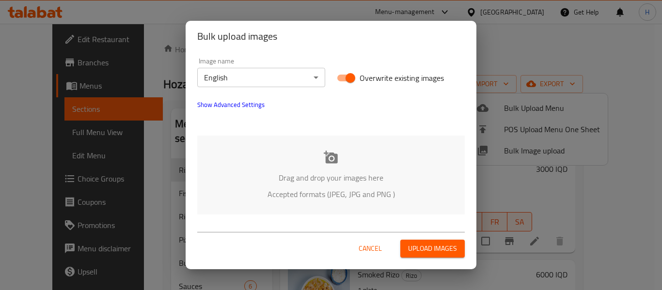
click at [228, 155] on div "Drag and drop your images here Accepted formats (JPEG, JPG and PNG )" at bounding box center [330, 175] width 267 height 79
click at [377, 249] on span "Cancel" at bounding box center [370, 249] width 23 height 12
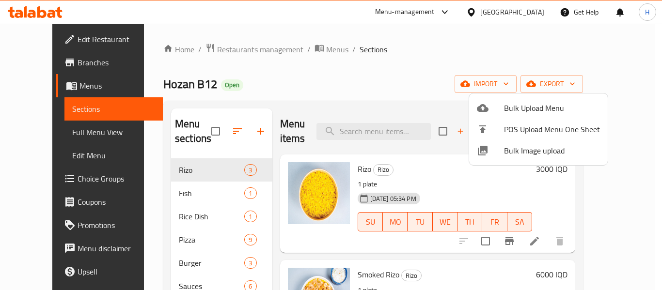
click at [343, 68] on div at bounding box center [331, 145] width 662 height 290
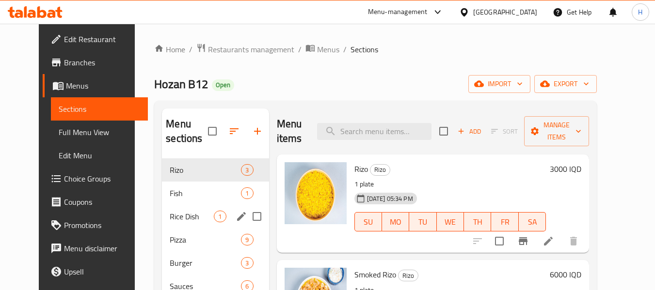
click at [174, 198] on span "Fish" at bounding box center [205, 194] width 71 height 12
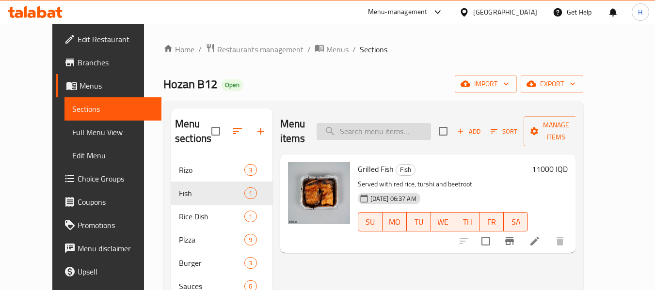
click at [406, 123] on input "search" at bounding box center [373, 131] width 114 height 17
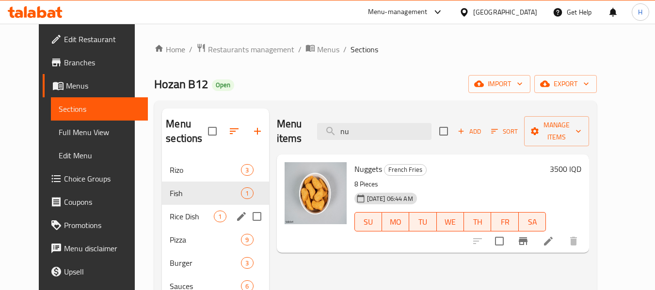
type input "nu"
click at [196, 223] on div "Rice Dish 1" at bounding box center [215, 216] width 107 height 23
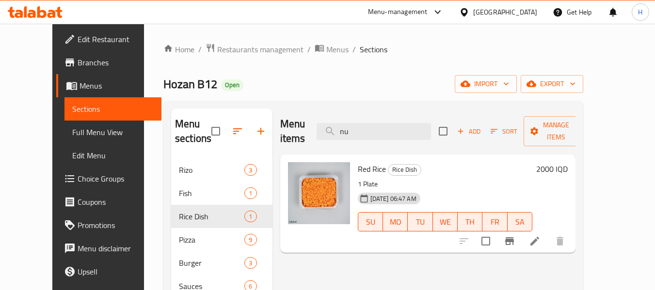
drag, startPoint x: 316, startPoint y: 272, endPoint x: 310, endPoint y: 272, distance: 6.8
click at [316, 272] on div "Menu items nu Add Sort Manage items Red Rice Rice Dish 1 Plate 29-09-2025 06:47…" at bounding box center [423, 254] width 303 height 290
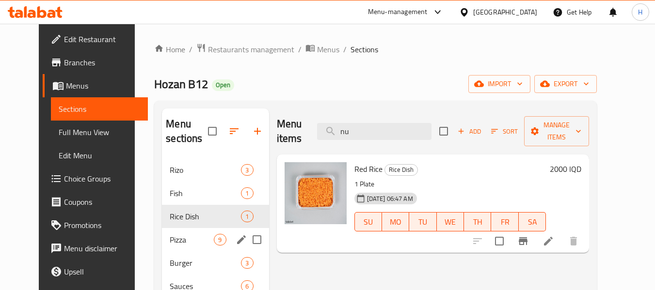
scroll to position [129, 0]
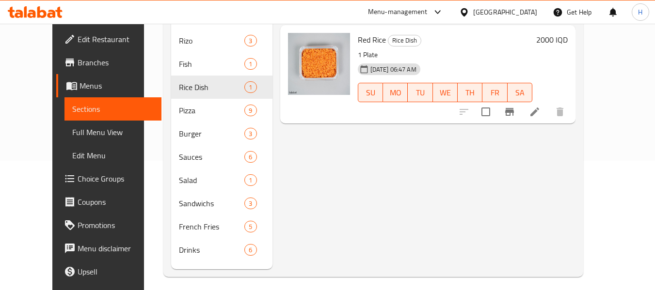
click at [385, 221] on div "Menu items nu Add Sort Manage items Red Rice Rice Dish 1 Plate 29-09-2025 06:47…" at bounding box center [423, 124] width 303 height 290
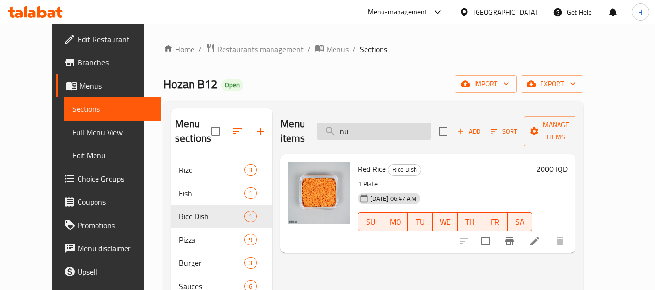
click at [380, 124] on input "nu" at bounding box center [373, 131] width 114 height 17
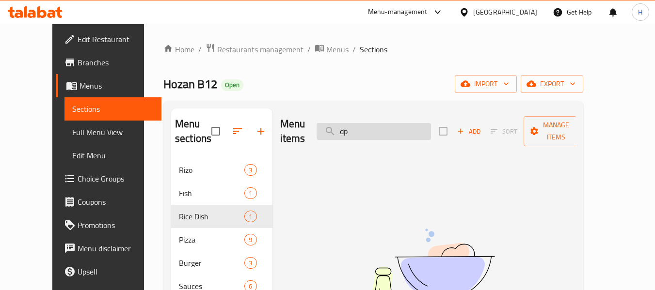
type input "d"
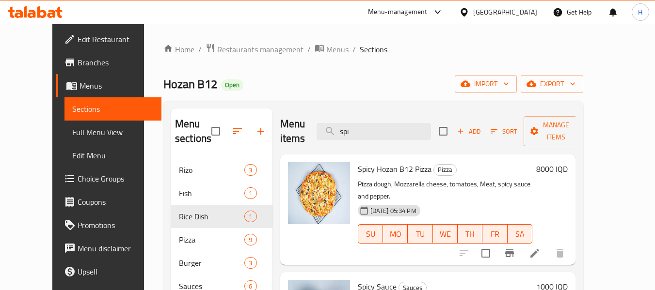
scroll to position [136, 0]
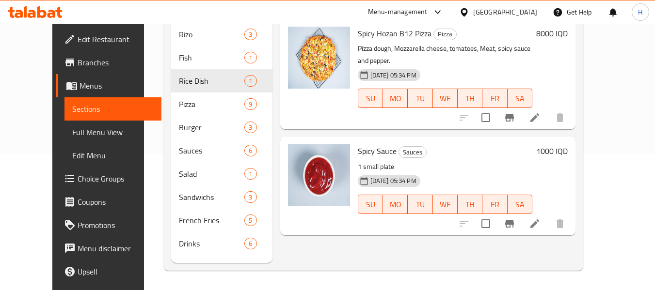
type input "spi"
click at [347, 271] on div "Home / Restaurants management / Menus / Sections Hozan B12 Open import export M…" at bounding box center [373, 89] width 458 height 402
drag, startPoint x: 54, startPoint y: 141, endPoint x: 81, endPoint y: 145, distance: 27.4
click at [64, 141] on link "Full Menu View" at bounding box center [112, 132] width 97 height 23
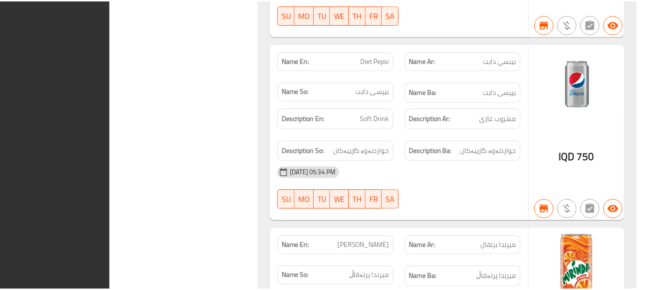
scroll to position [8196, 0]
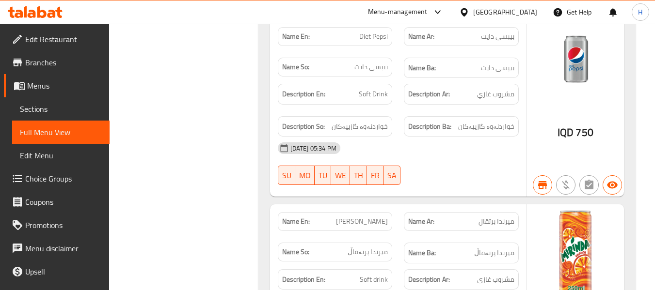
click at [469, 11] on icon at bounding box center [464, 12] width 10 height 10
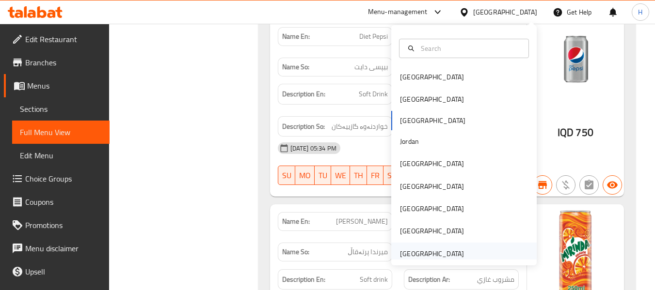
click at [464, 252] on div "[GEOGRAPHIC_DATA]" at bounding box center [463, 254] width 145 height 22
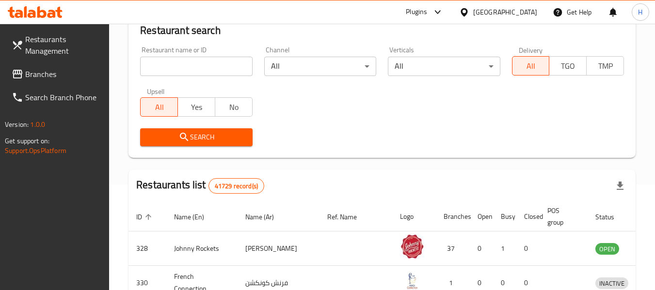
scroll to position [443, 0]
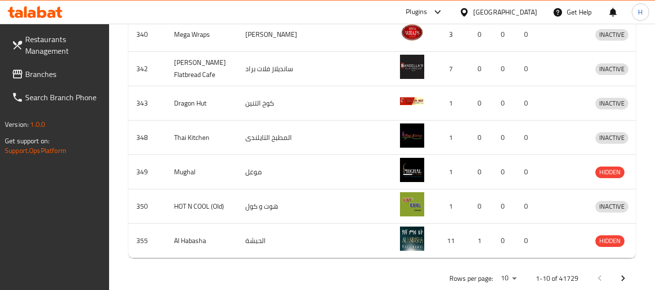
click at [25, 68] on span "Branches" at bounding box center [63, 74] width 77 height 12
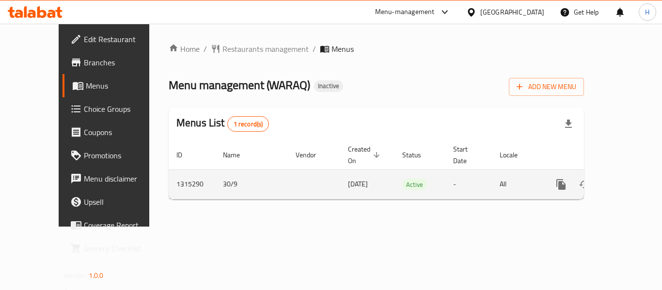
click at [625, 179] on icon "enhanced table" at bounding box center [631, 185] width 12 height 12
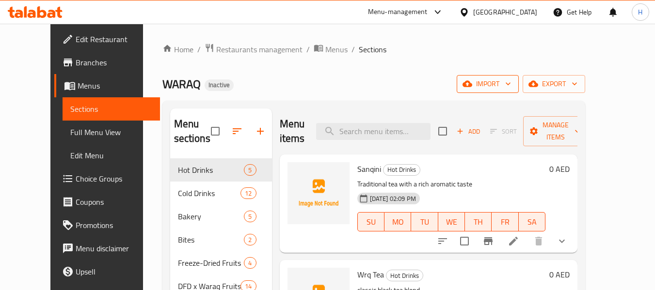
click at [513, 80] on icon "button" at bounding box center [508, 84] width 10 height 10
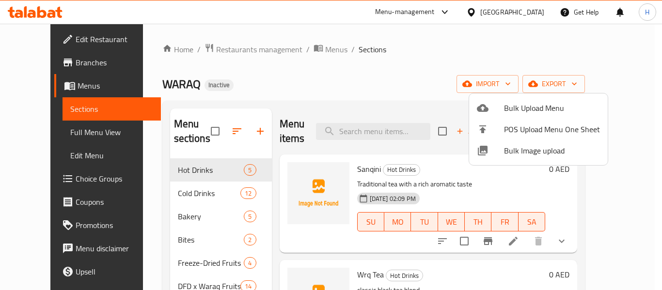
click at [506, 156] on span "Bulk Image upload" at bounding box center [552, 151] width 96 height 12
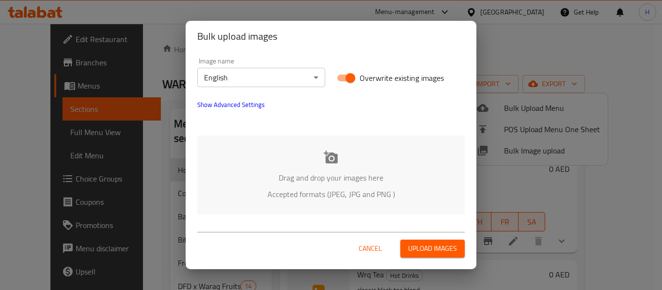
click at [345, 163] on div "Drag and drop your images here Accepted formats (JPEG, JPG and PNG )" at bounding box center [330, 175] width 267 height 79
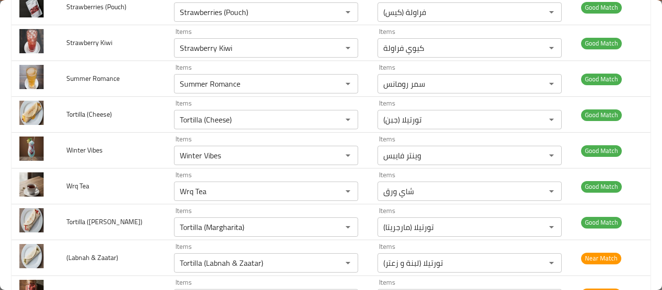
scroll to position [1292, 0]
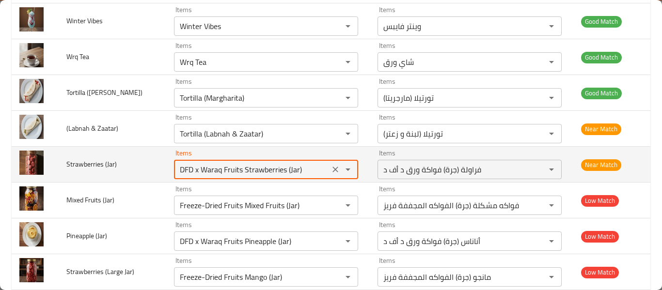
click at [200, 171] on \(Jar\) "DFD x Waraq Fruits Strawberries (Jar)" at bounding box center [252, 170] width 150 height 14
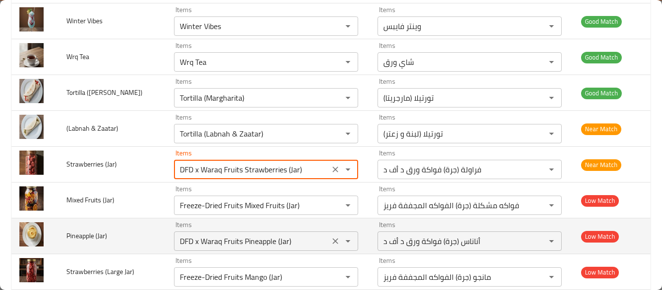
click at [291, 223] on div "Items DFD x Waraq Fruits Pineapple (Jar) Items" at bounding box center [266, 236] width 184 height 30
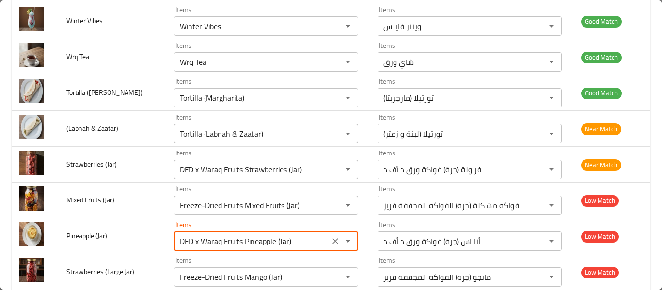
scroll to position [1421, 0]
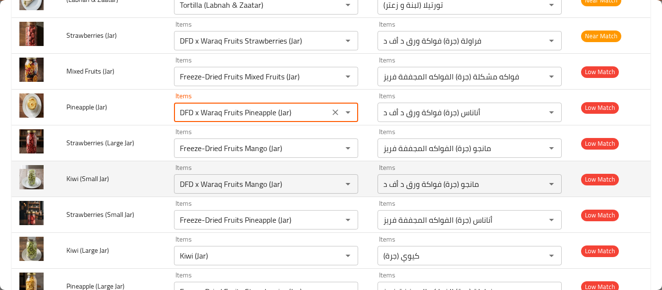
click at [100, 163] on td "Kiwi (Small Jar)" at bounding box center [113, 179] width 108 height 36
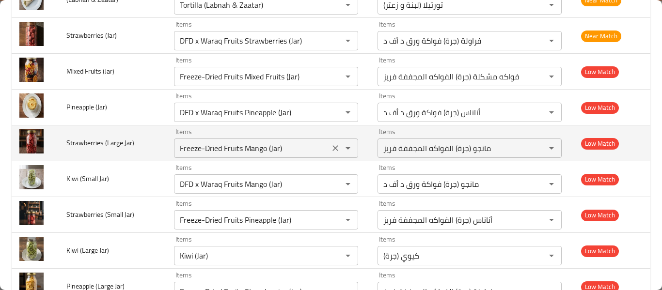
click at [332, 149] on icon "Clear" at bounding box center [335, 148] width 6 height 6
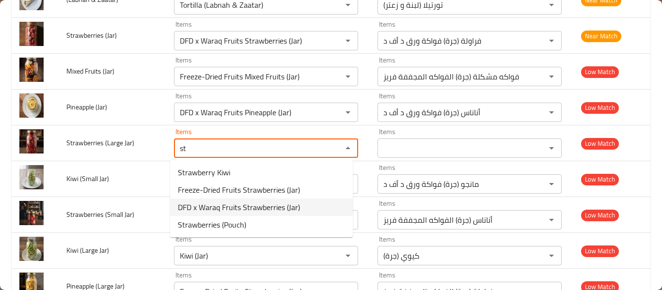
click at [257, 210] on span "DFD x Waraq Fruits Strawberries (Jar)" at bounding box center [239, 208] width 122 height 12
type Jar\) "DFD x Waraq Fruits Strawberries (Jar)"
type Jar\)-ar "فراولة (جرة) فواكة ورق د أف د"
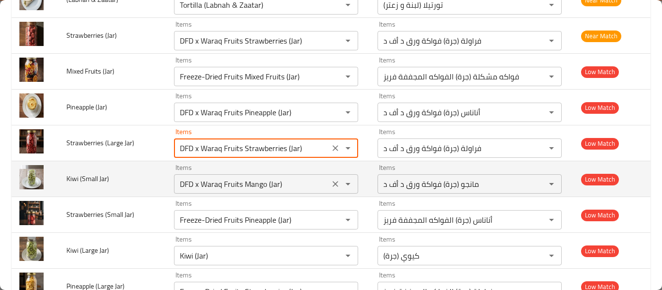
click at [333, 181] on icon "Clear" at bounding box center [335, 184] width 10 height 10
type Jar\) "DFD x Waraq Fruits Strawberries (Jar)"
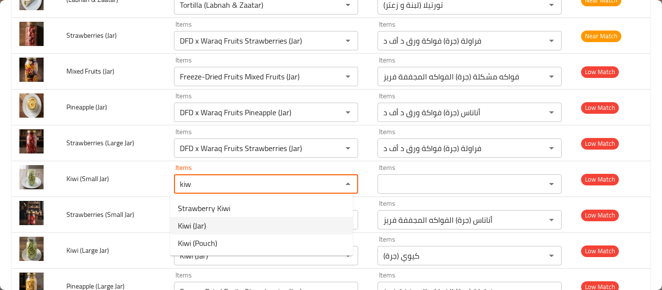
click at [238, 227] on Jar\)-option-1 "Kiwi (Jar)" at bounding box center [261, 225] width 183 height 17
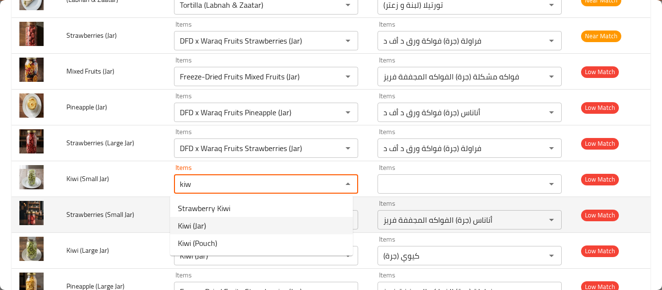
type Jar\) "Kiwi (Jar)"
type Jar\)-ar "كيوي (جرة)"
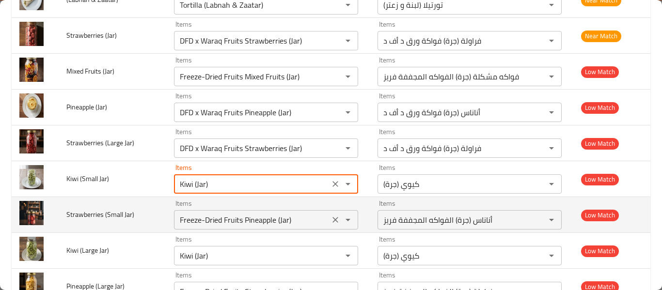
click at [330, 223] on icon "Clear" at bounding box center [335, 220] width 10 height 10
type Jar\) "Kiwi (Jar)"
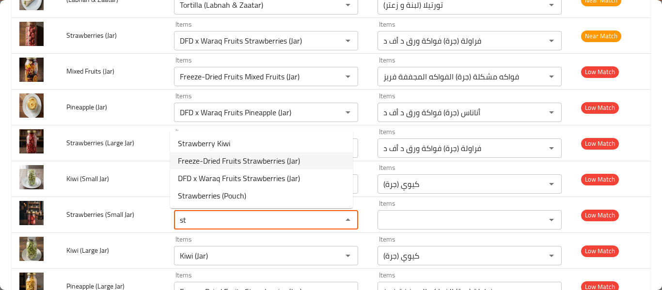
click at [274, 159] on span "Freeze-Dried Fruits Strawberries (Jar)" at bounding box center [239, 161] width 122 height 12
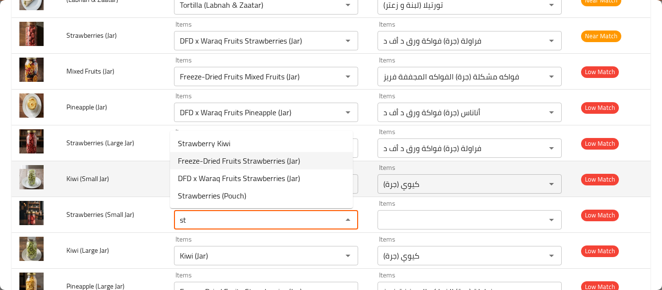
type Jar\) "Freeze-Dried Fruits Strawberries (Jar)"
type Jar\)-ar "فراولة (جرة) الفواكه المجففة فريز"
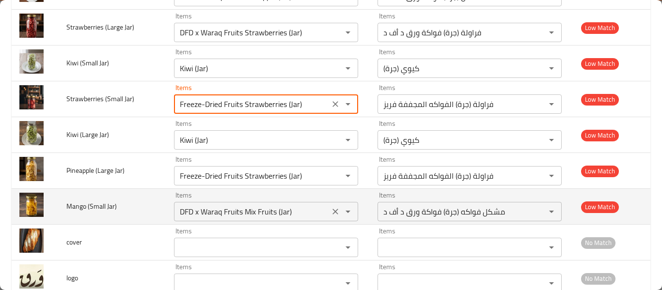
scroll to position [1551, 0]
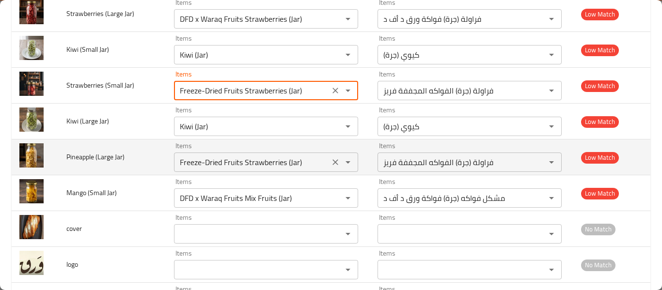
click at [330, 162] on icon "Clear" at bounding box center [335, 162] width 10 height 10
type Jar\) "Freeze-Dried Fruits Strawberries (Jar)"
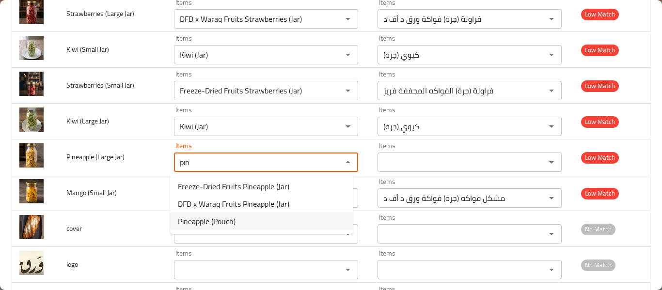
click at [267, 220] on Jar\)-option-2 "Pineapple (Pouch)" at bounding box center [261, 221] width 183 height 17
type Jar\) "Pineapple (Pouch)"
type Jar\)-ar "الأناناس (كيس)"
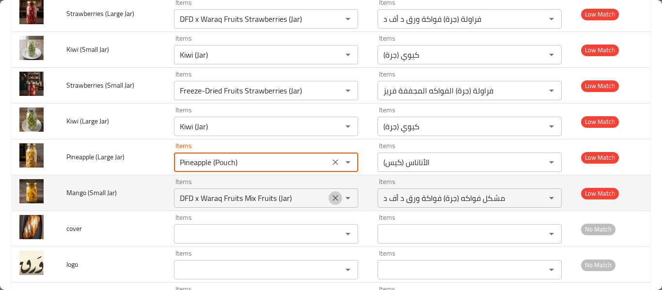
click at [330, 200] on icon "Clear" at bounding box center [335, 198] width 10 height 10
type Jar\) "Pineapple (Pouch)"
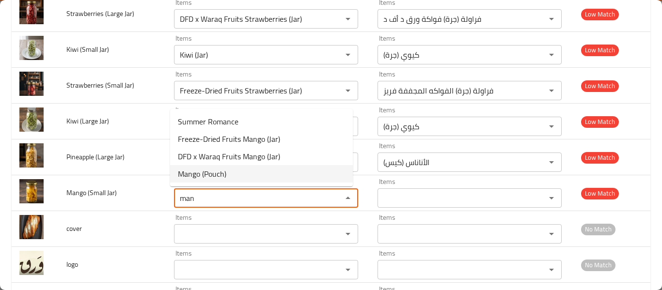
click at [241, 170] on Jar\)-option-3 "Mango (Pouch)" at bounding box center [261, 173] width 183 height 17
type Jar\) "Mango (Pouch)"
type Jar\)-ar "مانجو (كيس)"
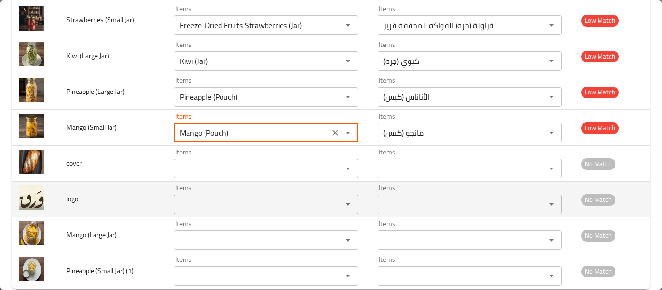
scroll to position [1634, 0]
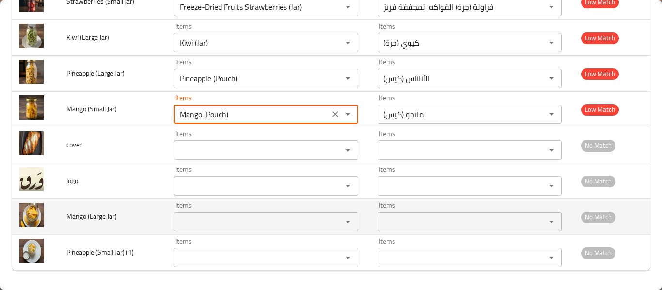
type Jar\) "Mango (Pouch)"
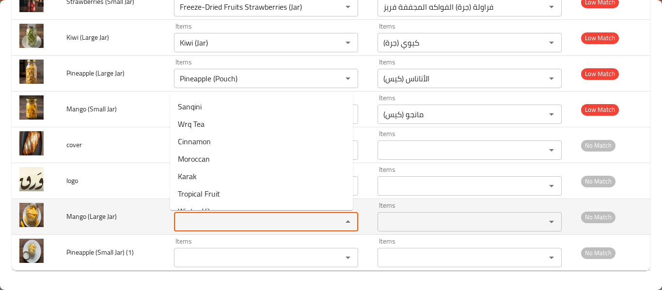
click at [239, 218] on Jar\) "Items" at bounding box center [252, 222] width 150 height 14
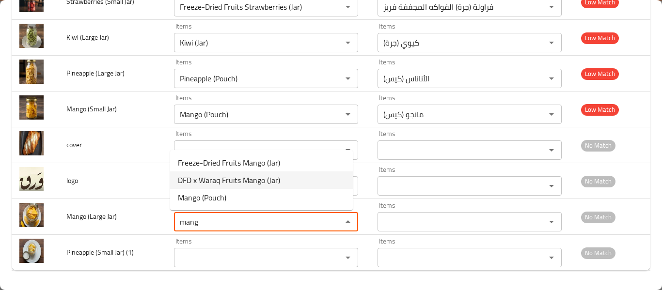
click at [266, 183] on span "DFD x Waraq Fruits Mango (Jar)" at bounding box center [229, 180] width 102 height 12
type Jar\) "DFD x Waraq Fruits Mango (Jar)"
type Jar\)-ar "مانجو (جرة) فواكة ورق د أف د"
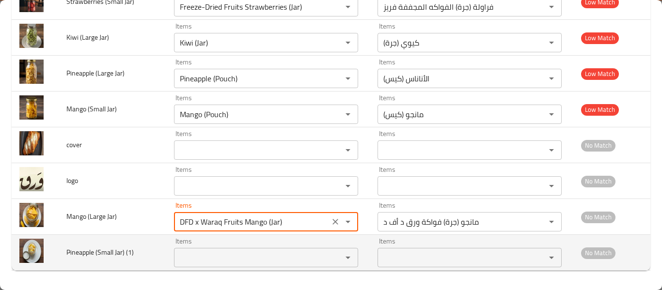
click at [229, 265] on div "Items" at bounding box center [266, 257] width 184 height 19
type Jar\) "DFD x Waraq Fruits Mango (Jar)"
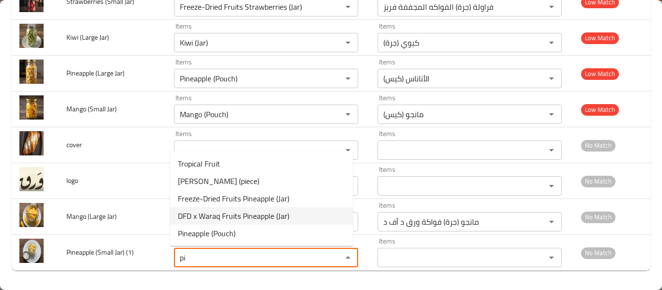
click at [270, 214] on span "DFD x Waraq Fruits Pineapple (Jar)" at bounding box center [233, 216] width 111 height 12
type \(1\) "DFD x Waraq Fruits Pineapple (Jar)"
type \(1\)-ar "أناناس (جرة) فواكة ورق د أف د"
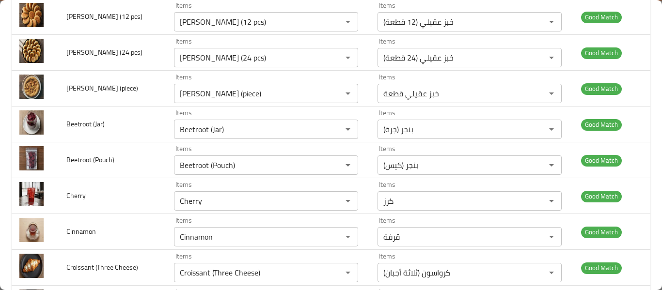
scroll to position [0, 0]
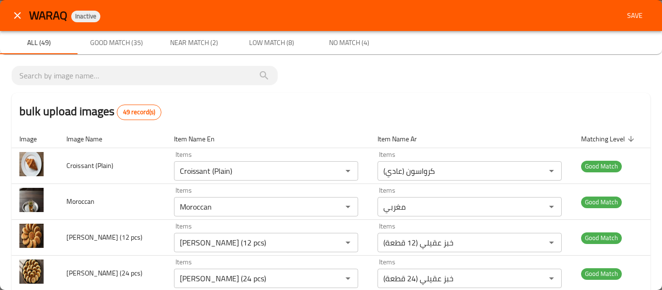
type \(1\) "DFD x Waraq Fruits Pineapple (Jar)"
click at [631, 11] on span "Save" at bounding box center [634, 16] width 23 height 12
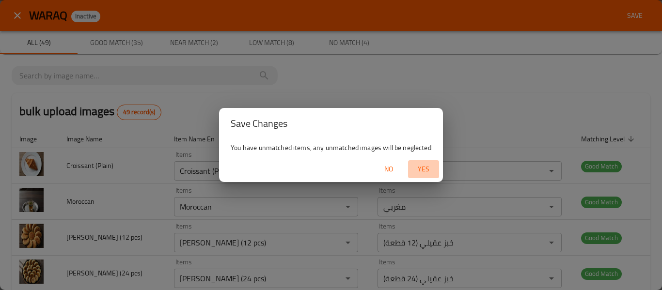
click at [433, 172] on span "Yes" at bounding box center [423, 169] width 23 height 12
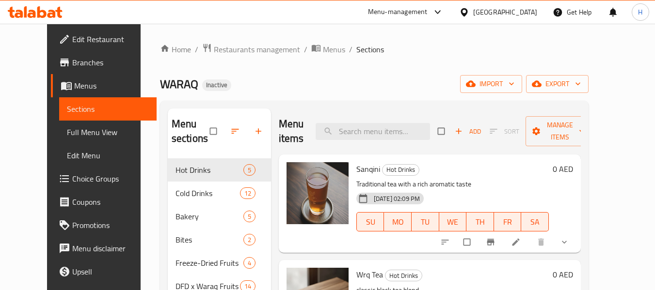
drag, startPoint x: 61, startPoint y: 131, endPoint x: 67, endPoint y: 133, distance: 7.1
click at [67, 131] on span "Full Menu View" at bounding box center [108, 132] width 82 height 12
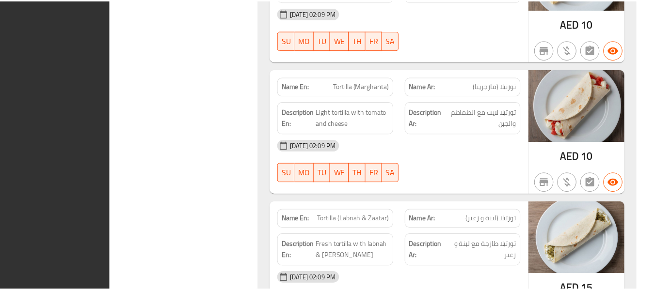
scroll to position [7211, 0]
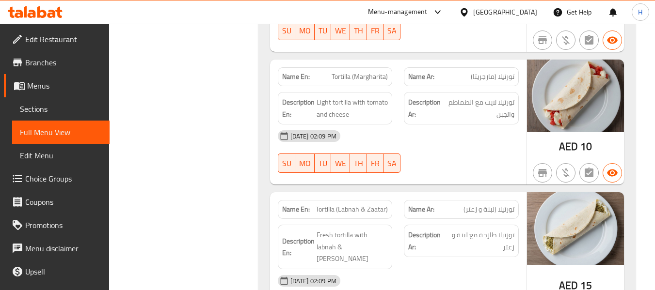
click at [64, 38] on span "Edit Restaurant" at bounding box center [63, 39] width 77 height 12
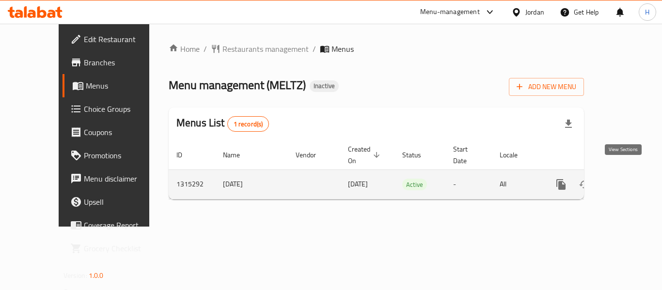
click at [630, 179] on link "enhanced table" at bounding box center [630, 184] width 23 height 23
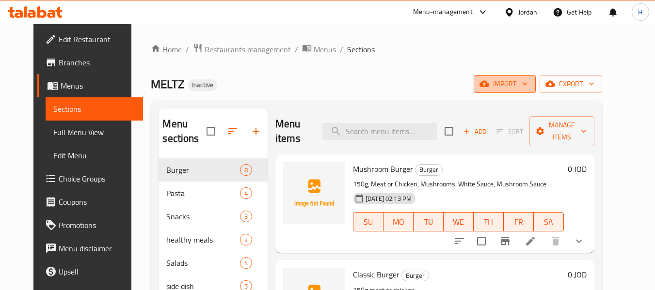
click at [523, 84] on span "import" at bounding box center [504, 84] width 47 height 12
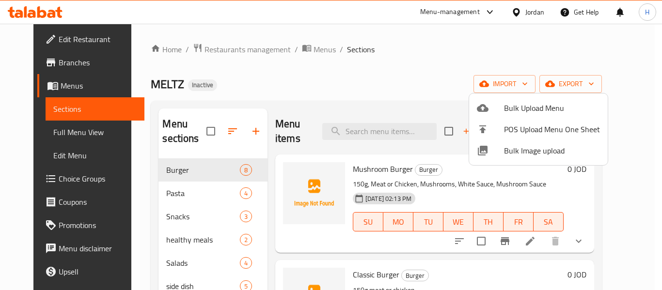
click at [521, 152] on span "Bulk Image upload" at bounding box center [552, 151] width 96 height 12
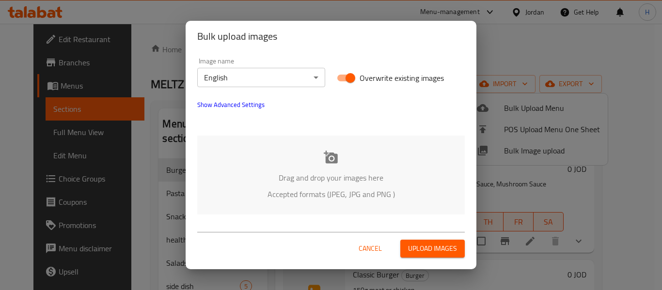
click at [286, 179] on p "Drag and drop your images here" at bounding box center [331, 178] width 238 height 12
click at [269, 68] on body "​ Menu-management Jordan Get Help H Edit Restaurant Branches Menus Sections Ful…" at bounding box center [331, 157] width 662 height 267
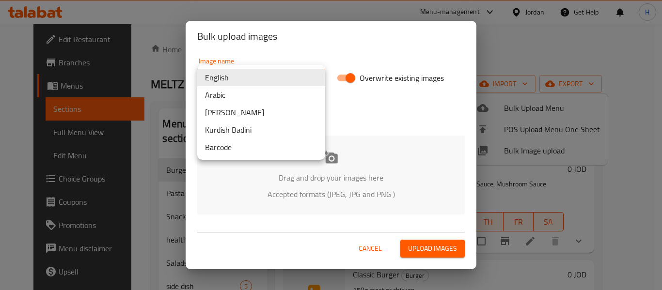
click at [258, 96] on li "Arabic" at bounding box center [261, 94] width 128 height 17
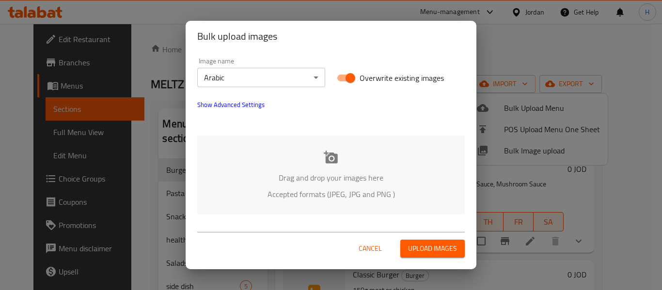
click at [328, 191] on p "Accepted formats (JPEG, JPG and PNG )" at bounding box center [331, 194] width 238 height 12
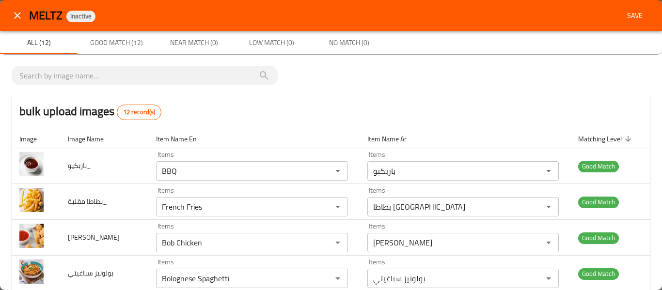
click at [630, 10] on span "Save" at bounding box center [634, 16] width 23 height 12
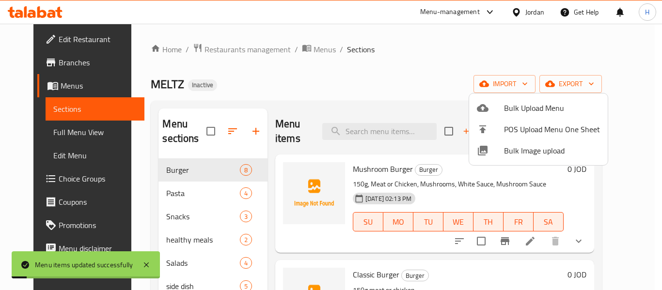
click at [69, 120] on div at bounding box center [331, 145] width 662 height 290
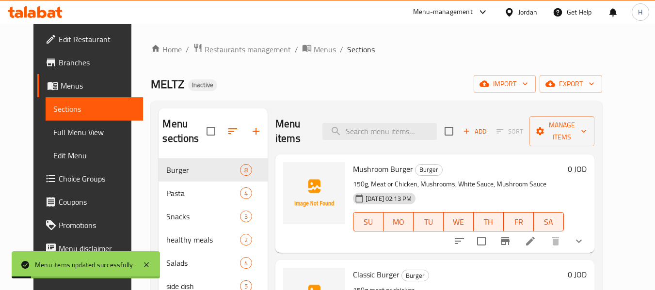
click at [55, 133] on span "Full Menu View" at bounding box center [94, 132] width 82 height 12
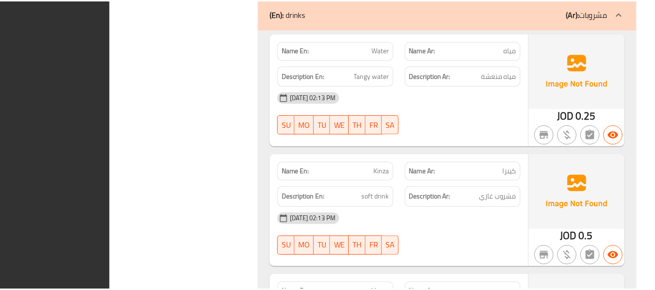
scroll to position [7045, 0]
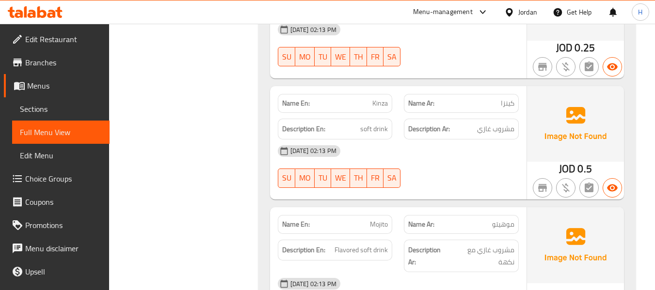
click at [517, 3] on div "Jordan" at bounding box center [520, 11] width 48 height 23
click at [518, 10] on div "Jordan" at bounding box center [520, 12] width 33 height 11
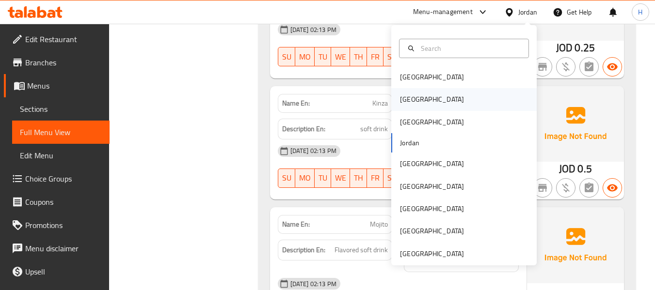
click at [425, 100] on div "[GEOGRAPHIC_DATA]" at bounding box center [463, 99] width 145 height 22
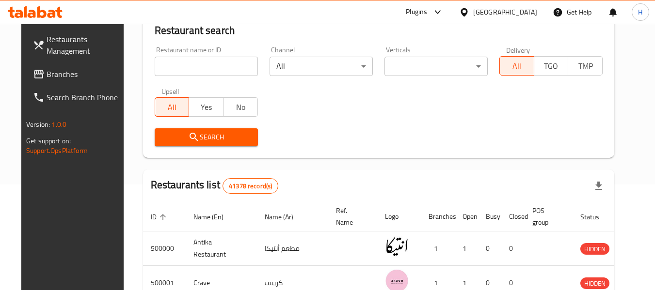
scroll to position [443, 0]
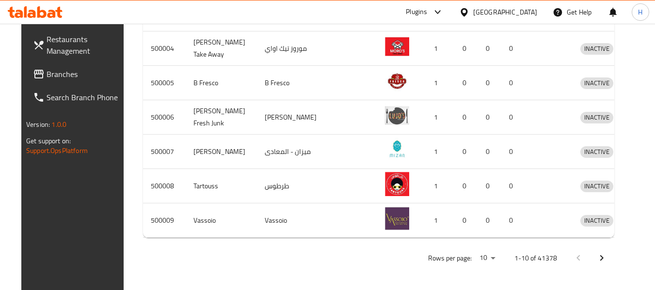
click at [61, 73] on span "Branches" at bounding box center [85, 74] width 77 height 12
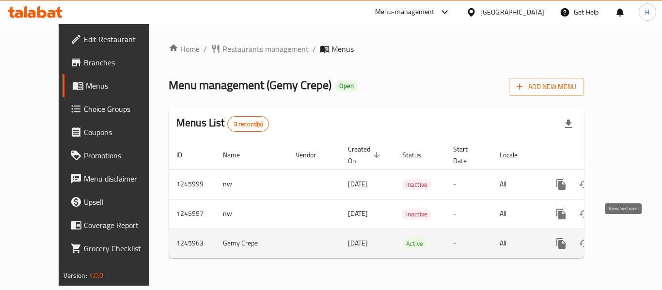
click at [629, 234] on link "enhanced table" at bounding box center [630, 243] width 23 height 23
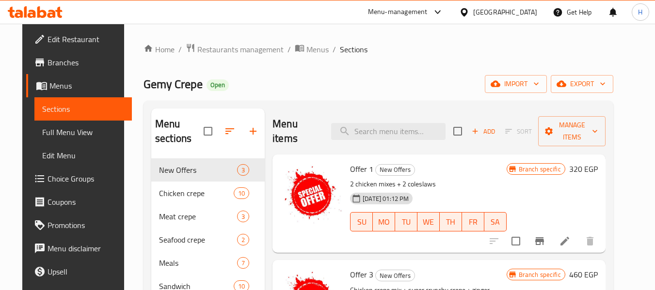
click at [50, 47] on link "Edit Restaurant" at bounding box center [79, 39] width 106 height 23
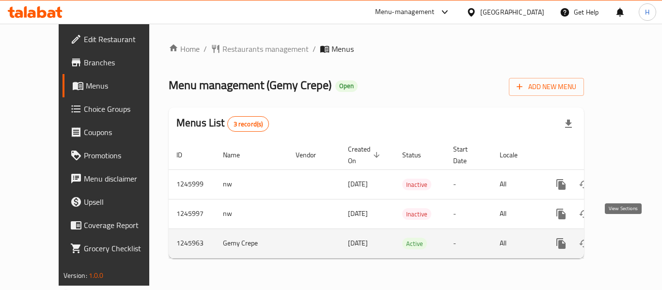
click at [627, 239] on icon "enhanced table" at bounding box center [631, 243] width 9 height 9
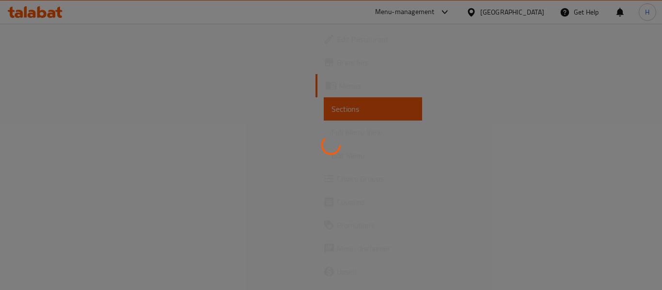
click at [328, 91] on div at bounding box center [331, 145] width 662 height 290
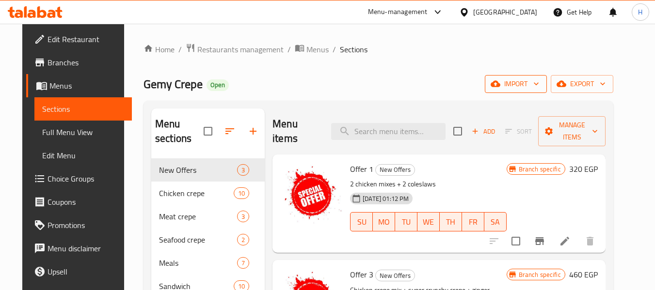
click at [500, 88] on icon "button" at bounding box center [495, 84] width 10 height 10
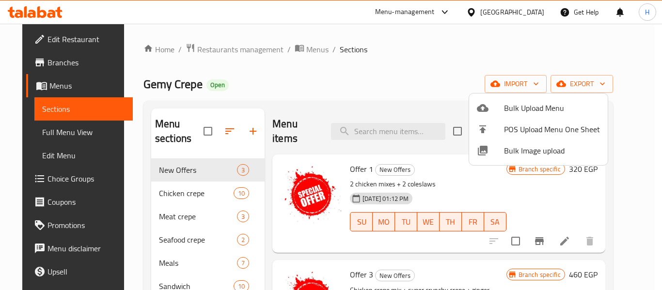
click at [502, 145] on div at bounding box center [490, 151] width 27 height 12
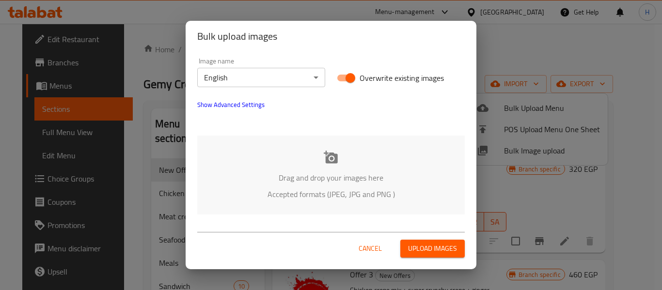
click at [251, 87] on div "Image name English ​" at bounding box center [261, 72] width 140 height 41
click at [244, 105] on span "Show Advanced Settings" at bounding box center [230, 105] width 67 height 12
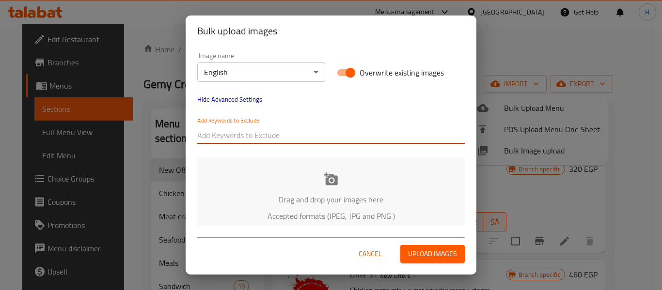
click at [237, 129] on input "text" at bounding box center [330, 135] width 267 height 16
paste input "Copy of ⁨Copy of ⁨وجبة راب سوبر جيمي"
drag, startPoint x: 289, startPoint y: 140, endPoint x: 355, endPoint y: 133, distance: 66.3
click at [355, 133] on input "Copy of ⁨Copy of ⁨وجبة راب سوبر جيمي" at bounding box center [330, 135] width 267 height 16
type input "Copy of ⁨Copy of"
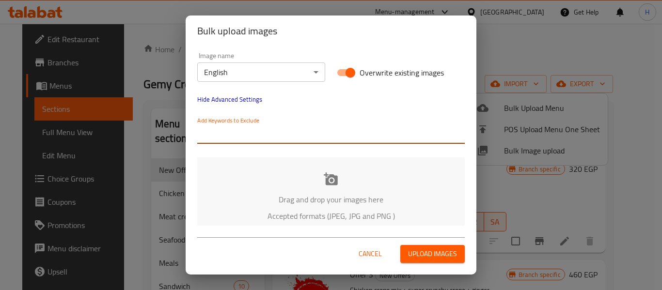
click at [262, 63] on body "​ Menu-management [GEOGRAPHIC_DATA] Get Help H Edit Restaurant Branches Menus S…" at bounding box center [331, 157] width 662 height 267
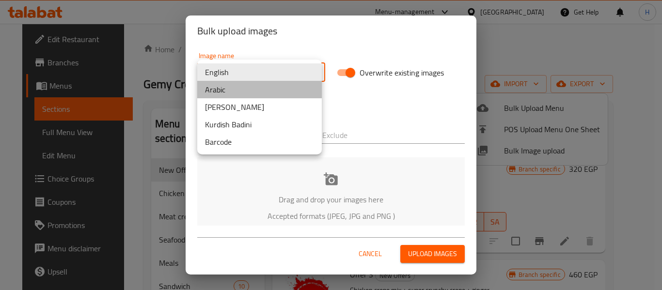
click at [250, 93] on li "Arabic" at bounding box center [259, 89] width 125 height 17
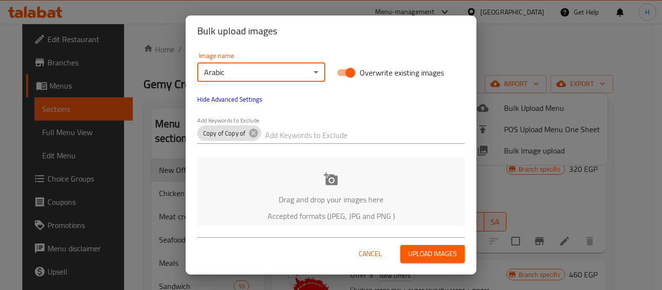
click at [280, 189] on div "Drag and drop your images here Accepted formats (JPEG, JPG and PNG )" at bounding box center [330, 196] width 267 height 79
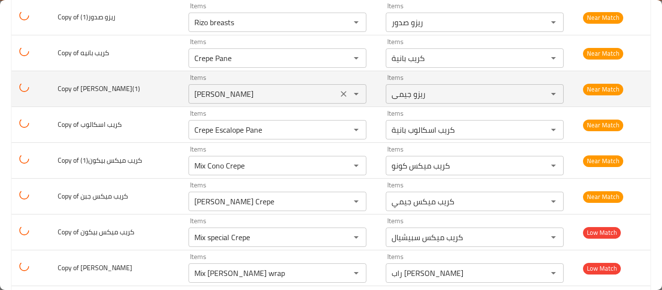
scroll to position [775, 0]
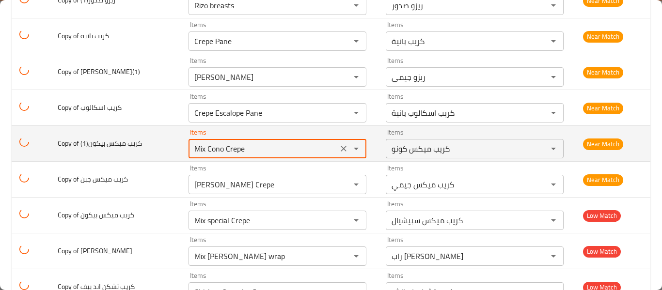
drag, startPoint x: 242, startPoint y: 152, endPoint x: 253, endPoint y: 153, distance: 11.2
click at [253, 153] on بيكون\(1\) "Mix Cono Crepe" at bounding box center [262, 149] width 143 height 14
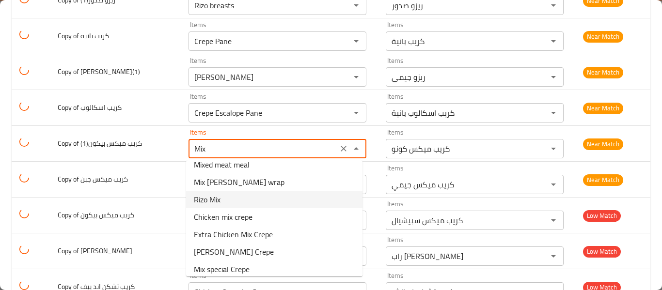
scroll to position [83, 0]
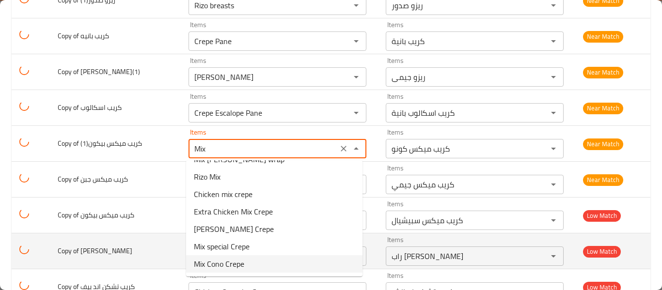
click at [254, 268] on بيكون\(1\)-option-10 "Mix Cono Crepe" at bounding box center [274, 263] width 176 height 17
type بيكون\(1\) "Mix Cono Crepe"
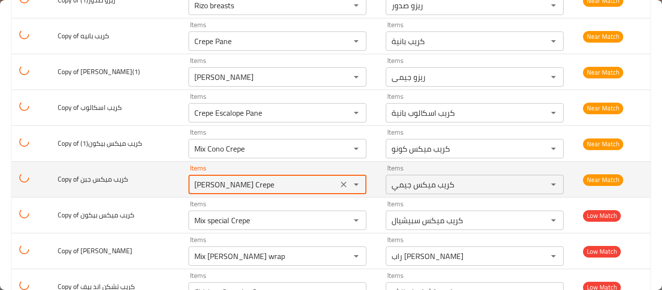
drag, startPoint x: 215, startPoint y: 185, endPoint x: 304, endPoint y: 187, distance: 89.7
click at [304, 187] on جبن "[PERSON_NAME] Crepe" at bounding box center [262, 185] width 143 height 14
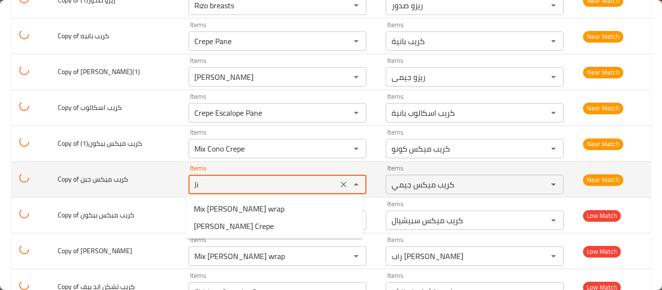
type جبن "J"
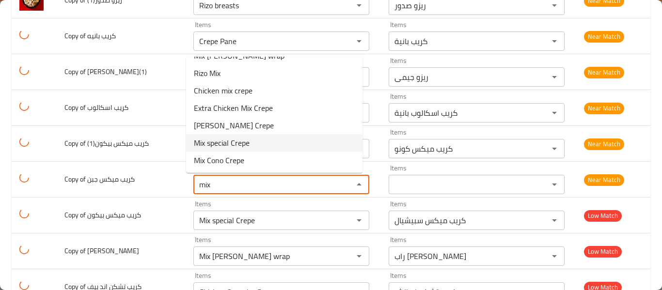
scroll to position [0, 0]
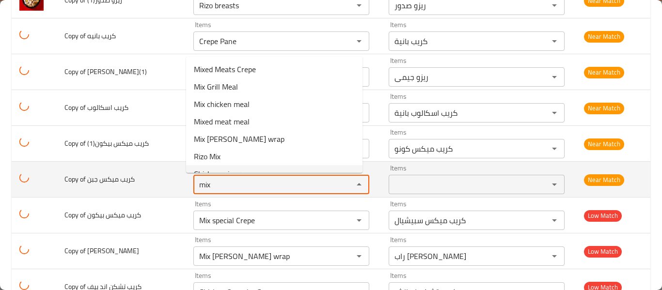
type جبن "mix"
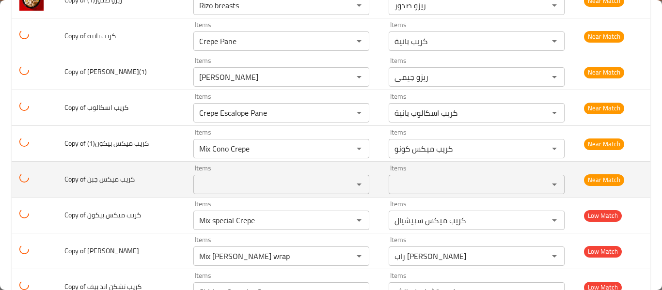
drag, startPoint x: 170, startPoint y: 195, endPoint x: 194, endPoint y: 186, distance: 25.6
click at [170, 195] on td "Copy of ⁨كريب ميكس جبن" at bounding box center [121, 180] width 129 height 36
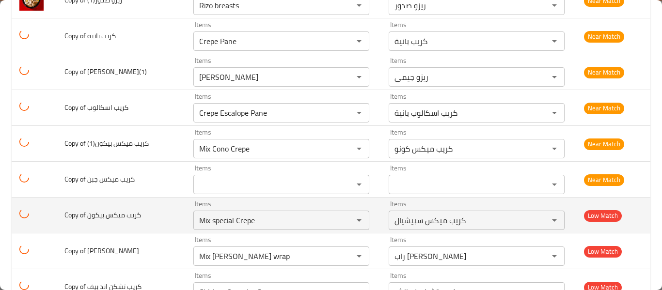
click at [164, 209] on td "Copy of ⁨كريب ميكس بيكون" at bounding box center [121, 216] width 129 height 36
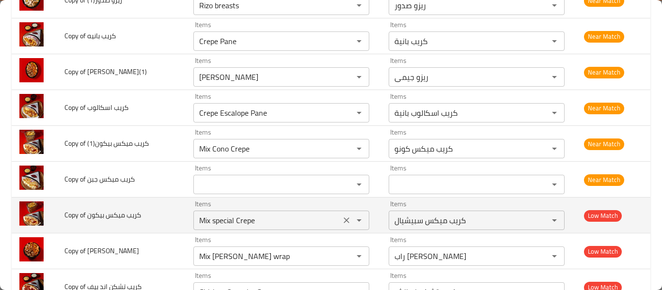
click at [241, 216] on بيكون "Mix special Crepe" at bounding box center [266, 221] width 141 height 14
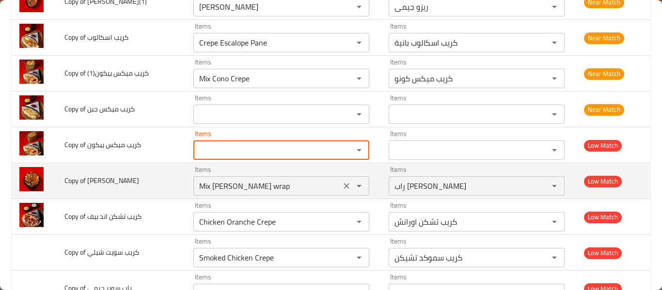
scroll to position [905, 0]
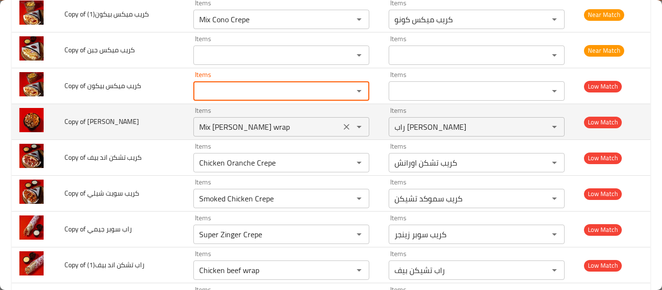
click at [346, 130] on icon "Clear" at bounding box center [347, 127] width 10 height 10
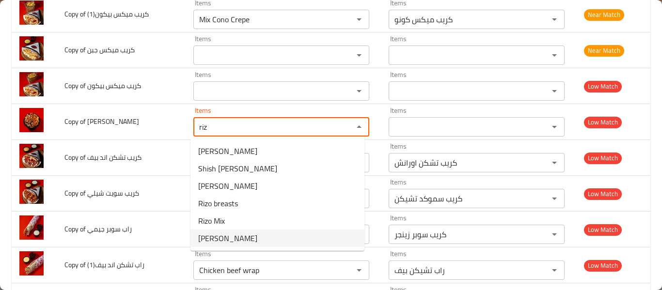
click at [275, 236] on جيمي-option-5 "[PERSON_NAME]" at bounding box center [277, 238] width 174 height 17
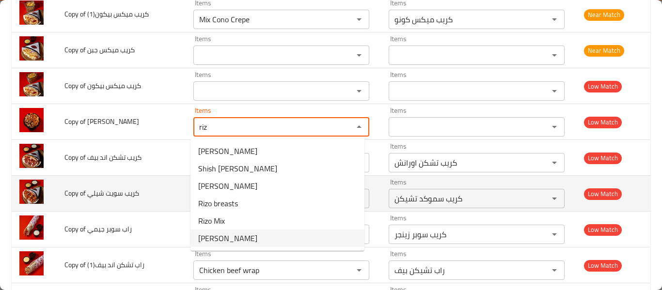
type جيمي "[PERSON_NAME]"
type جيمي-ar "ريزو جيمى"
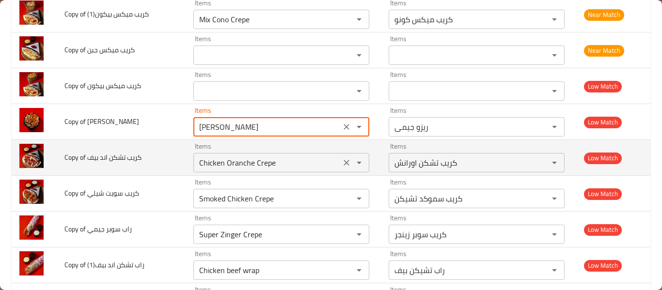
type جيمي "[PERSON_NAME]"
click at [285, 161] on بيف "Chicken Oranche Crepe" at bounding box center [266, 163] width 141 height 14
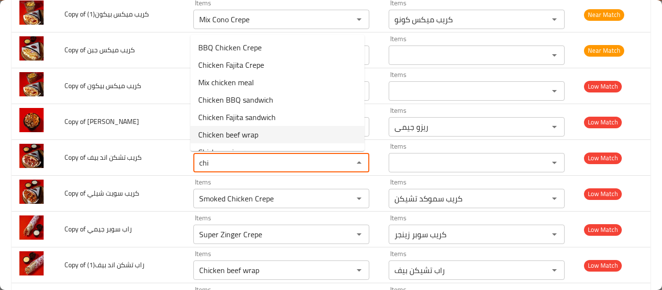
click at [253, 138] on span "Chicken beef wrap" at bounding box center [228, 135] width 60 height 12
type بيف "Chicken beef wrap"
type بيف-ar "راب تشيكن بيف"
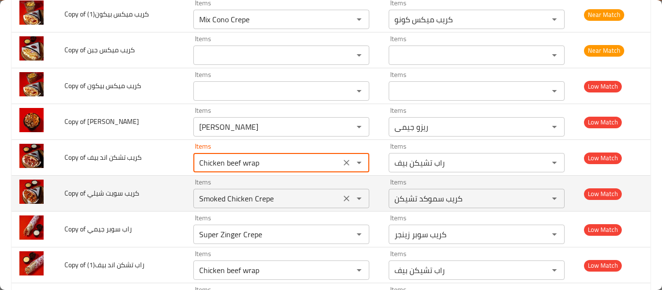
type بيف "Chicken beef wrap"
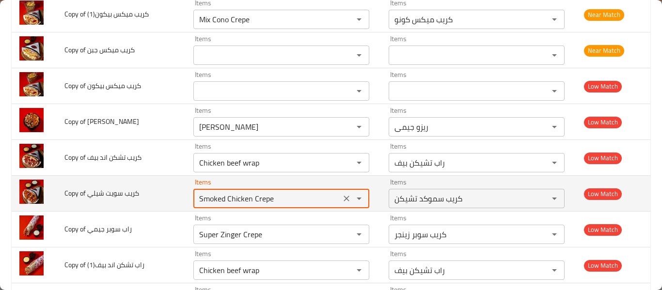
drag, startPoint x: 255, startPoint y: 200, endPoint x: 314, endPoint y: 190, distance: 59.0
click at [327, 207] on div "Smoked Chicken Crepe Items" at bounding box center [281, 198] width 176 height 19
type شيلي "S"
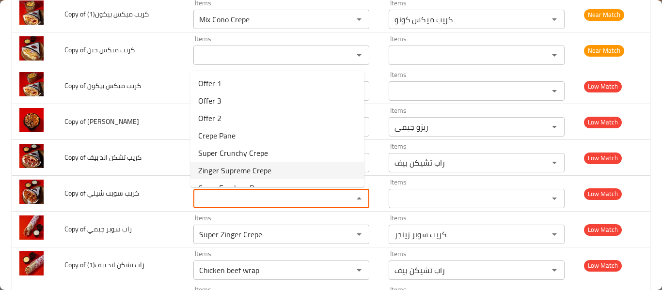
click at [212, 173] on span "Zinger Supreme Crepe" at bounding box center [234, 171] width 73 height 12
type شيلي "Zinger Supreme Crepe"
type شيلي-ar "كريب زنجر سوبريم"
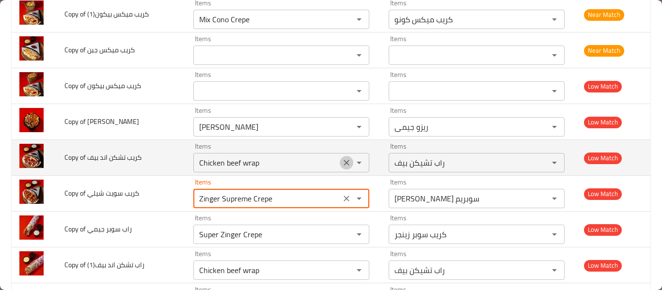
click at [346, 160] on icon "Clear" at bounding box center [347, 163] width 10 height 10
type شيلي "Zinger Supreme Crepe"
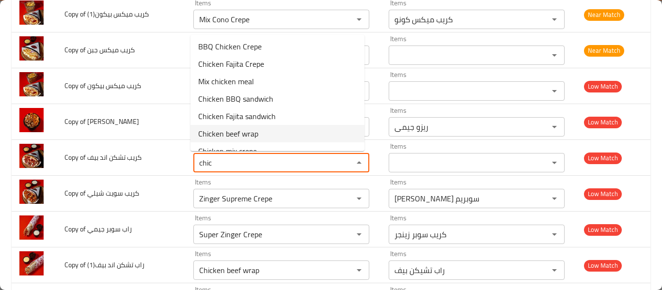
scroll to position [0, 0]
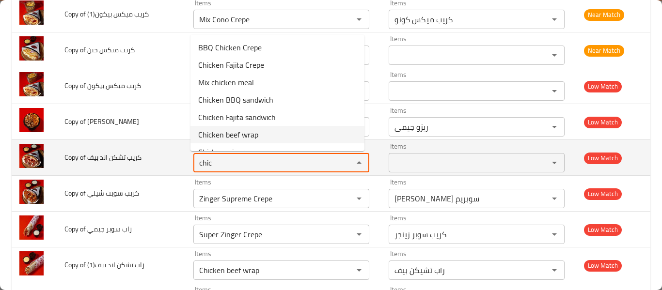
type بيف "chic"
click at [143, 173] on td "Copy of ⁨كريب تشكن اند بيف" at bounding box center [121, 158] width 129 height 36
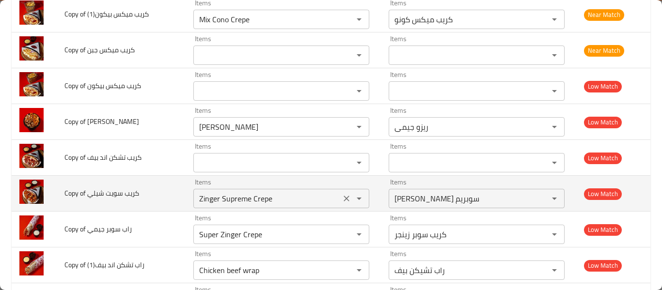
click at [343, 201] on icon "Clear" at bounding box center [347, 199] width 10 height 10
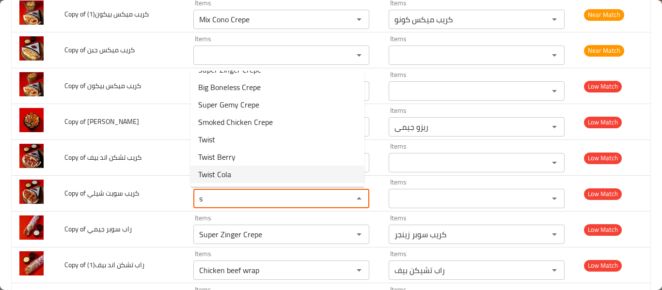
scroll to position [599, 0]
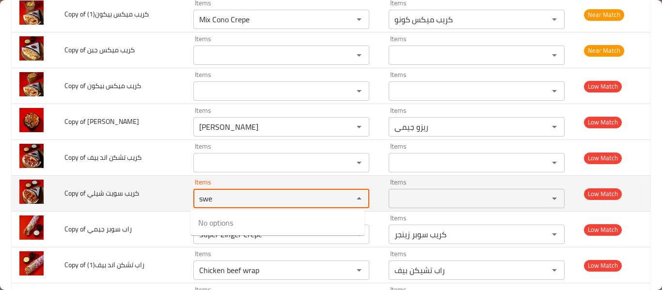
type شيلي "swe"
click at [90, 202] on td "Copy of ⁨كريب سويت شيلي" at bounding box center [121, 194] width 129 height 36
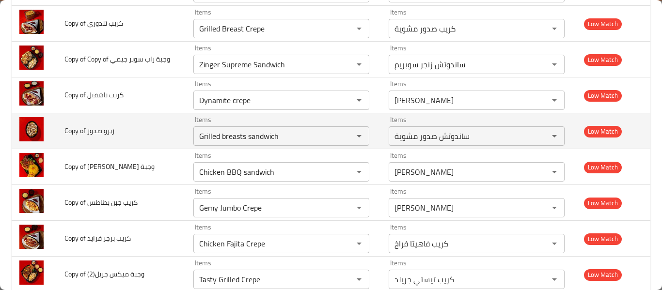
scroll to position [1089, 0]
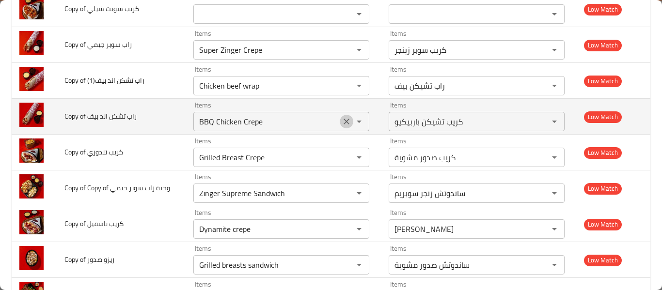
click at [342, 124] on icon "Clear" at bounding box center [347, 122] width 10 height 10
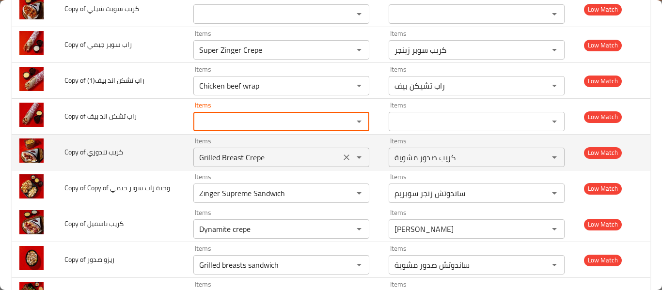
click at [344, 157] on icon "Clear" at bounding box center [347, 158] width 6 height 6
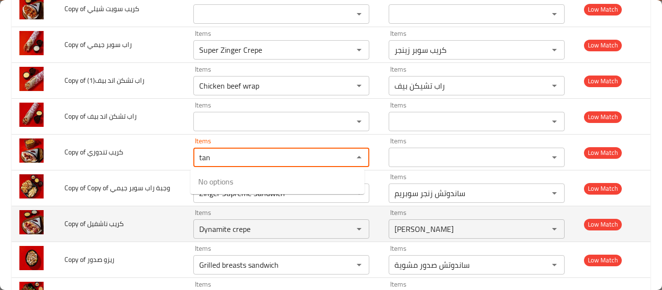
type تندوري "tan"
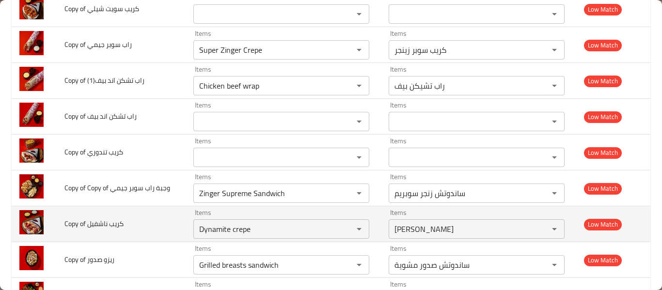
click at [112, 206] on td "Copy of ⁨كريب ناشفيل" at bounding box center [121, 224] width 129 height 36
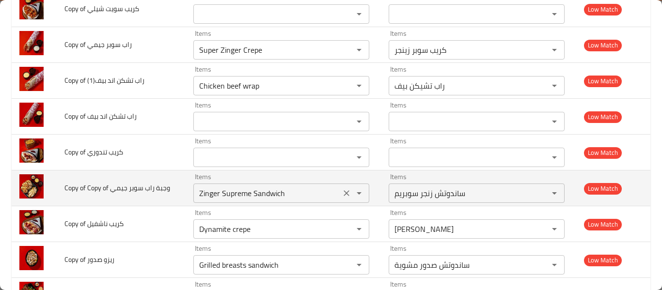
click at [214, 191] on جيمي "Zinger Supreme Sandwich" at bounding box center [266, 194] width 141 height 14
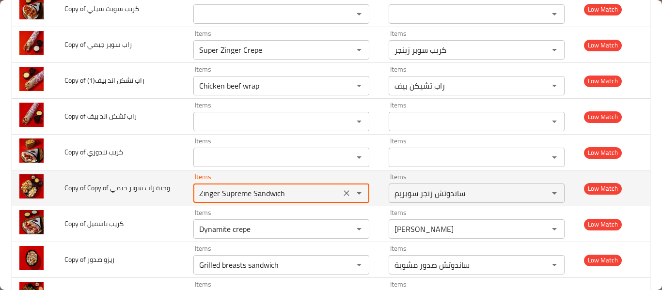
click at [214, 191] on جيمي "Zinger Supreme Sandwich" at bounding box center [266, 194] width 141 height 14
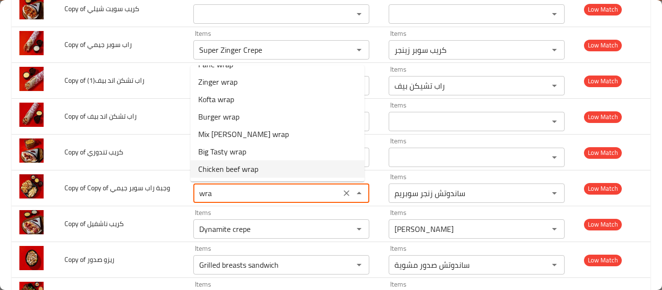
scroll to position [0, 0]
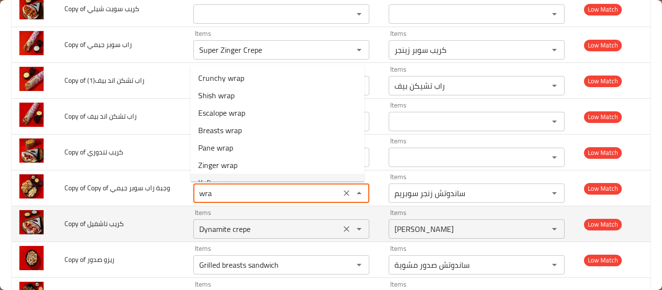
type جيمي "Zinger Supreme Sandwich"
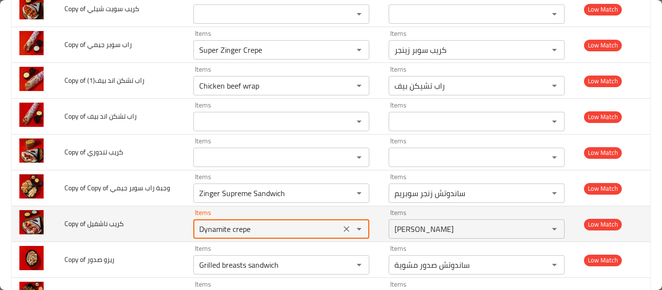
click at [210, 223] on ناشفيل "Dynamite crepe" at bounding box center [266, 229] width 141 height 14
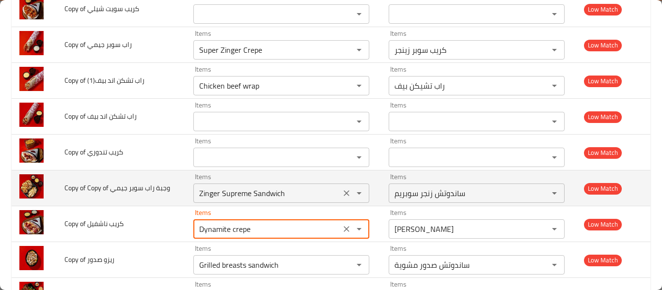
click at [308, 196] on جيمي "Zinger Supreme Sandwich" at bounding box center [266, 194] width 141 height 14
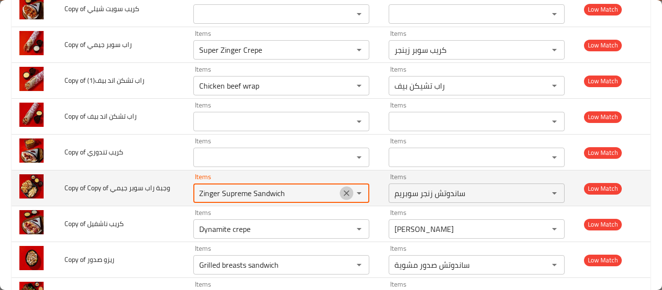
click at [344, 192] on icon "Clear" at bounding box center [347, 193] width 6 height 6
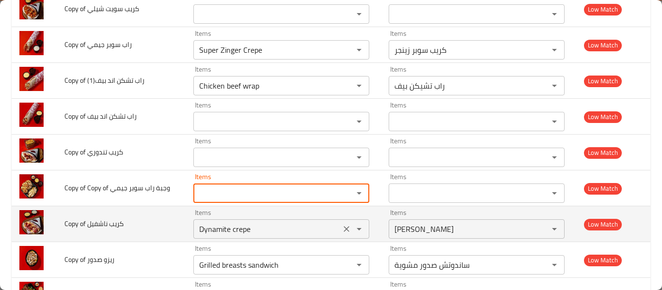
click at [340, 233] on div "enhanced table" at bounding box center [352, 229] width 25 height 14
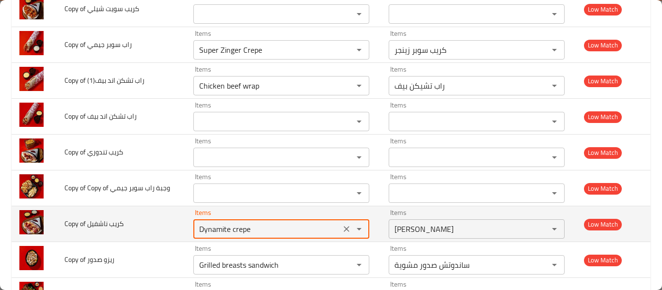
click at [342, 230] on icon "Clear" at bounding box center [347, 229] width 10 height 10
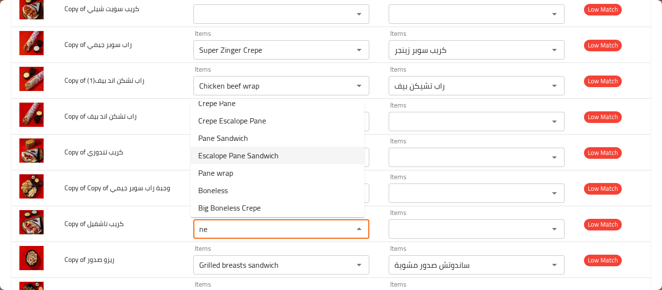
scroll to position [14, 0]
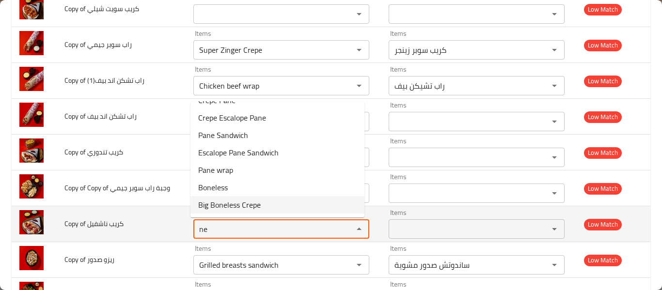
type ناشفيل "ne"
click at [143, 233] on td "Copy of ⁨كريب ناشفيل" at bounding box center [121, 224] width 129 height 36
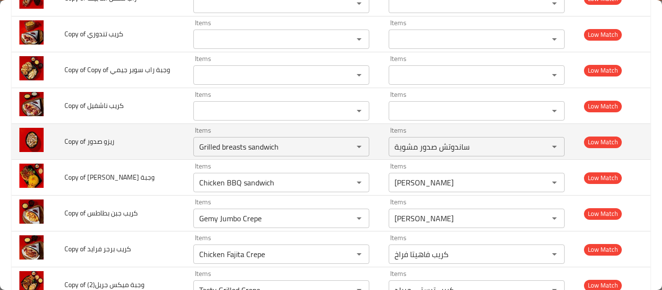
scroll to position [1218, 0]
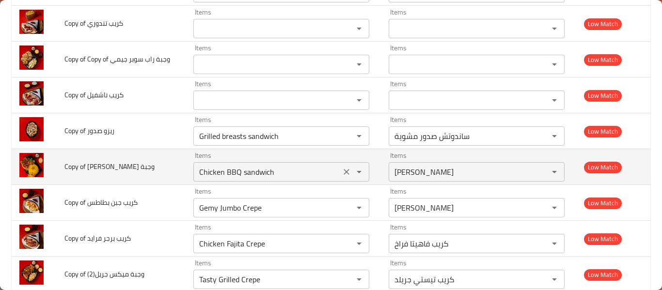
click at [342, 175] on icon "Clear" at bounding box center [347, 172] width 10 height 10
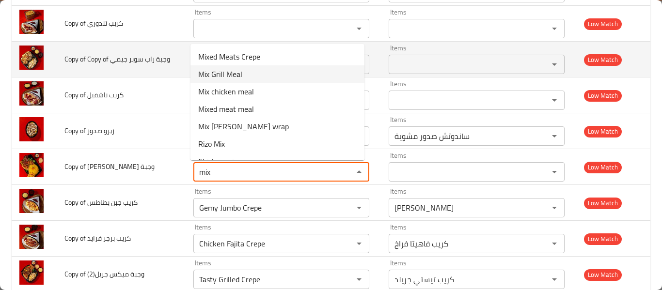
click at [283, 72] on جريل-option-1 "Mix Grill Meal" at bounding box center [277, 73] width 174 height 17
type جريل "Mix Grill Meal"
type جريل-ar "وجبة ميكس جريل"
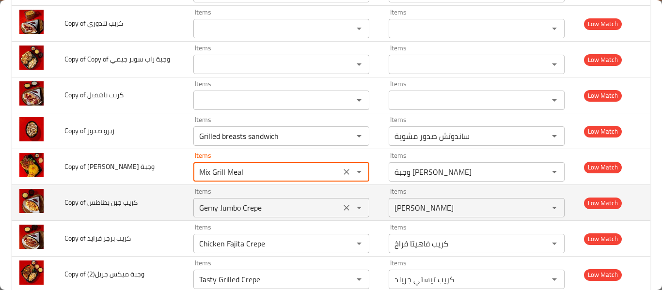
click at [340, 210] on button "Clear" at bounding box center [347, 208] width 14 height 14
type جريل "Mix Grill Meal"
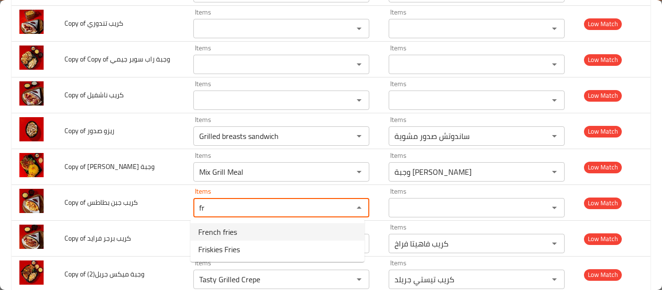
click at [261, 235] on بطاطس-option-0 "French fries" at bounding box center [277, 231] width 174 height 17
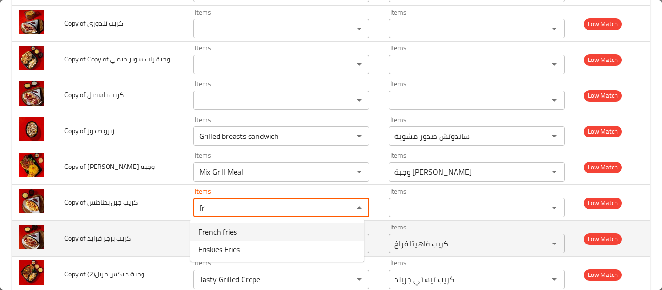
type بطاطس "French fries"
type بطاطس-ar "بطاطس محمرة"
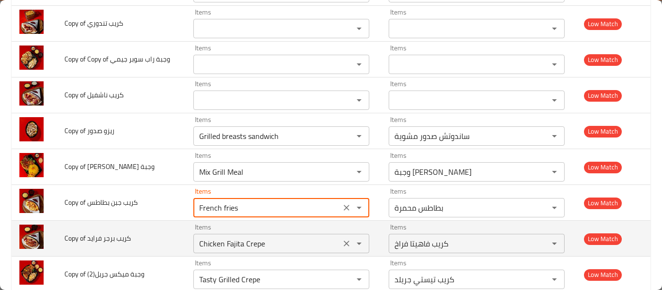
type بطاطس "French fries"
click at [252, 243] on فرايد "Chicken Fajita Crepe" at bounding box center [266, 244] width 141 height 14
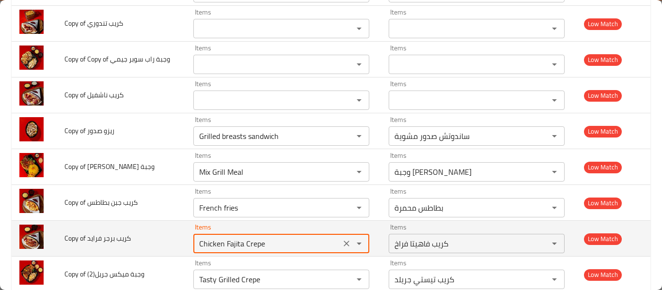
click at [252, 243] on فرايد "Chicken Fajita Crepe" at bounding box center [266, 244] width 141 height 14
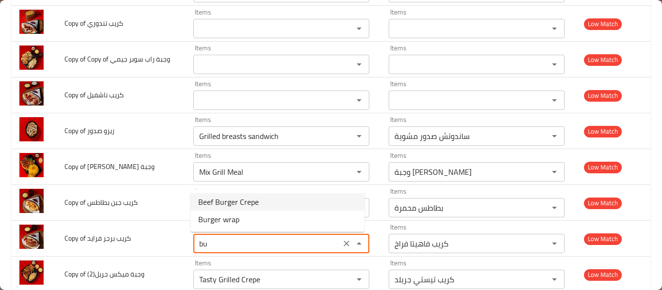
click at [251, 206] on span "Beef Burger Crepe" at bounding box center [228, 202] width 61 height 12
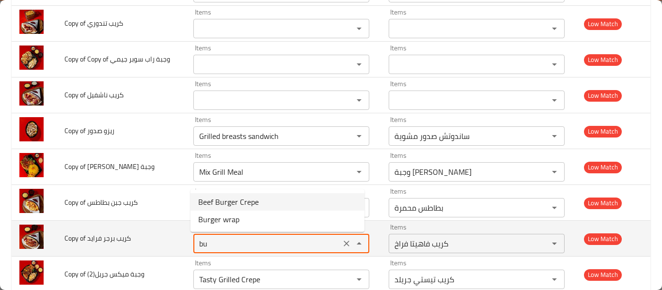
type فرايد "Beef Burger Crepe"
type فرايد-ar "كريب بيف برجر"
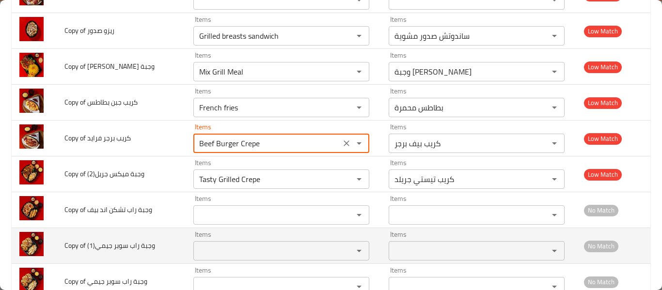
scroll to position [1348, 0]
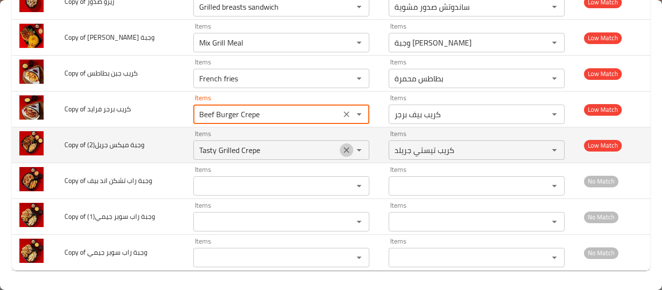
click at [343, 153] on icon "Clear" at bounding box center [347, 150] width 10 height 10
type فرايد "Beef Burger Crepe"
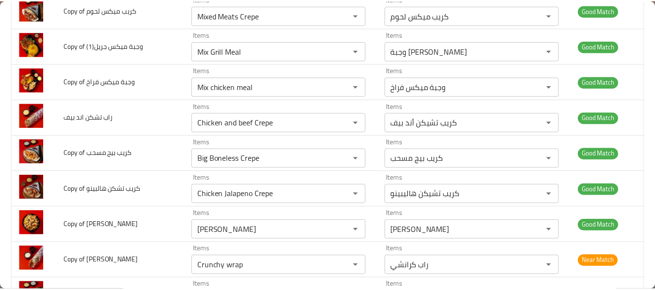
scroll to position [0, 0]
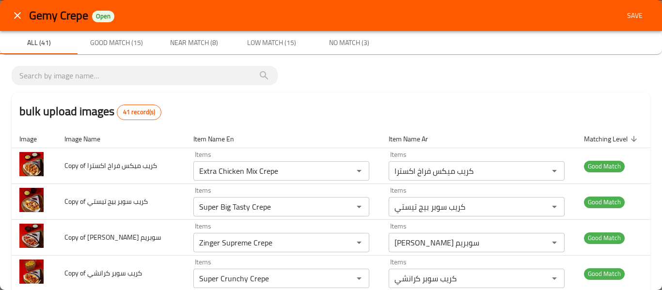
click at [627, 15] on span "Save" at bounding box center [634, 16] width 23 height 12
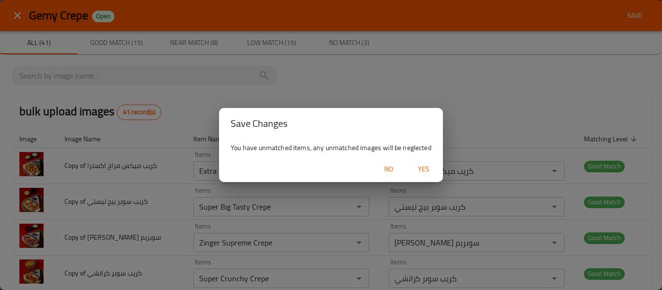
click at [424, 167] on span "Yes" at bounding box center [423, 169] width 23 height 12
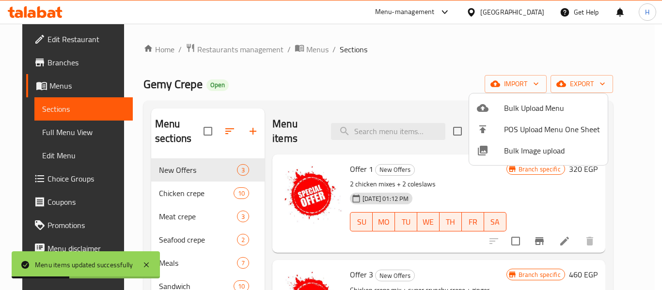
click at [67, 127] on div at bounding box center [331, 145] width 662 height 290
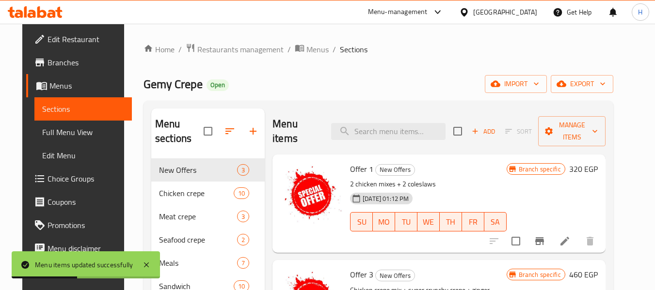
click at [61, 132] on span "Full Menu View" at bounding box center [83, 132] width 82 height 12
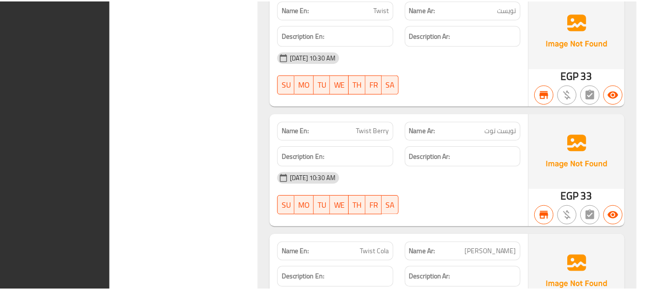
scroll to position [15516, 0]
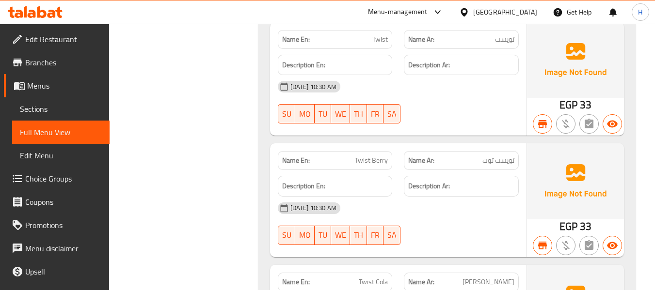
click at [531, 14] on div "Egypt" at bounding box center [505, 12] width 64 height 11
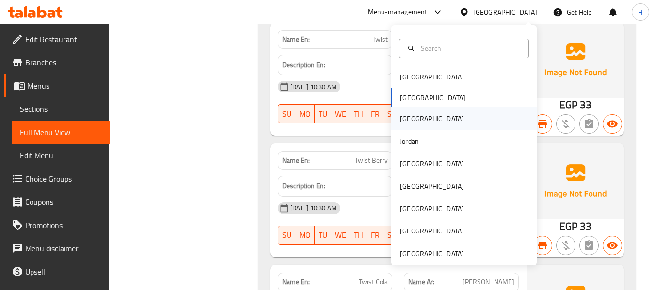
click at [392, 118] on div "[GEOGRAPHIC_DATA]" at bounding box center [431, 119] width 79 height 22
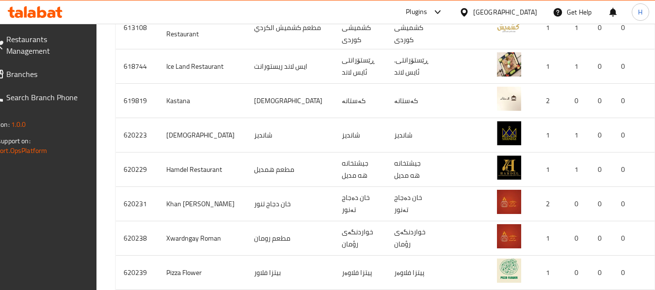
scroll to position [83, 0]
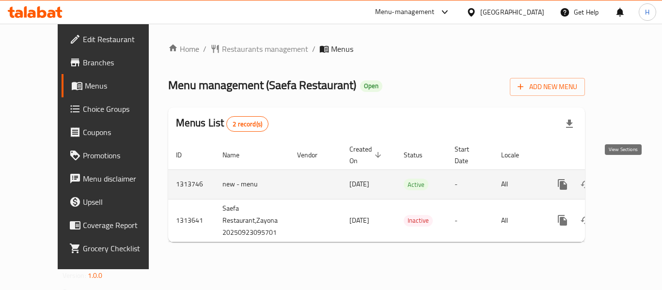
click at [627, 179] on icon "enhanced table" at bounding box center [633, 185] width 12 height 12
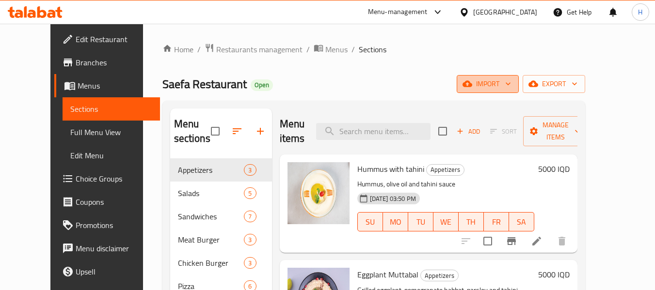
click at [516, 92] on button "import" at bounding box center [487, 84] width 62 height 18
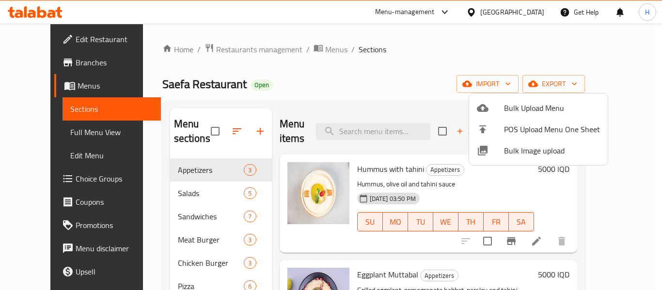
click at [505, 162] on ul "Bulk Upload Menu POS Upload Menu One Sheet Bulk Image upload" at bounding box center [538, 130] width 139 height 72
click at [508, 154] on span "Bulk Image upload" at bounding box center [552, 151] width 96 height 12
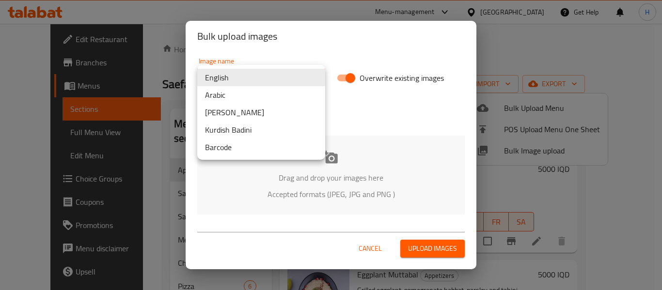
drag, startPoint x: 243, startPoint y: 68, endPoint x: 242, endPoint y: 80, distance: 12.2
click at [243, 68] on body "​ Menu-management [GEOGRAPHIC_DATA] Get Help H Edit Restaurant Branches Menus S…" at bounding box center [331, 157] width 662 height 267
click at [233, 98] on li "Arabic" at bounding box center [261, 94] width 128 height 17
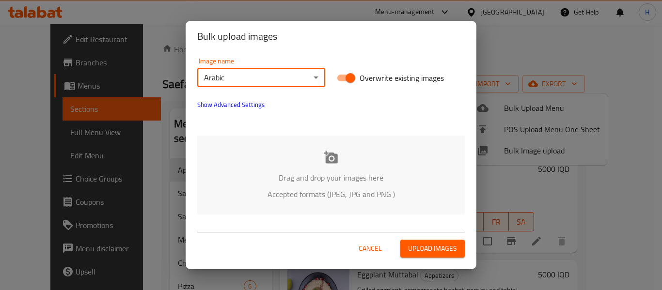
click at [238, 107] on span "Show Advanced Settings" at bounding box center [230, 105] width 67 height 12
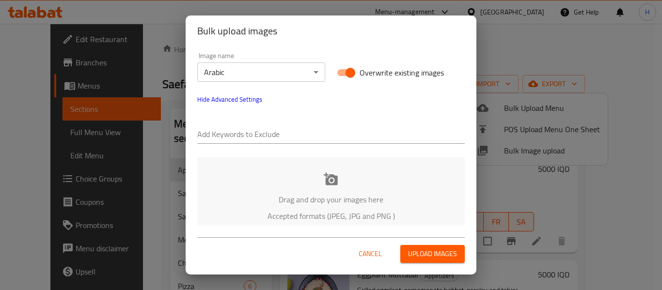
drag, startPoint x: 246, startPoint y: 125, endPoint x: 247, endPoint y: 133, distance: 8.4
click at [246, 126] on div "Add Keywords to Exclude" at bounding box center [330, 130] width 267 height 27
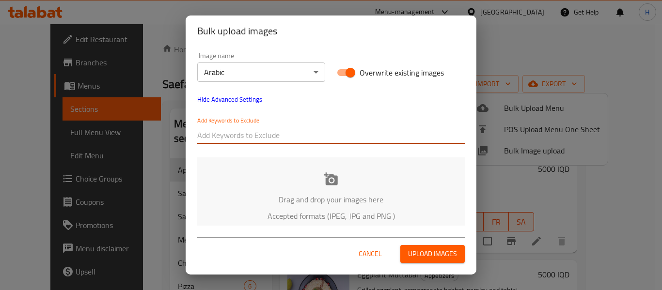
paste input "Saefa Restaurant_ اسكالوب بانبه_Maryam"
drag, startPoint x: 258, startPoint y: 133, endPoint x: 427, endPoint y: 136, distance: 169.1
click at [428, 142] on input "Saefa Restaurant_ اسكالوب بانبه_Maryam" at bounding box center [330, 135] width 267 height 16
type input "Saefa Restaurant"
paste input "Saefa Restaurant_ اسكالوب بانبه_Maryam"
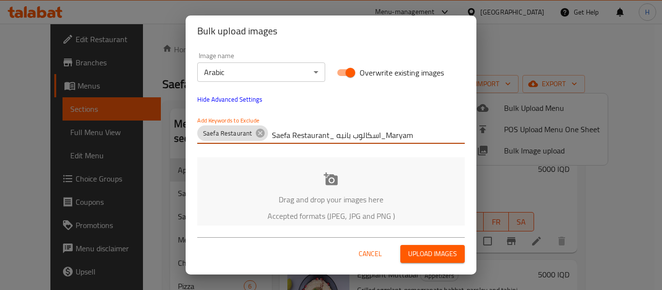
drag, startPoint x: 427, startPoint y: 136, endPoint x: 418, endPoint y: 133, distance: 9.7
click at [420, 134] on input "Saefa Restaurant_ اسكالوب بانبه_Maryam" at bounding box center [368, 135] width 193 height 16
drag, startPoint x: 381, startPoint y: 141, endPoint x: 245, endPoint y: 142, distance: 136.7
click at [268, 137] on div "Saefa Restaurant Saefa Restaurant_ اسكالوب بانبه_Maryam" at bounding box center [330, 135] width 267 height 19
type input "Maryam"
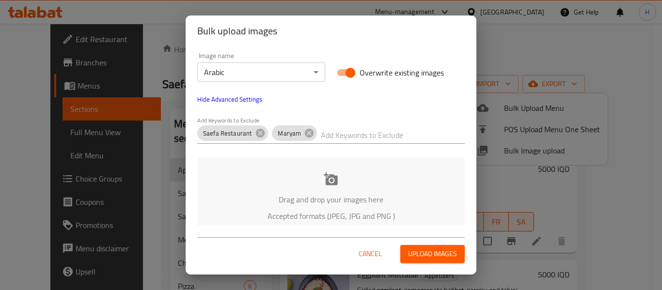
click at [243, 179] on div "Drag and drop your images here Accepted formats (JPEG, JPG and PNG )" at bounding box center [330, 196] width 267 height 79
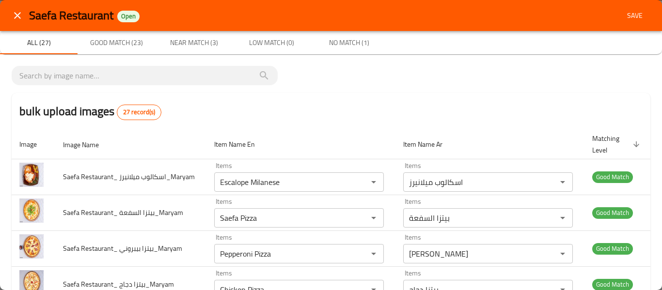
click at [651, 5] on div "Saefa Restaurant Open Save" at bounding box center [331, 15] width 662 height 31
click at [640, 15] on button "Save" at bounding box center [634, 16] width 31 height 18
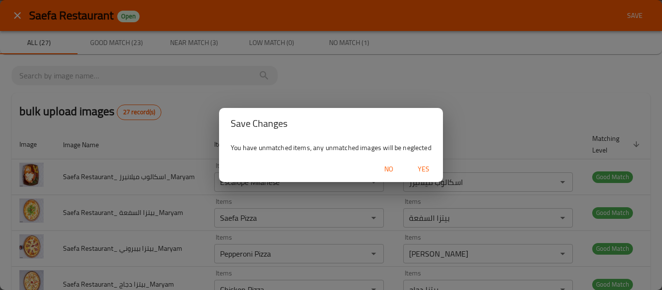
click at [421, 172] on span "Yes" at bounding box center [423, 169] width 23 height 12
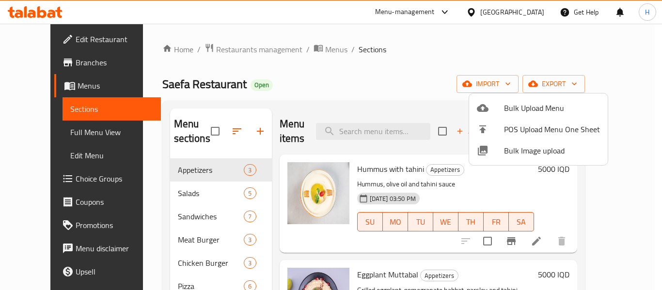
click at [29, 139] on div at bounding box center [331, 145] width 662 height 290
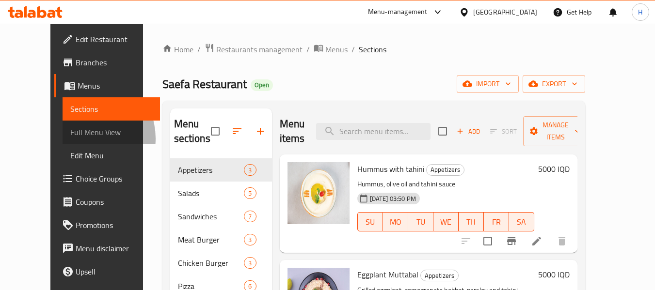
click at [70, 138] on span "Full Menu View" at bounding box center [111, 132] width 82 height 12
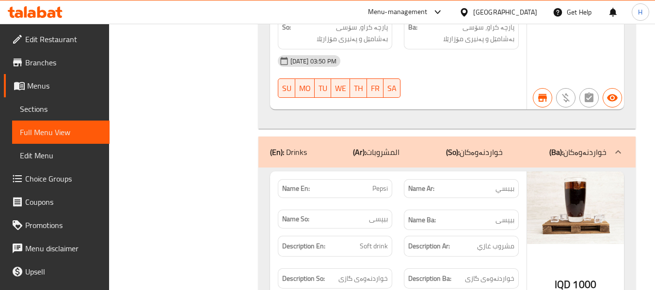
scroll to position [10466, 0]
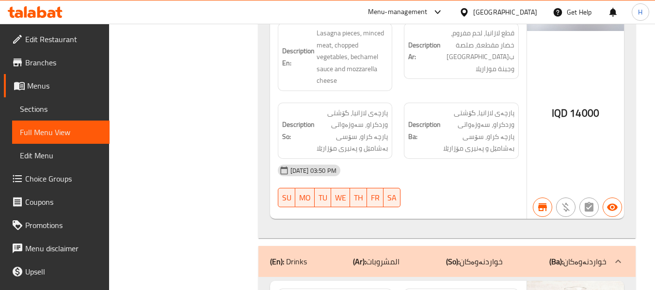
click at [60, 36] on span "Edit Restaurant" at bounding box center [63, 39] width 77 height 12
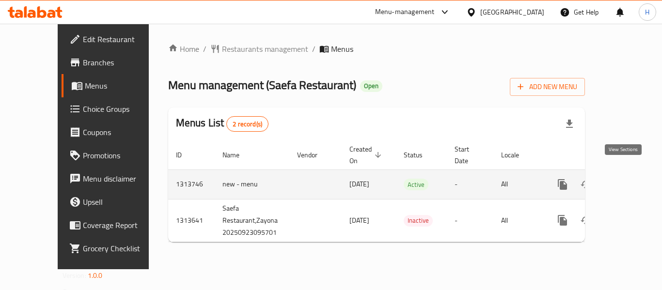
click at [628, 180] on icon "enhanced table" at bounding box center [632, 184] width 9 height 9
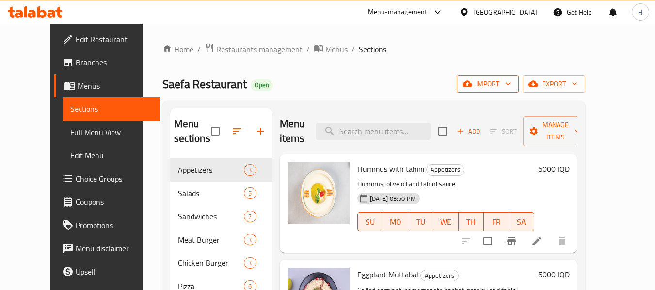
click at [513, 88] on icon "button" at bounding box center [508, 84] width 10 height 10
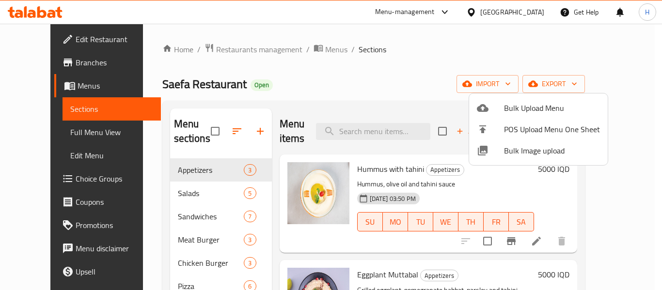
click at [536, 153] on span "Bulk Image upload" at bounding box center [552, 151] width 96 height 12
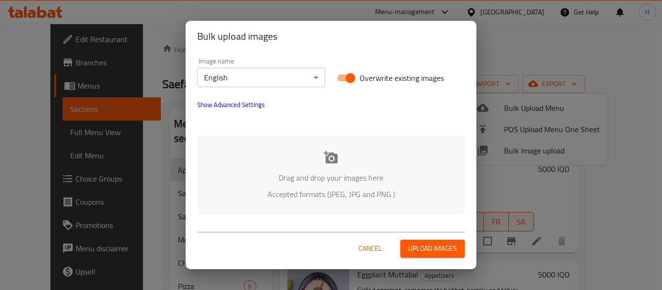
click at [249, 160] on div "Drag and drop your images here Accepted formats (JPEG, JPG and PNG )" at bounding box center [330, 175] width 267 height 79
click at [263, 90] on div "Image name English ​" at bounding box center [261, 72] width 140 height 41
click at [260, 88] on div "Image name English ​" at bounding box center [261, 72] width 140 height 41
click at [259, 75] on body "​ Menu-management [GEOGRAPHIC_DATA] Get Help H Edit Restaurant Branches Menus S…" at bounding box center [331, 157] width 662 height 267
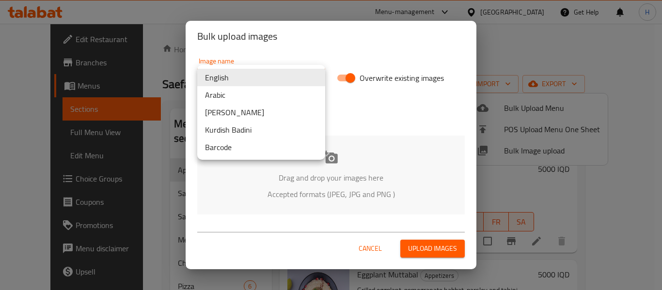
click at [250, 96] on li "Arabic" at bounding box center [261, 94] width 128 height 17
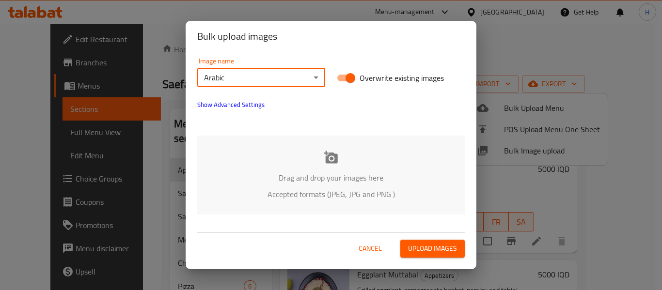
click at [212, 104] on span "Show Advanced Settings" at bounding box center [230, 105] width 67 height 12
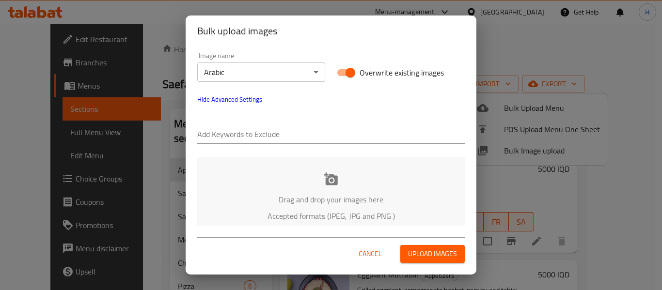
click at [226, 138] on input "text" at bounding box center [330, 135] width 267 height 16
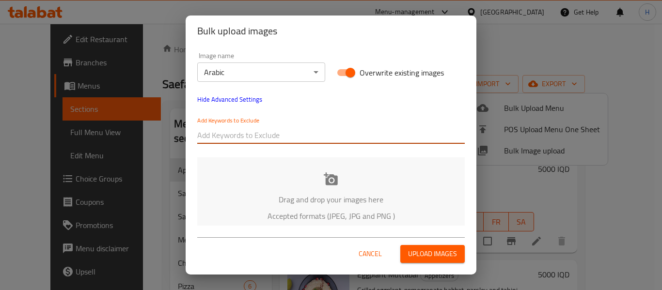
paste input "Amer - بلوك كيك - Cramello_"
click at [227, 129] on input "Amer - بلوك كيك - Cramello_" at bounding box center [330, 135] width 267 height 16
drag, startPoint x: 225, startPoint y: 135, endPoint x: 379, endPoint y: 139, distance: 154.6
click at [383, 139] on input "Amer - بلوك كيك - Cramello_" at bounding box center [330, 135] width 267 height 16
type input "Amer -"
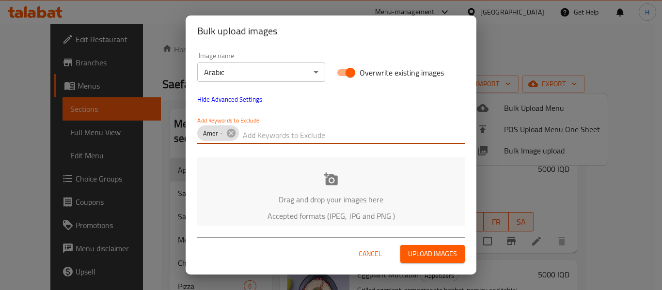
paste input "Amer - بلوك كيك - Cramello_"
click at [313, 136] on input "Amer - بلوك كيك - Cramello_" at bounding box center [354, 135] width 222 height 16
type input "Cramello_"
click at [334, 189] on div "Drag and drop your images here Accepted formats (JPEG, JPG and PNG )" at bounding box center [330, 196] width 267 height 79
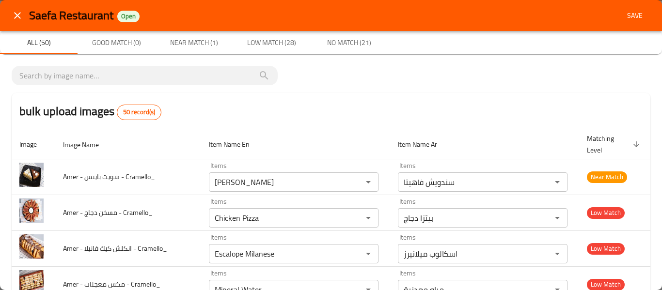
click at [15, 20] on icon "close" at bounding box center [18, 16] width 12 height 12
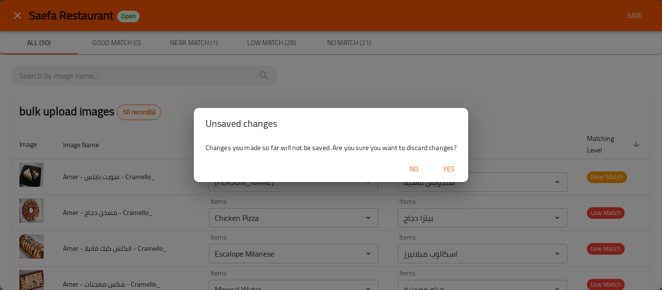
click at [425, 165] on span "No" at bounding box center [413, 169] width 23 height 12
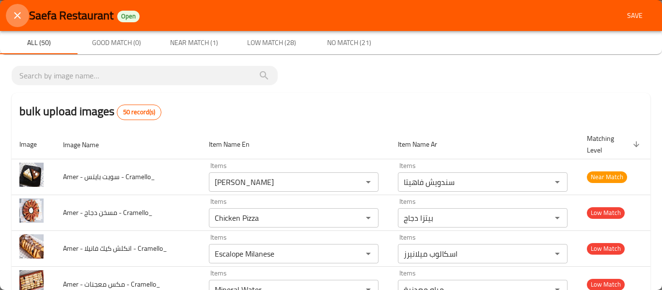
click at [13, 7] on button "close" at bounding box center [17, 15] width 23 height 23
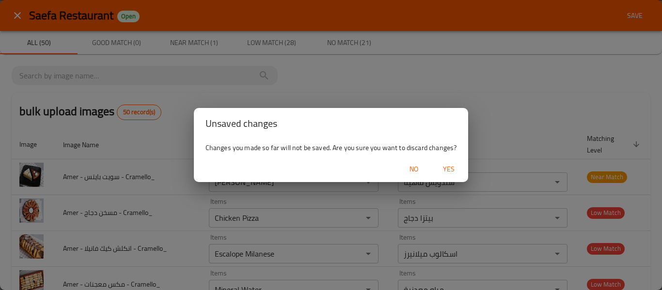
click at [459, 168] on span "Yes" at bounding box center [448, 169] width 23 height 12
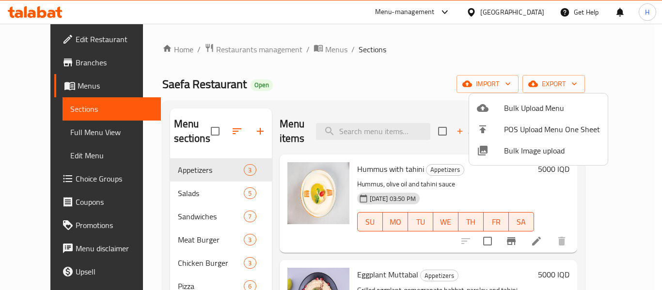
click at [506, 153] on span "Bulk Image upload" at bounding box center [552, 151] width 96 height 12
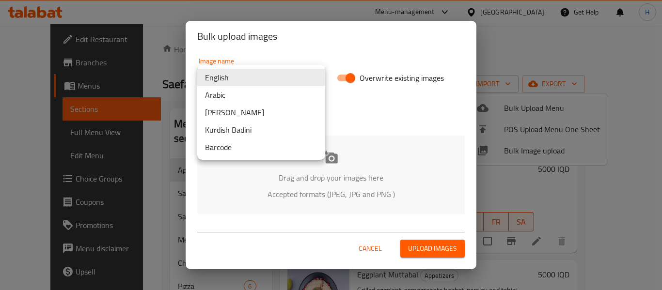
click at [255, 70] on body "​ Menu-management [GEOGRAPHIC_DATA] Get Help H Edit Restaurant Branches Menus S…" at bounding box center [331, 157] width 662 height 267
click at [240, 96] on li "Arabic" at bounding box center [261, 94] width 128 height 17
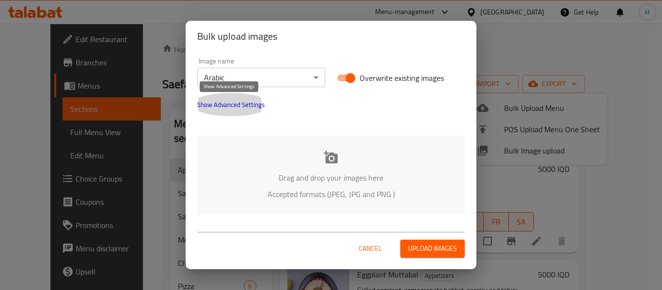
click at [234, 99] on span "Show Advanced Settings" at bounding box center [230, 105] width 67 height 12
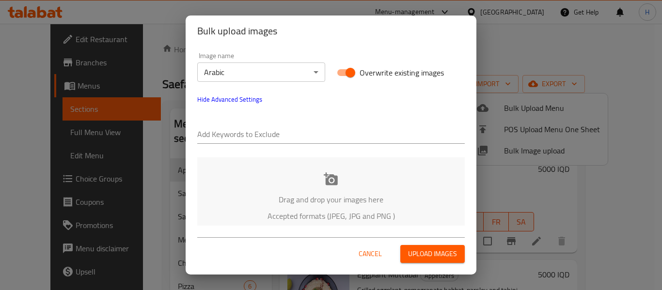
click at [225, 142] on input "text" at bounding box center [330, 135] width 267 height 16
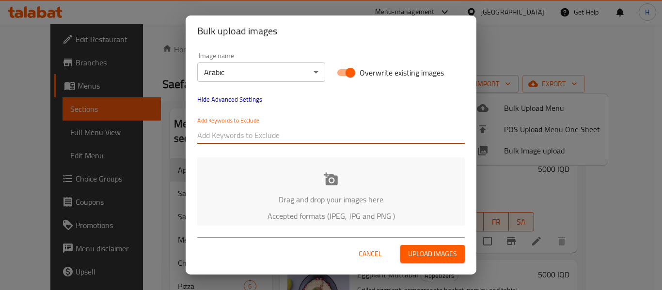
paste input "Amer - بلوك كيك - Cramello_"
drag, startPoint x: 223, startPoint y: 139, endPoint x: 361, endPoint y: 148, distance: 138.4
click at [361, 148] on div "Add Keywords to Exclude Amer - بلوك كيك - Cramello_" at bounding box center [330, 130] width 279 height 39
paste input "Amer - بلوك كيك - Cramello_"
type input "Amer"
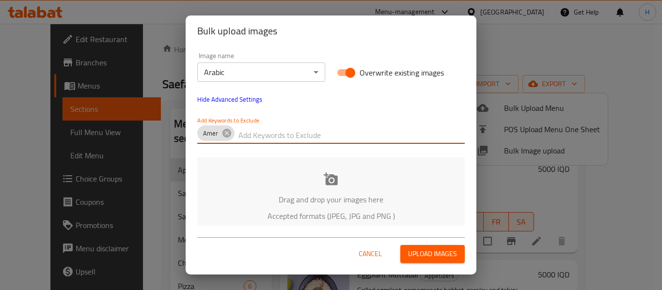
paste input "Amer - بلوك كيك - Cramello_"
drag, startPoint x: 308, startPoint y: 134, endPoint x: 236, endPoint y: 136, distance: 71.7
click at [236, 135] on div "[PERSON_NAME] - بلوك كيك - Cramello_" at bounding box center [330, 135] width 267 height 19
type input "Cramello_"
click at [262, 180] on div "Drag and drop your images here Accepted formats (JPEG, JPG and PNG )" at bounding box center [330, 196] width 267 height 79
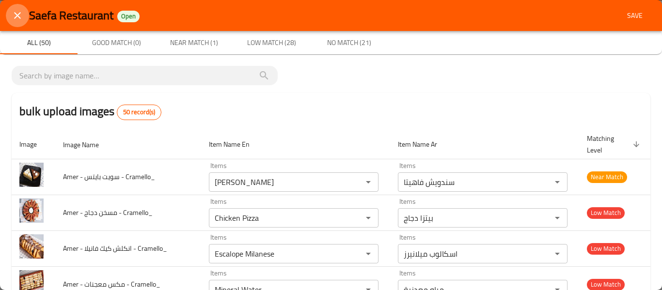
click at [17, 10] on icon "close" at bounding box center [18, 16] width 12 height 12
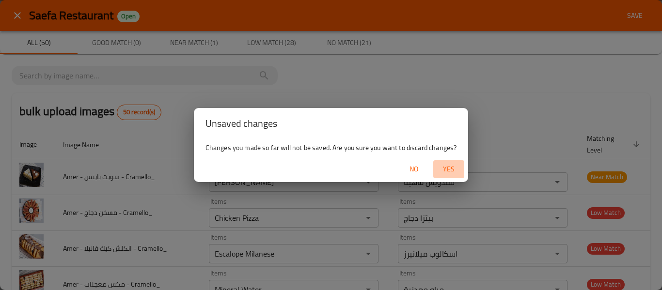
click at [447, 165] on span "Yes" at bounding box center [448, 169] width 23 height 12
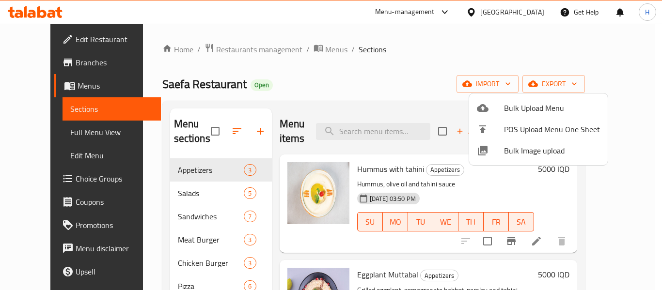
click at [51, 39] on div at bounding box center [331, 145] width 662 height 290
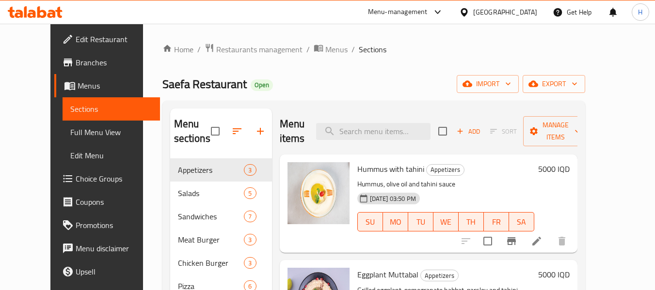
click at [235, 39] on div "Home / Restaurants management / Menus / Sections Saefa Restaurant Open import e…" at bounding box center [373, 225] width 461 height 402
click at [234, 42] on div "Home / Restaurants management / Menus / Sections Saefa Restaurant Open import e…" at bounding box center [373, 225] width 461 height 402
click at [234, 45] on span "Restaurants management" at bounding box center [259, 50] width 86 height 12
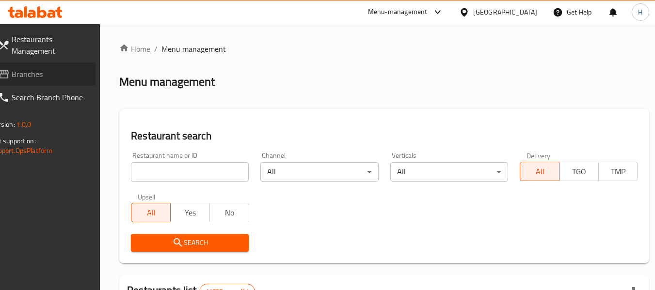
click at [62, 79] on span "Branches" at bounding box center [50, 74] width 77 height 12
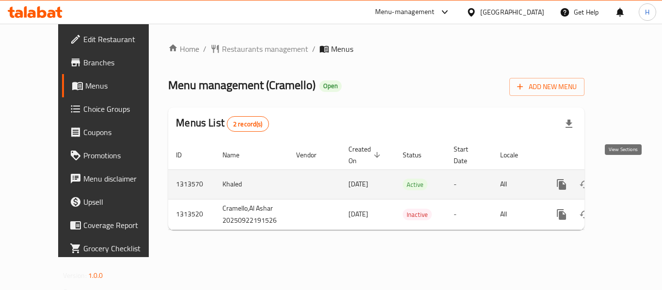
click at [626, 179] on icon "enhanced table" at bounding box center [632, 185] width 12 height 12
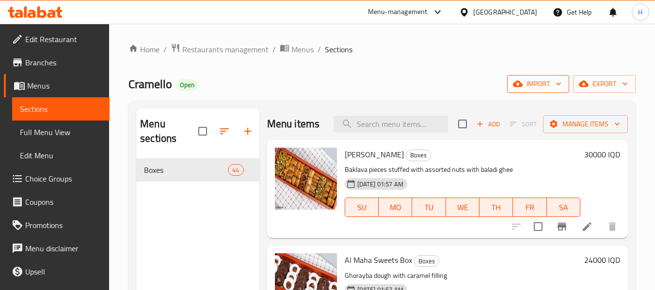
click at [538, 82] on span "import" at bounding box center [538, 84] width 47 height 12
click at [529, 74] on div "Home / Restaurants management / Menus / Sections Cramello Open import export Me…" at bounding box center [381, 224] width 507 height 363
click at [525, 84] on span "import" at bounding box center [538, 84] width 47 height 12
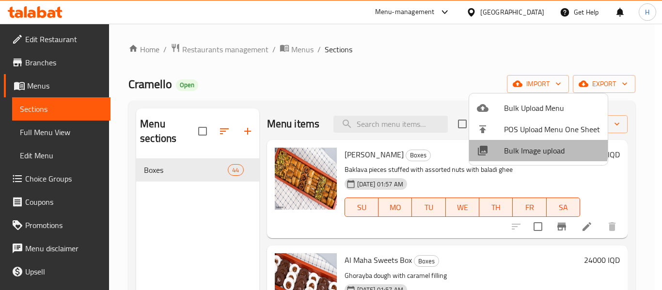
click at [515, 145] on span "Bulk Image upload" at bounding box center [552, 151] width 96 height 12
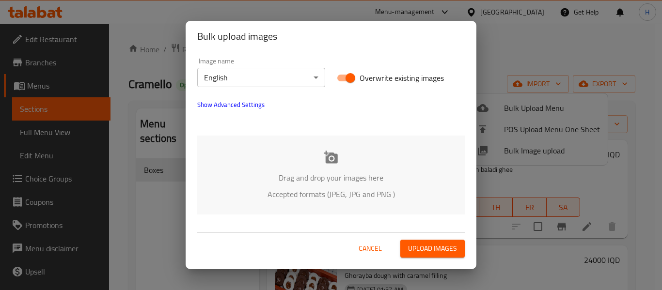
click at [217, 97] on button "Show Advanced Settings" at bounding box center [230, 104] width 79 height 23
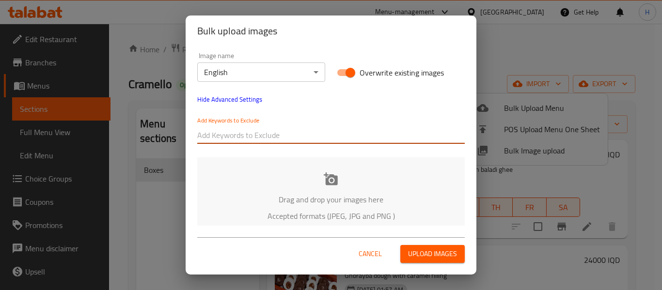
click at [258, 134] on input "text" at bounding box center [330, 135] width 267 height 16
click at [280, 138] on input "text" at bounding box center [330, 135] width 267 height 16
paste input "Amer - بلوك كيك - Cramello_"
drag, startPoint x: 221, startPoint y: 138, endPoint x: 369, endPoint y: 156, distance: 148.8
click at [369, 156] on div "Image name English ​ Overwrite existing images Hide Advanced Settings Add Keywo…" at bounding box center [331, 136] width 291 height 179
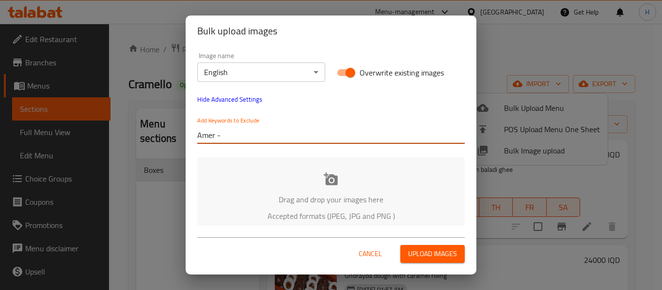
type input "Amer"
paste input "Amer - بلوك كيك - Cramello_"
drag, startPoint x: 307, startPoint y: 136, endPoint x: 227, endPoint y: 134, distance: 80.0
click at [227, 134] on div "Amer Amer - بلوك كيك - Cramello_" at bounding box center [330, 135] width 267 height 19
type input "Cramello_"
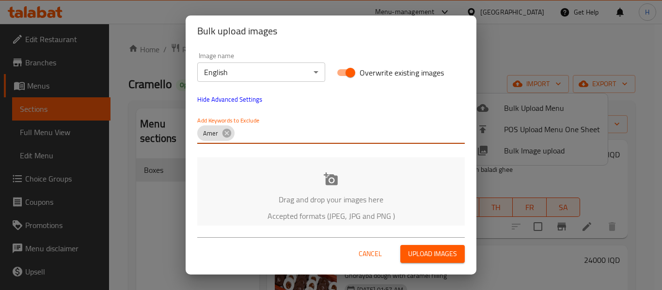
click at [260, 168] on div "Drag and drop your images here Accepted formats (JPEG, JPG and PNG )" at bounding box center [330, 196] width 267 height 79
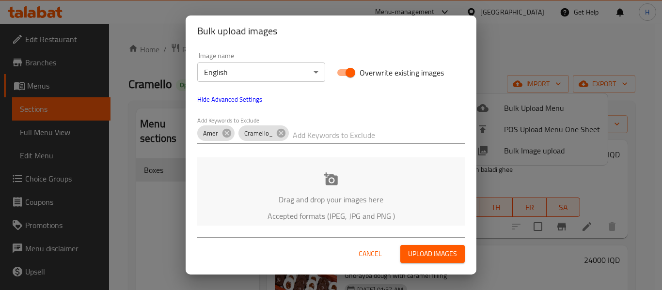
click at [278, 71] on body "​ Menu-management Iraq Get Help H Edit Restaurant Branches Menus Sections Full …" at bounding box center [331, 157] width 662 height 267
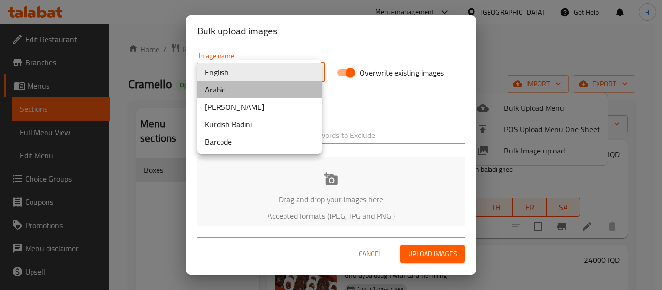
click at [263, 93] on li "Arabic" at bounding box center [259, 89] width 125 height 17
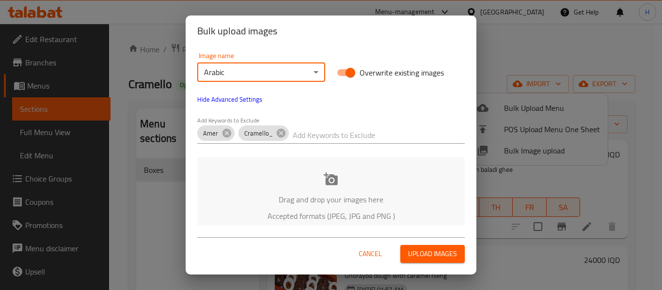
click at [253, 179] on div "Drag and drop your images here Accepted formats (JPEG, JPG and PNG )" at bounding box center [330, 196] width 267 height 79
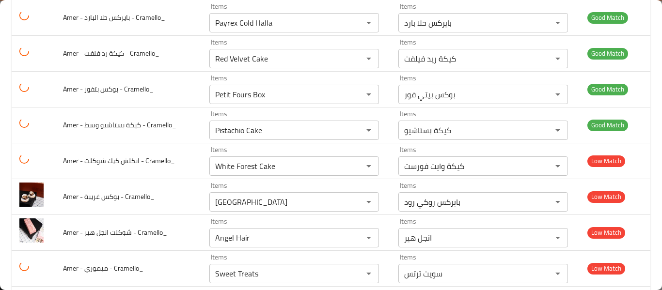
scroll to position [1421, 0]
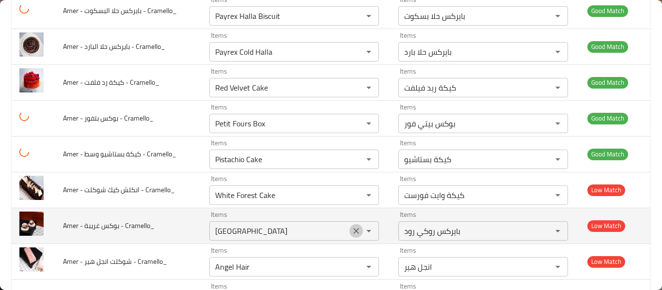
click at [353, 232] on icon "Clear" at bounding box center [356, 231] width 6 height 6
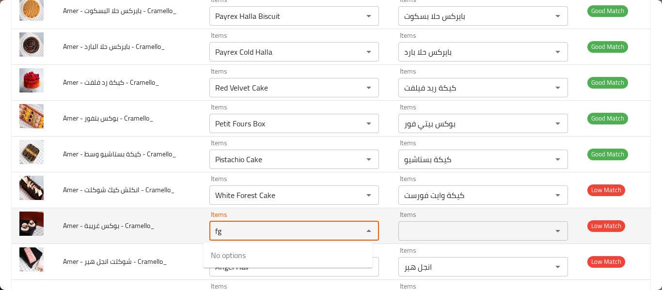
type Cramello_ "f"
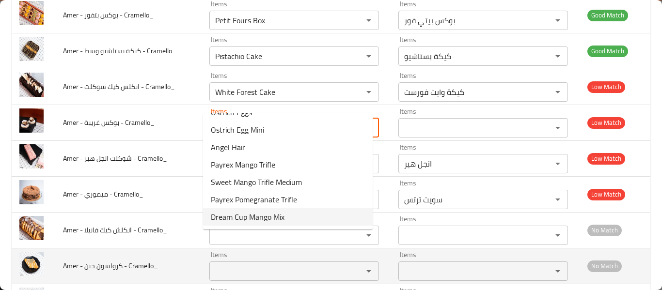
scroll to position [1551, 0]
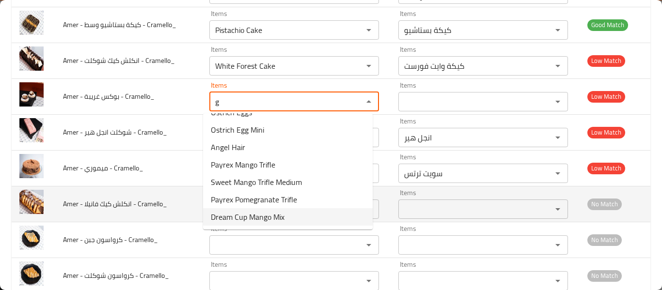
type Cramello_ "g"
click at [134, 210] on span "Amer - انكلش كيك فانيلا - Cramello_" at bounding box center [115, 204] width 104 height 13
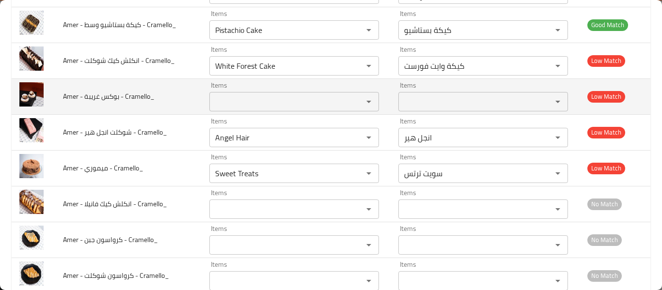
click at [217, 101] on Cramello_ "Items" at bounding box center [279, 102] width 135 height 14
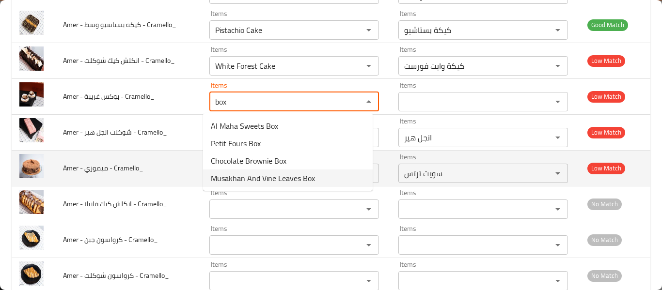
type Cramello_ "box"
click at [170, 169] on td "Amer - ميموري - Cramello_" at bounding box center [128, 168] width 146 height 36
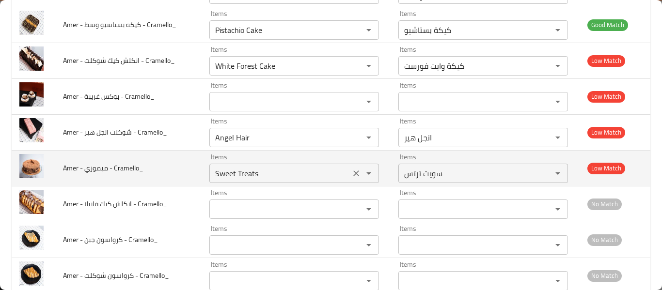
click at [262, 176] on Cramello_ "Sweet Treats" at bounding box center [279, 174] width 135 height 14
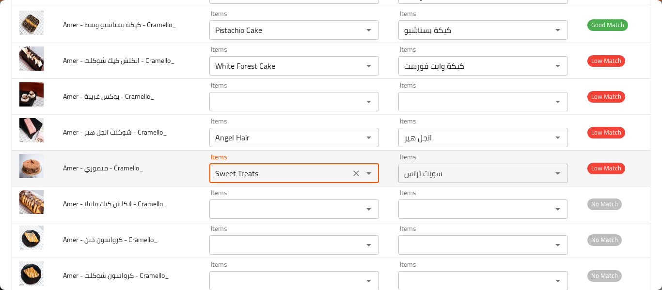
click at [262, 176] on Cramello_ "Sweet Treats" at bounding box center [279, 174] width 135 height 14
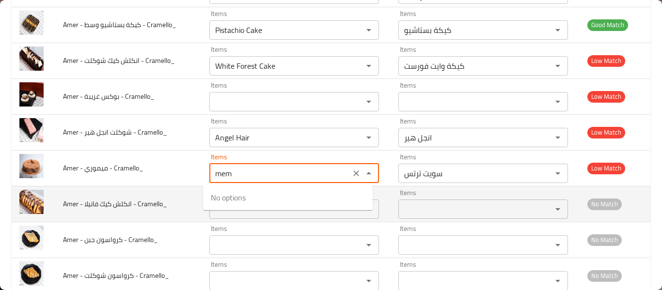
type Cramello_ "Sweet Treats"
click at [99, 203] on span "Amer - انكلش كيك فانيلا - Cramello_" at bounding box center [115, 204] width 104 height 13
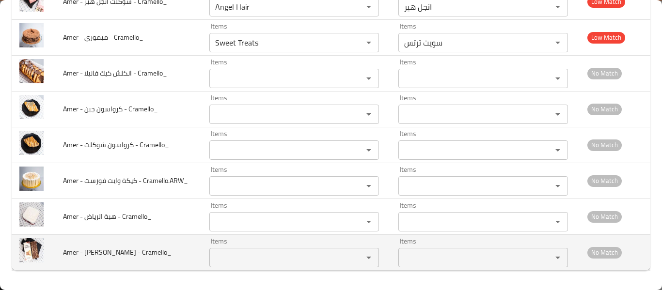
scroll to position [1552, 0]
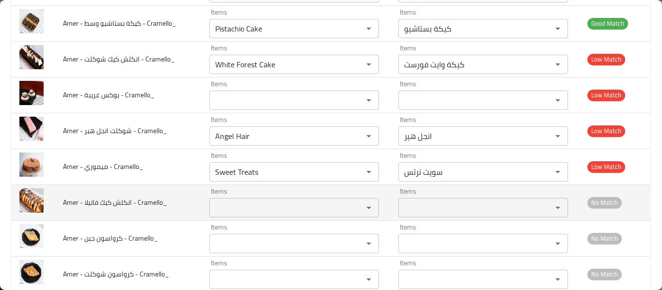
click at [106, 206] on span "Amer - انكلش كيك فانيلا - Cramello_" at bounding box center [115, 202] width 104 height 13
click at [281, 219] on td "Items Items" at bounding box center [296, 203] width 189 height 36
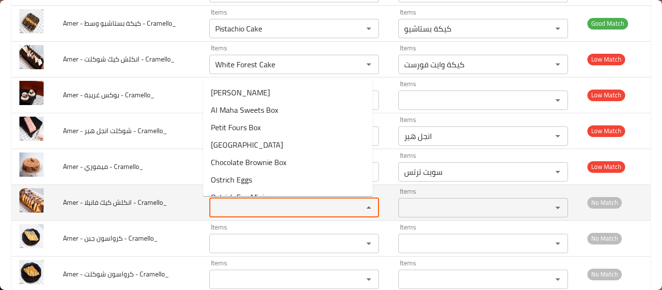
click at [284, 204] on Cramello_ "Items" at bounding box center [279, 208] width 135 height 14
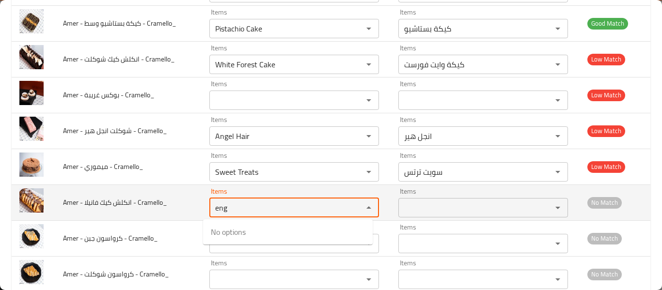
type Cramello_ "eng"
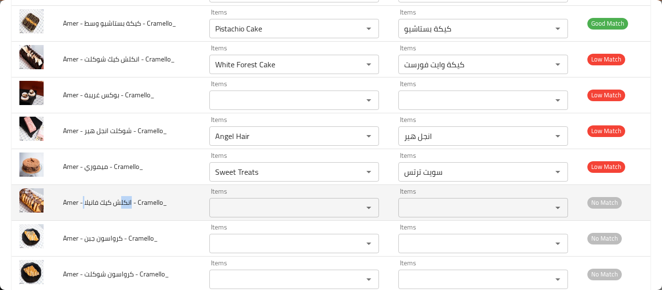
drag, startPoint x: 84, startPoint y: 201, endPoint x: 110, endPoint y: 204, distance: 26.4
click at [119, 207] on span "Amer - انكلش كيك فانيلا - Cramello_" at bounding box center [115, 202] width 104 height 13
click at [110, 204] on span "Amer - انكلش كيك فانيلا - Cramello_" at bounding box center [115, 202] width 104 height 13
drag, startPoint x: 86, startPoint y: 203, endPoint x: 128, endPoint y: 203, distance: 42.2
click at [128, 203] on span "Amer - انكلش كيك فانيلا - Cramello_" at bounding box center [115, 202] width 104 height 13
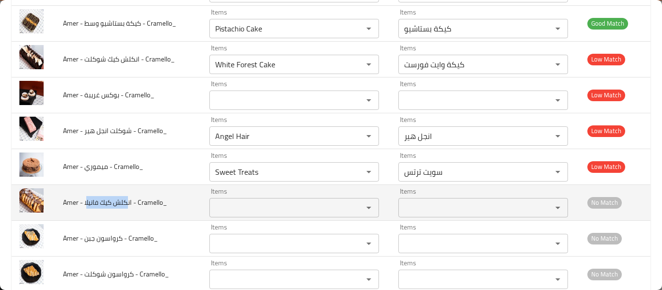
click at [97, 205] on span "Amer - انكلش كيك فانيلا - Cramello_" at bounding box center [115, 202] width 104 height 13
drag, startPoint x: 85, startPoint y: 204, endPoint x: 133, endPoint y: 203, distance: 48.5
click at [133, 203] on span "Amer - انكلش كيك فانيلا - Cramello_" at bounding box center [115, 202] width 104 height 13
copy span "انكلش كيك فانيلا"
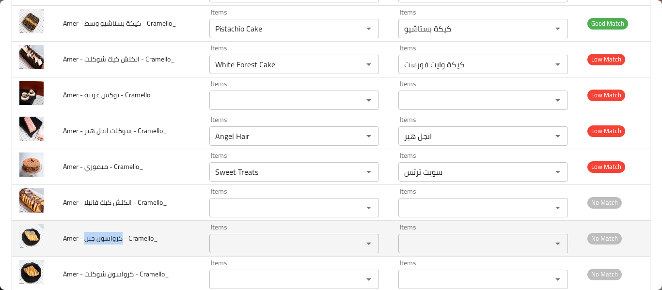
drag, startPoint x: 85, startPoint y: 241, endPoint x: 121, endPoint y: 241, distance: 36.3
click at [121, 241] on span "Amer - كرواسون جبن - Cramello_" at bounding box center [110, 238] width 95 height 13
copy span "كرواسون جبن"
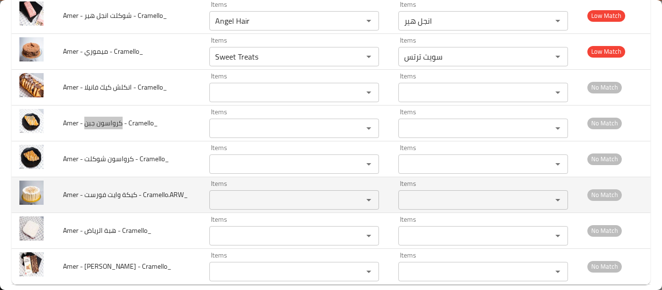
scroll to position [1681, 0]
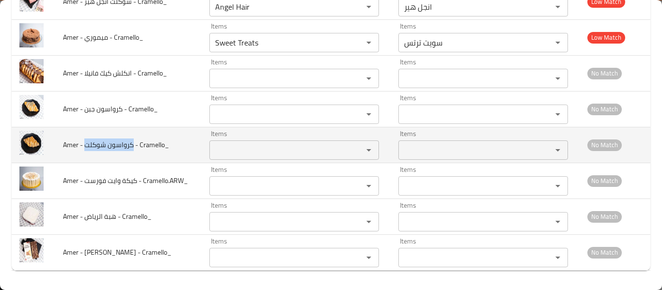
drag, startPoint x: 86, startPoint y: 141, endPoint x: 132, endPoint y: 143, distance: 45.6
click at [132, 143] on span "Amer - كرواسون شوكلت - Cramello_" at bounding box center [116, 145] width 106 height 13
copy span "كرواسون شوكلت"
click at [132, 143] on span "Amer - كرواسون شوكلت - Cramello_" at bounding box center [116, 145] width 106 height 13
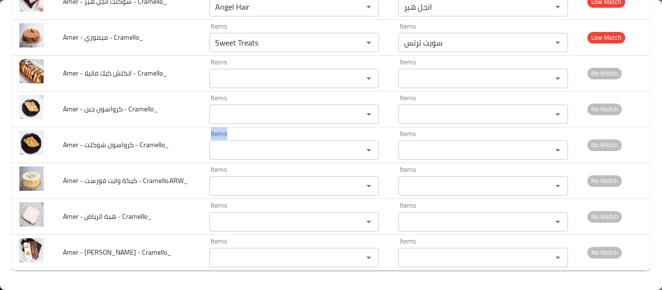
drag, startPoint x: 186, startPoint y: 138, endPoint x: 414, endPoint y: 273, distance: 265.4
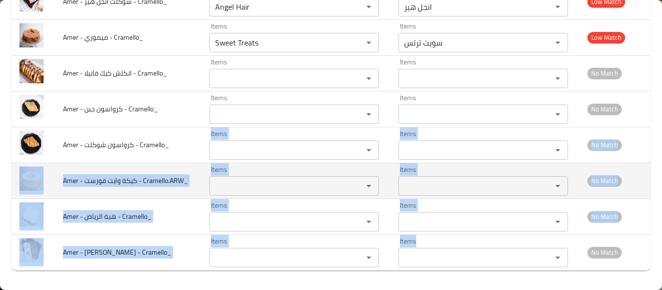
click at [101, 184] on span "Amer - كيكة وايت فورست - Cramello.ARW_" at bounding box center [125, 180] width 125 height 13
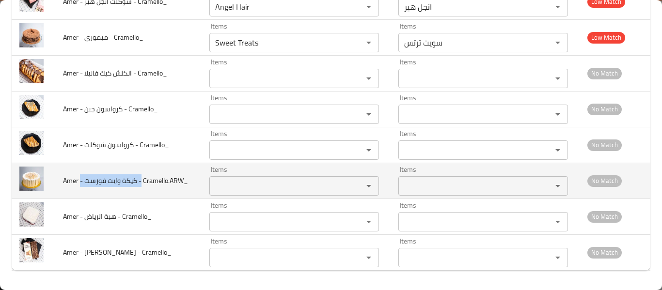
drag, startPoint x: 81, startPoint y: 172, endPoint x: 143, endPoint y: 177, distance: 62.3
click at [143, 177] on td "Amer - كيكة وايت فورست - Cramello.ARW_" at bounding box center [128, 181] width 146 height 36
click at [229, 186] on Cramello_ARW_ "Items" at bounding box center [279, 186] width 135 height 14
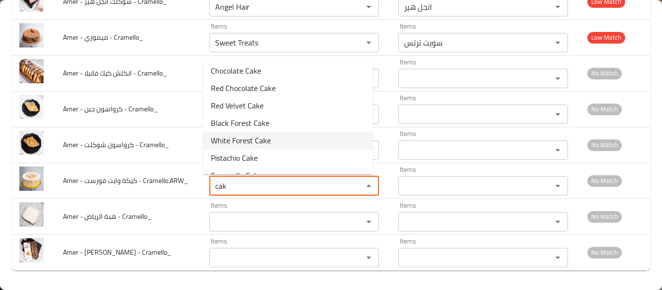
click at [251, 144] on span "White Forest Cake" at bounding box center [241, 141] width 60 height 12
type Cramello_ARW_ "White Forest Cake"
type Cramello_ARW_-ar "كيكة وايت فورست"
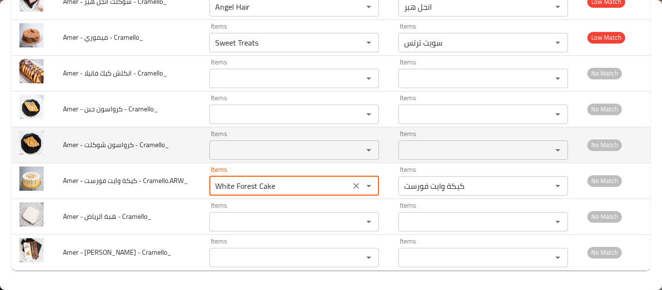
type Cramello_ARW_ "White Forest Cake"
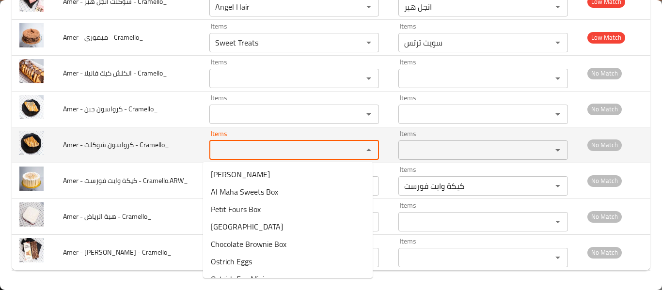
click at [254, 145] on Cramello_ "Items" at bounding box center [279, 150] width 135 height 14
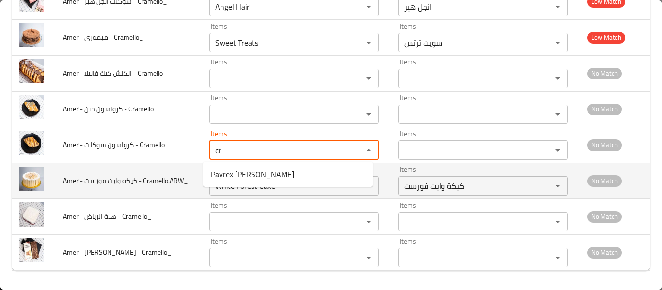
type Cramello_ "cr"
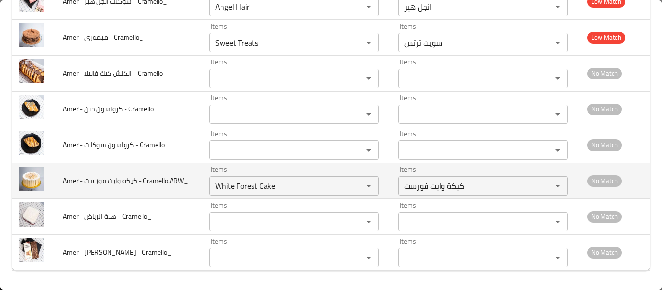
click at [83, 187] on span "Amer - كيكة وايت فورست - Cramello.ARW_" at bounding box center [125, 180] width 125 height 13
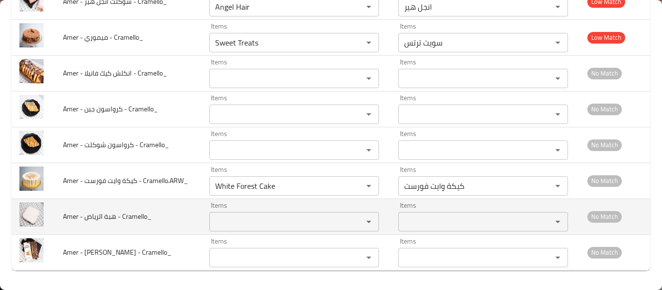
click at [229, 221] on Cramello_ "Items" at bounding box center [279, 222] width 135 height 14
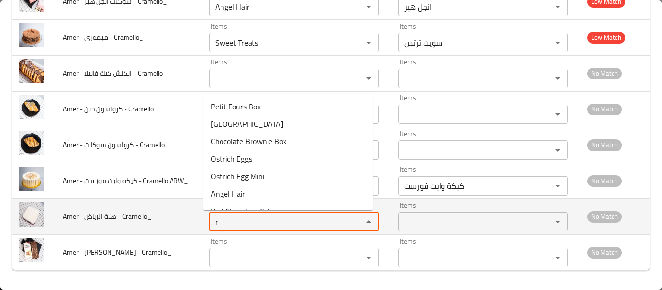
type Cramello_ "ra"
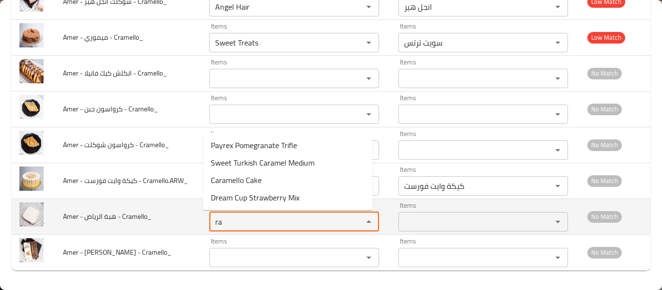
click at [288, 218] on Cramello_ "ra" at bounding box center [279, 222] width 135 height 14
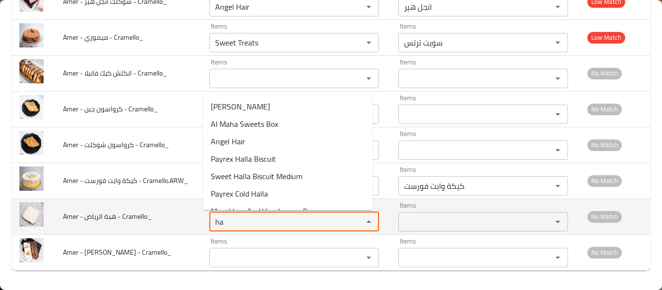
type Cramello_ "ha"
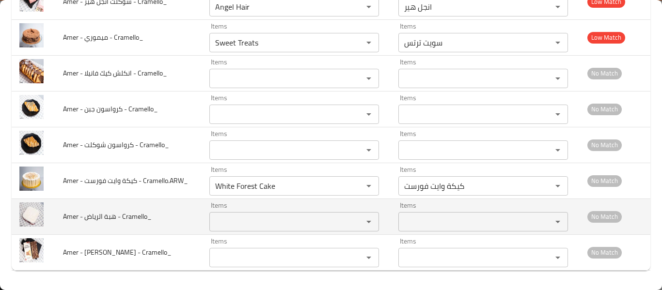
click at [116, 214] on span "Amer - هبة الرياض - Cramello_" at bounding box center [107, 216] width 89 height 13
drag, startPoint x: 77, startPoint y: 218, endPoint x: 114, endPoint y: 219, distance: 37.3
click at [114, 219] on span "Amer - هبة الرياض - Cramello_" at bounding box center [107, 216] width 89 height 13
click at [94, 215] on span "Amer - هبة الرياض - Cramello_" at bounding box center [107, 216] width 89 height 13
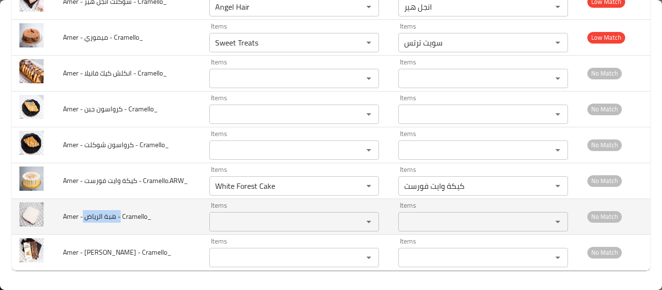
drag, startPoint x: 83, startPoint y: 218, endPoint x: 115, endPoint y: 220, distance: 32.0
click at [115, 220] on span "Amer - هبة الرياض - Cramello_" at bounding box center [107, 216] width 89 height 13
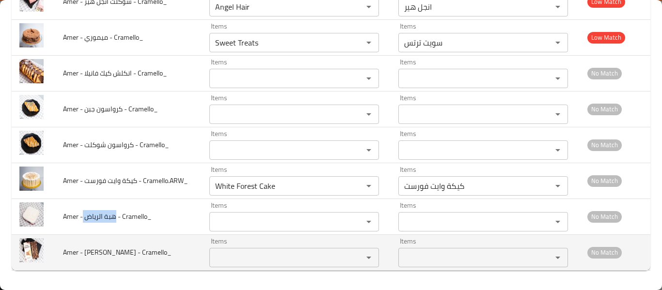
click at [264, 254] on Cramello_ "Items" at bounding box center [279, 258] width 135 height 14
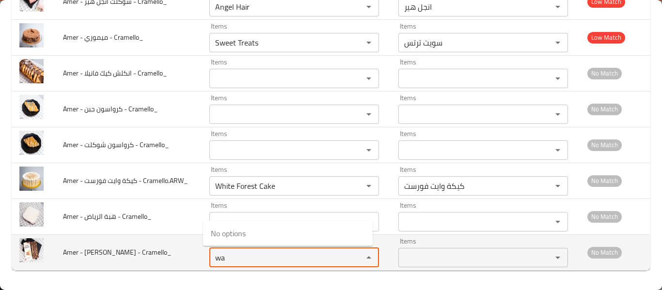
type Cramello_ "wa"
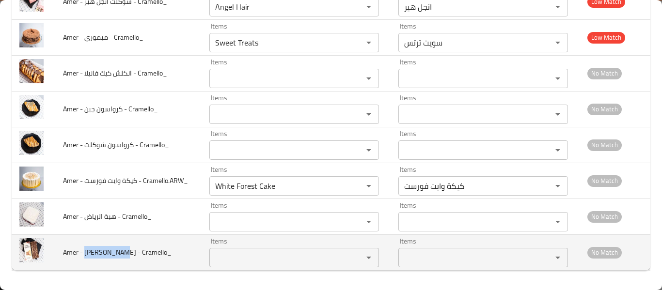
drag, startPoint x: 85, startPoint y: 254, endPoint x: 122, endPoint y: 255, distance: 36.8
click at [122, 255] on span "Amer - ويفر شوكلت - Cramello_" at bounding box center [117, 252] width 109 height 13
copy span "ويفر شوكلت"
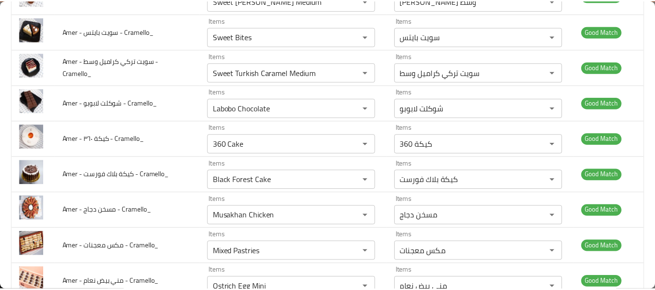
scroll to position [0, 0]
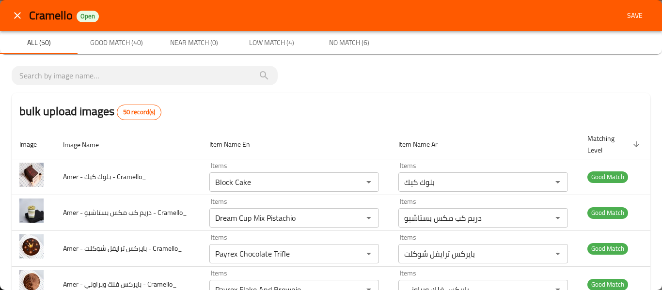
click at [625, 18] on span "Save" at bounding box center [634, 16] width 23 height 12
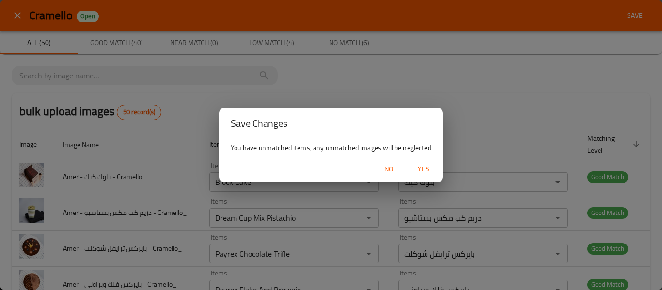
click at [423, 166] on span "Yes" at bounding box center [423, 169] width 23 height 12
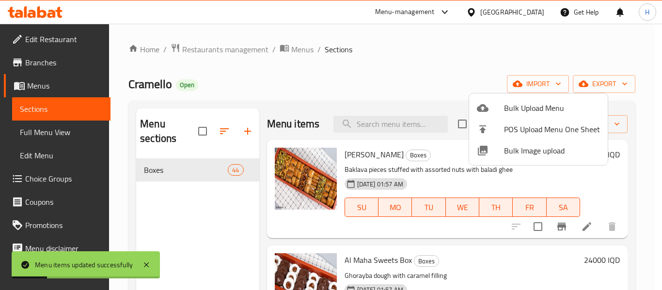
click at [64, 126] on div at bounding box center [331, 145] width 662 height 290
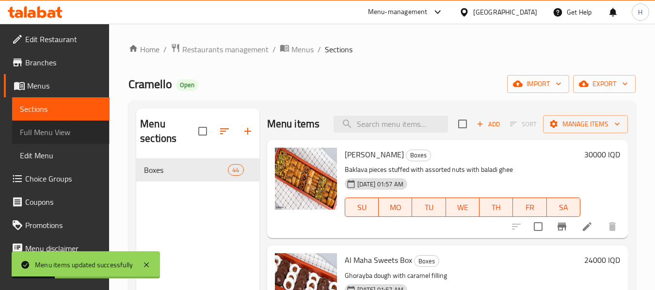
click at [63, 127] on span "Full Menu View" at bounding box center [61, 132] width 82 height 12
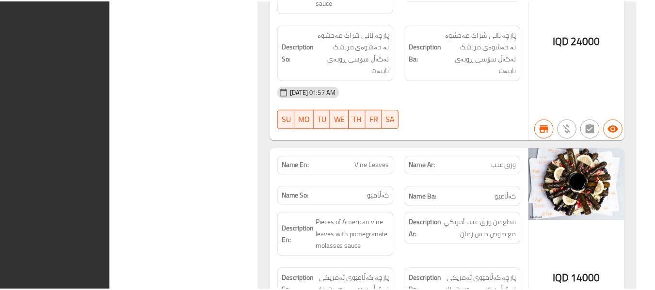
scroll to position [10929, 0]
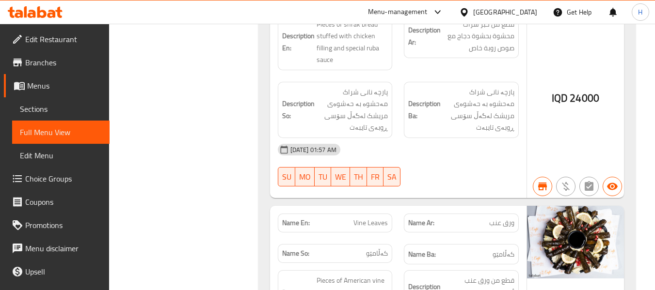
click at [62, 31] on link "Edit Restaurant" at bounding box center [57, 39] width 106 height 23
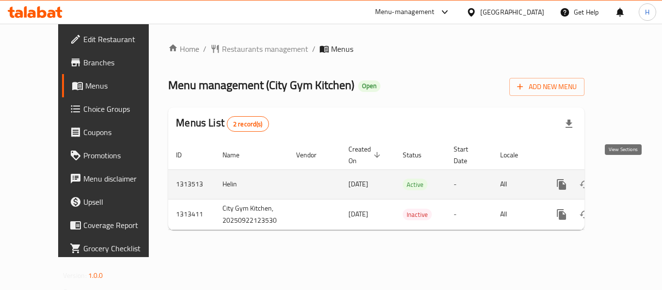
click at [629, 173] on link "enhanced table" at bounding box center [631, 184] width 23 height 23
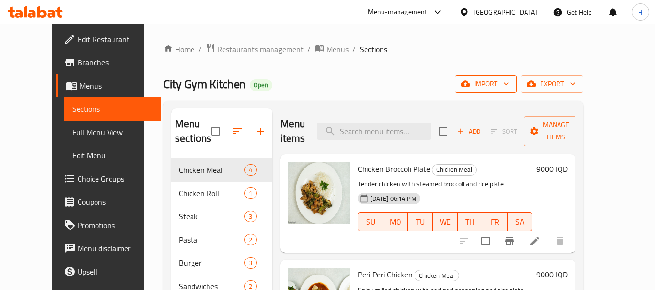
click at [517, 77] on button "import" at bounding box center [486, 84] width 62 height 18
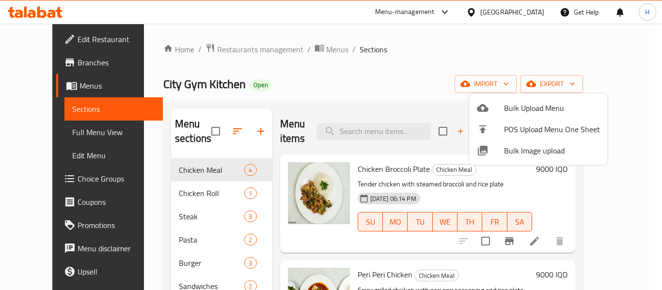
click at [531, 148] on span "Bulk Image upload" at bounding box center [552, 151] width 96 height 12
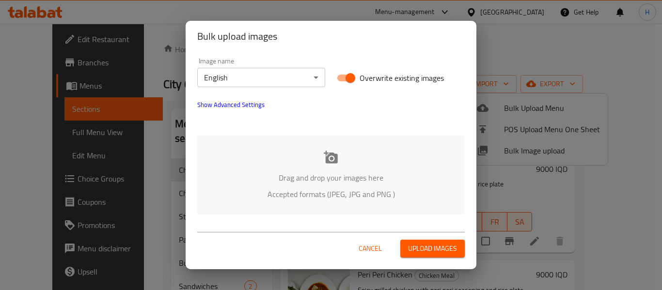
click at [247, 72] on body "​ Menu-management [GEOGRAPHIC_DATA] Get Help H Edit Restaurant Branches Menus S…" at bounding box center [331, 157] width 662 height 267
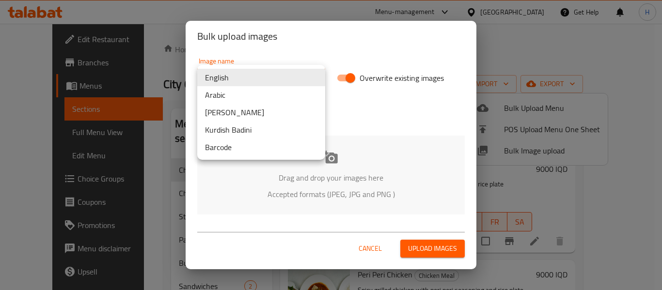
click at [235, 94] on li "Arabic" at bounding box center [261, 94] width 128 height 17
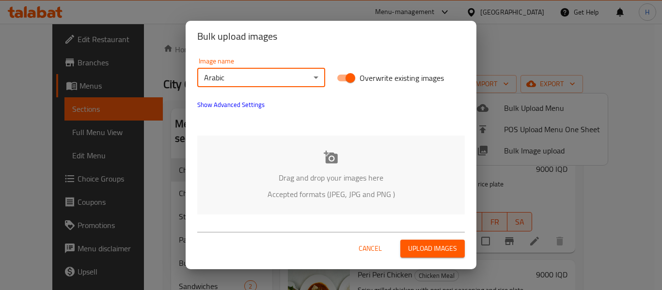
click at [216, 103] on span "Show Advanced Settings" at bounding box center [230, 105] width 67 height 12
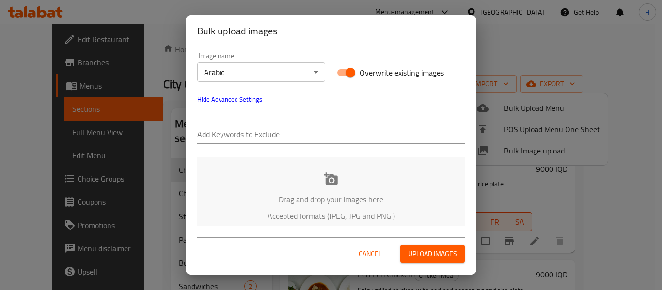
click at [295, 136] on input "text" at bounding box center [330, 135] width 267 height 16
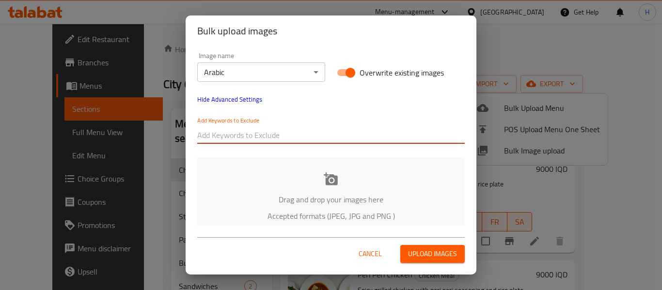
paste input "City Gym Kitchen_Beef Steak Plate_Hardi Salahaldin"
type input "City Gym Kitchen_Beef Steak Plate_Hardi Salahaldin"
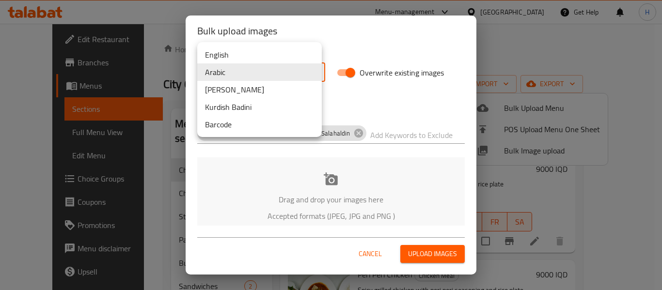
click at [254, 70] on body "​ Menu-management [GEOGRAPHIC_DATA] Get Help H Edit Restaurant Branches Menus S…" at bounding box center [331, 157] width 662 height 267
click at [242, 60] on li "English" at bounding box center [259, 54] width 125 height 17
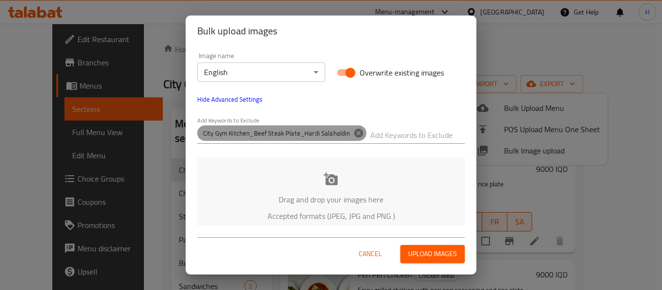
click at [354, 136] on icon at bounding box center [358, 133] width 9 height 9
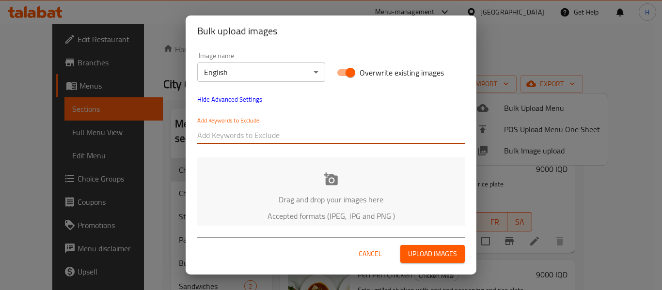
click at [352, 137] on input "text" at bounding box center [330, 135] width 267 height 16
drag, startPoint x: 352, startPoint y: 137, endPoint x: 357, endPoint y: 134, distance: 5.9
paste input "City Gym Kitchen_Beef Steak Plate_Hardi Salahaldin"
click at [256, 134] on input "City Gym Kitchen_Beef Steak Plate_Hardi Salahaldin" at bounding box center [330, 135] width 267 height 16
click at [257, 137] on input "City Gym Kitchen_Beef Steak Plate_Hardi Salahaldin" at bounding box center [330, 135] width 267 height 16
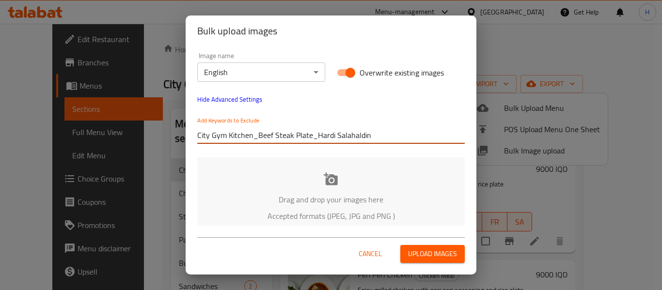
drag, startPoint x: 257, startPoint y: 137, endPoint x: 447, endPoint y: 154, distance: 191.1
click at [447, 154] on div "Image name English ​ Overwrite existing images Hide Advanced Settings Add Keywo…" at bounding box center [331, 136] width 291 height 179
click at [296, 138] on input "City Gym Kitchen_Beef Steak Plate_Hardi Salahaldin" at bounding box center [330, 135] width 267 height 16
click at [261, 137] on input "City Gym Kitchen_Beef Steak Plate_Hardi Salahaldin" at bounding box center [330, 135] width 267 height 16
drag, startPoint x: 257, startPoint y: 137, endPoint x: 402, endPoint y: 144, distance: 145.5
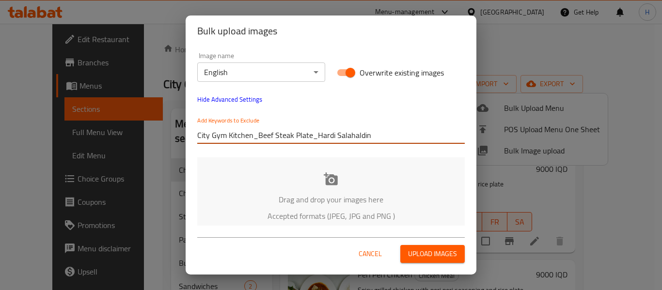
click at [402, 144] on div "City Gym Kitchen_Beef Steak Plate_Hardi Salahaldin" at bounding box center [330, 135] width 267 height 19
type input "City Gym Kitchen_"
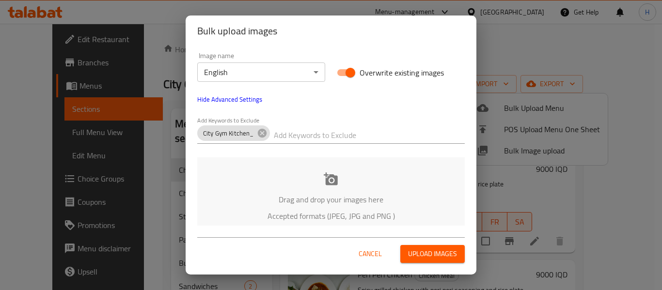
drag, startPoint x: 404, startPoint y: 141, endPoint x: 353, endPoint y: 126, distance: 52.9
click at [353, 126] on div at bounding box center [369, 135] width 191 height 19
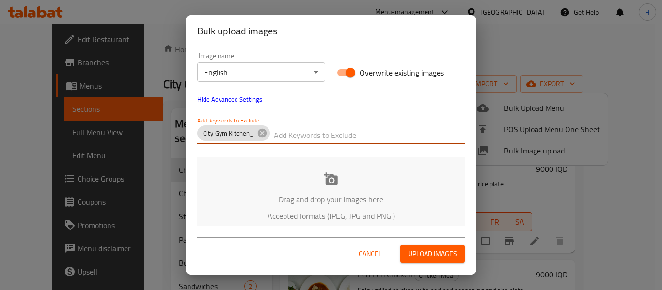
paste input "City Gym Kitchen_Beef Steak Plate_Hardi Salahaldin"
drag, startPoint x: 389, startPoint y: 136, endPoint x: 275, endPoint y: 134, distance: 113.4
click at [275, 134] on input "City Gym Kitchen_Beef Steak Plate_Hardi Salahaldin" at bounding box center [369, 135] width 191 height 16
type input "_[PERSON_NAME]"
click at [251, 168] on div "Drag and drop your images here Accepted formats (JPEG, JPG and PNG )" at bounding box center [330, 196] width 267 height 79
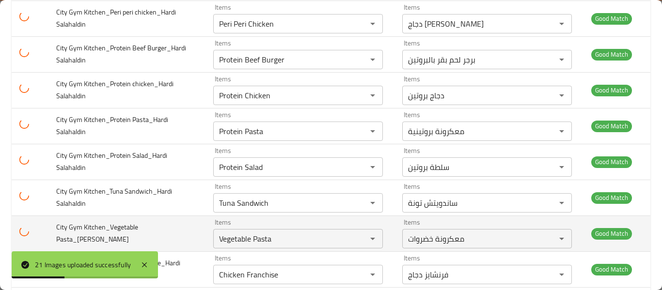
scroll to position [642, 0]
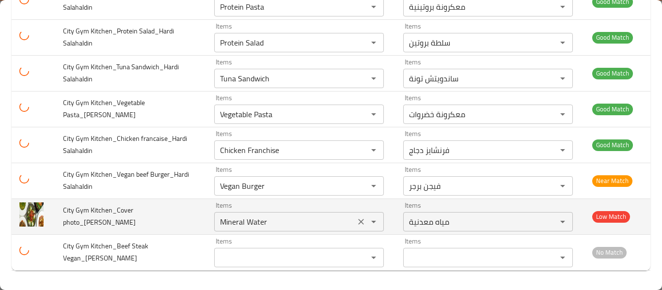
click at [356, 225] on icon "Clear" at bounding box center [361, 222] width 10 height 10
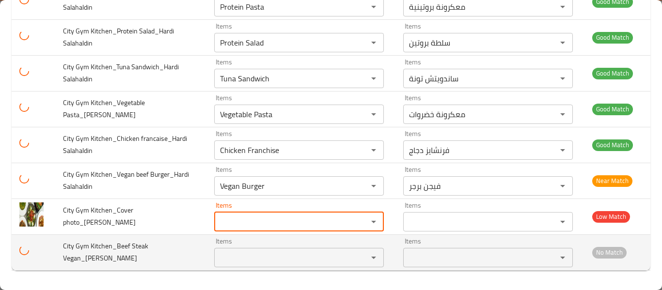
click at [296, 252] on Salahaldin "Items" at bounding box center [284, 258] width 135 height 14
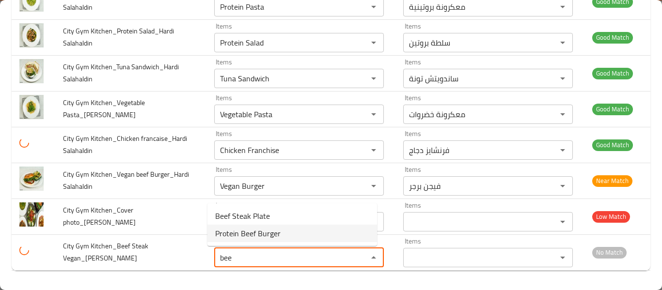
type Salahaldin "bee"
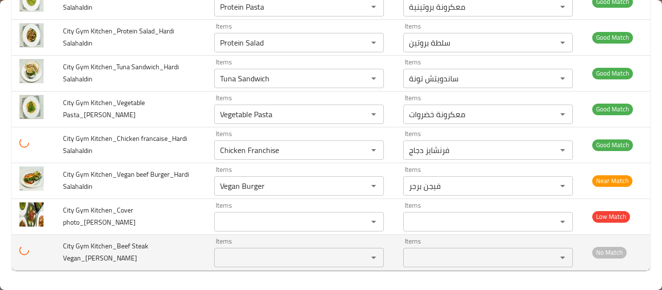
click at [226, 260] on Salahaldin "Items" at bounding box center [284, 258] width 135 height 14
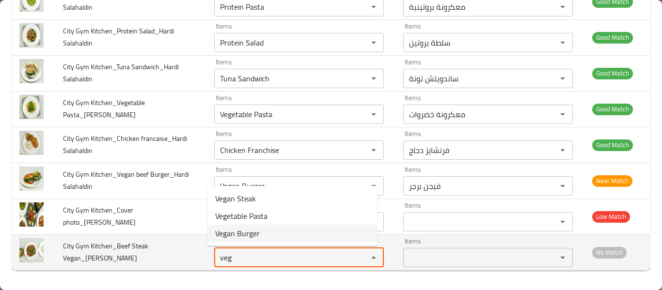
type Salahaldin "veg"
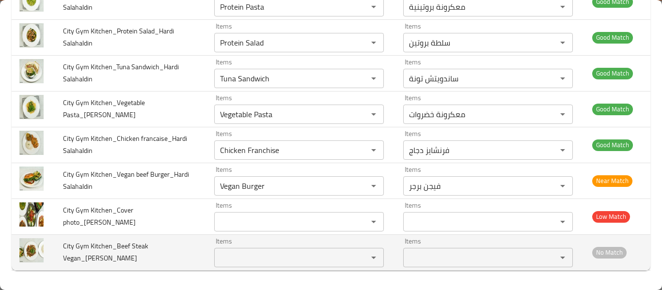
click at [165, 269] on td "City Gym Kitchen_Beef Steak Vegan_[PERSON_NAME]" at bounding box center [130, 253] width 151 height 36
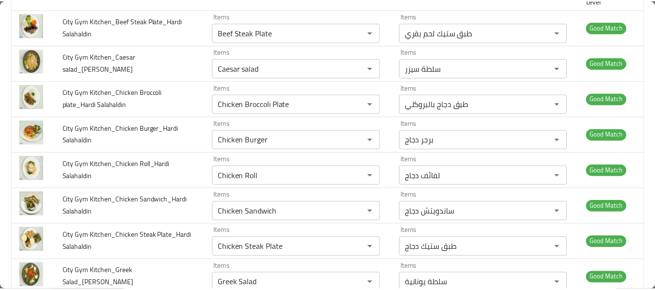
scroll to position [0, 0]
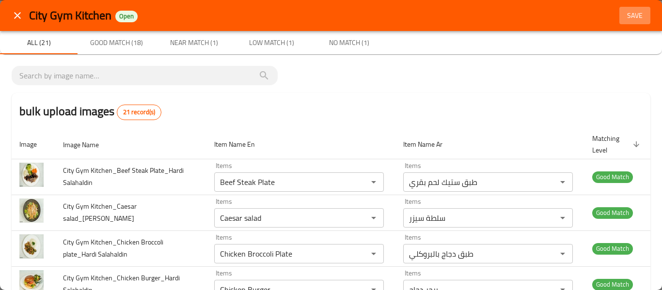
click at [633, 7] on button "Save" at bounding box center [634, 16] width 31 height 18
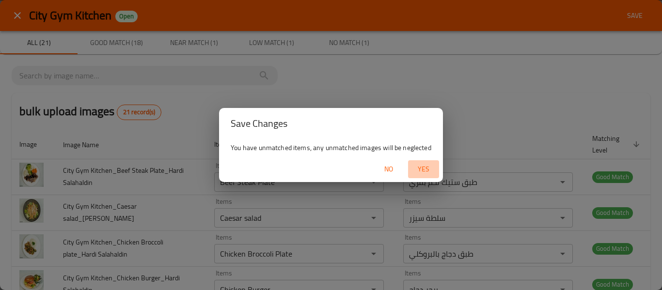
click at [418, 169] on span "Yes" at bounding box center [423, 169] width 23 height 12
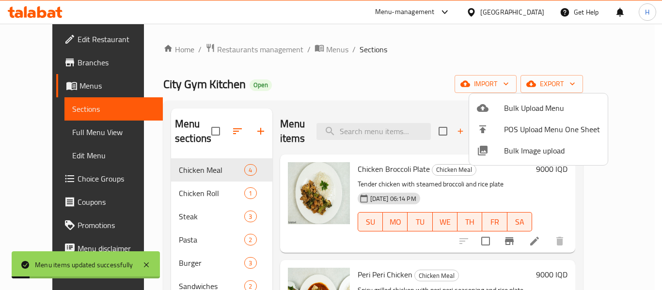
click at [64, 132] on div at bounding box center [331, 145] width 662 height 290
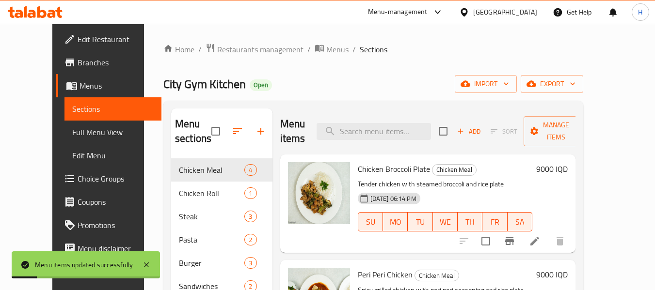
click at [72, 132] on span "Full Menu View" at bounding box center [113, 132] width 82 height 12
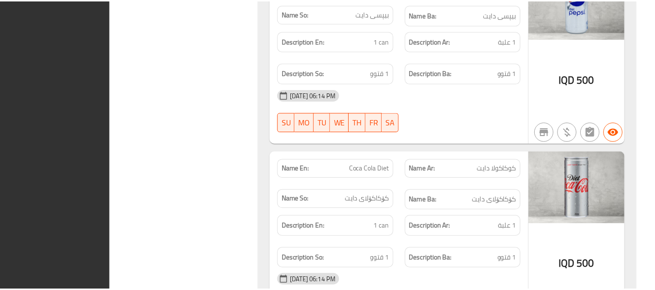
scroll to position [5249, 0]
